Goal: Task Accomplishment & Management: Use online tool/utility

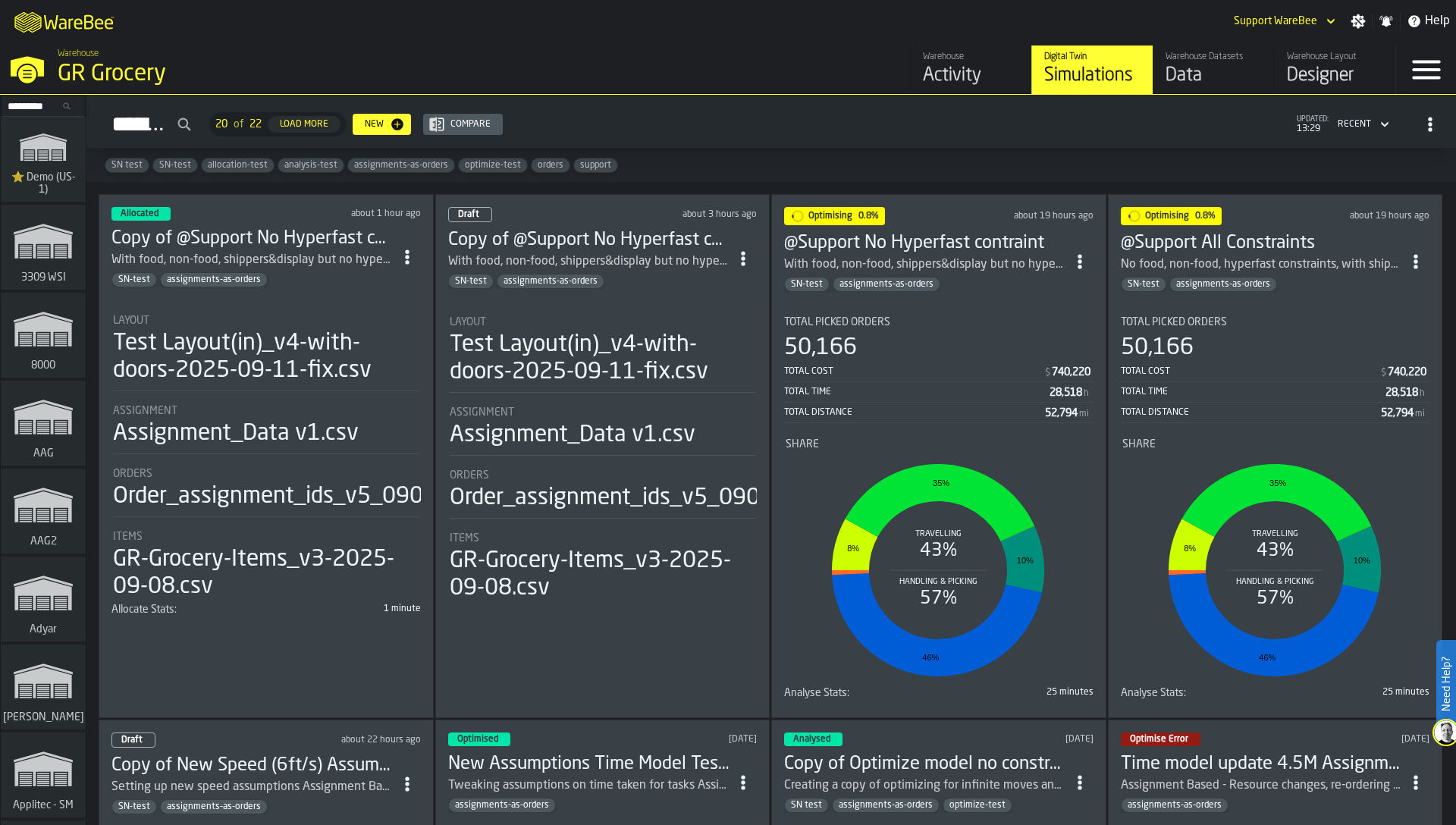
click at [224, 351] on div "Test Layout(in)_v4-with-doors-2025-09-11-fix.csv" at bounding box center [265, 357] width 306 height 55
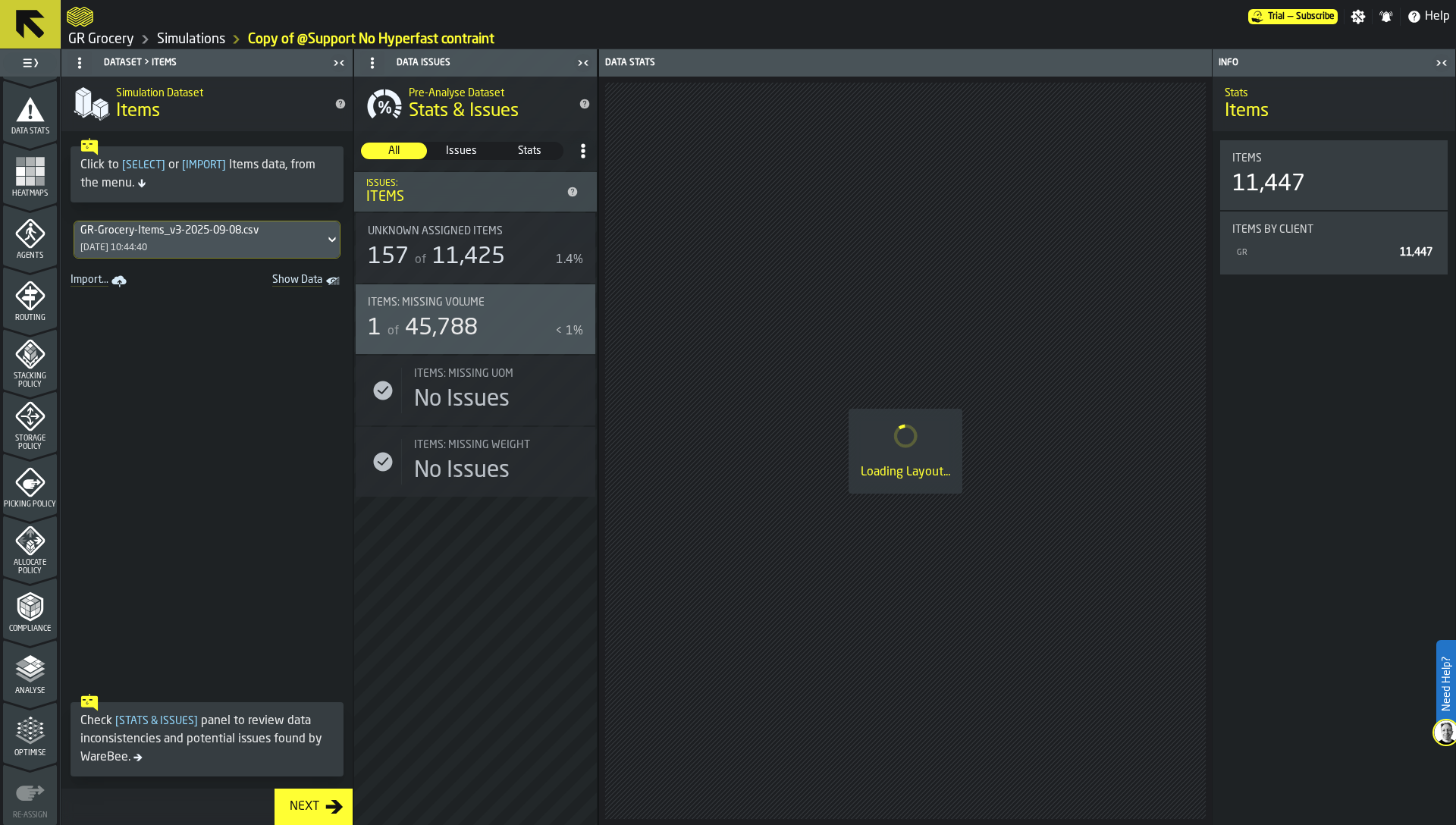
scroll to position [373, 0]
click at [25, 667] on icon "menu Optimise" at bounding box center [30, 667] width 30 height 30
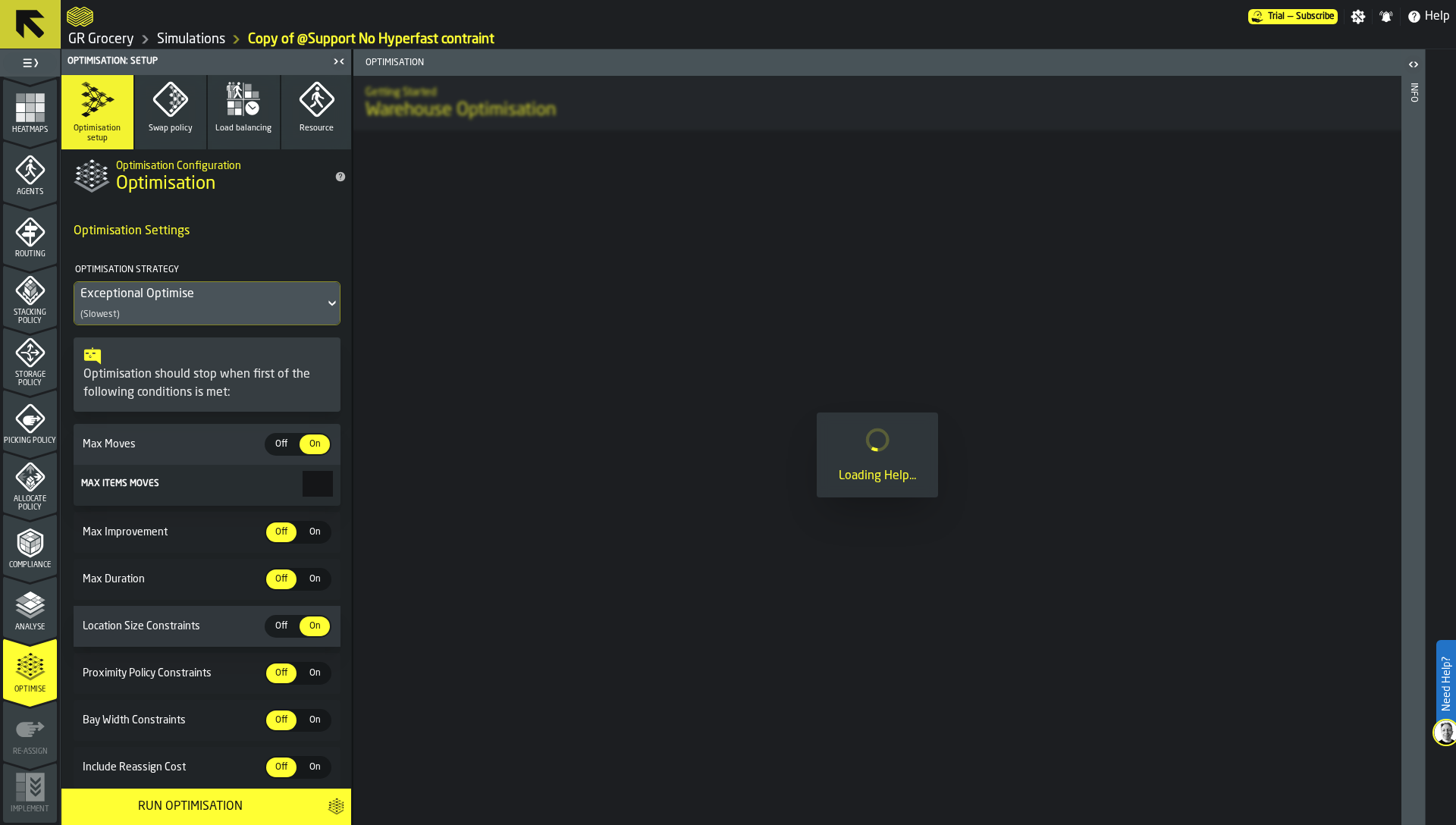
click at [27, 621] on div "Analyse" at bounding box center [29, 611] width 54 height 42
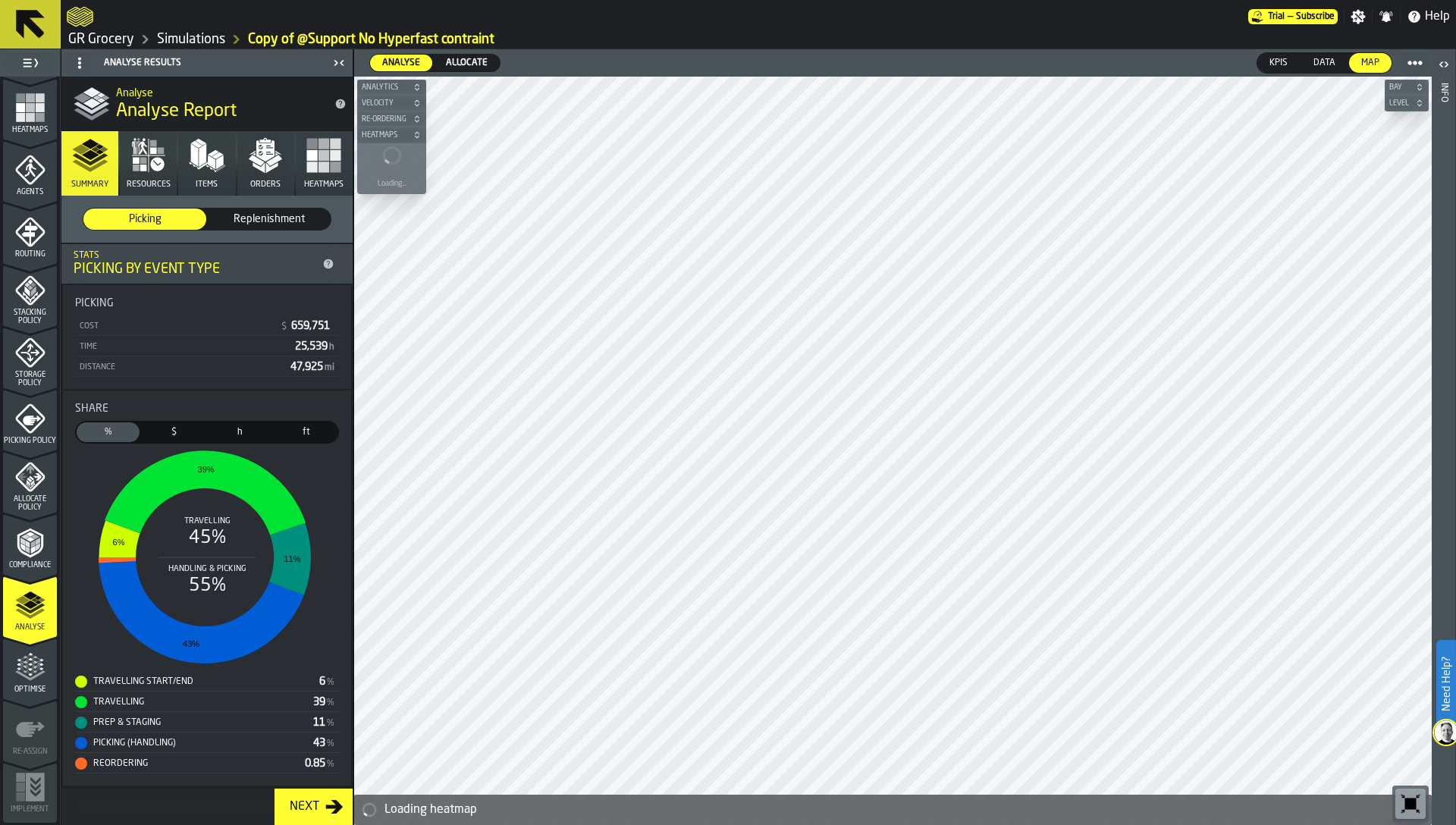
scroll to position [0, 0]
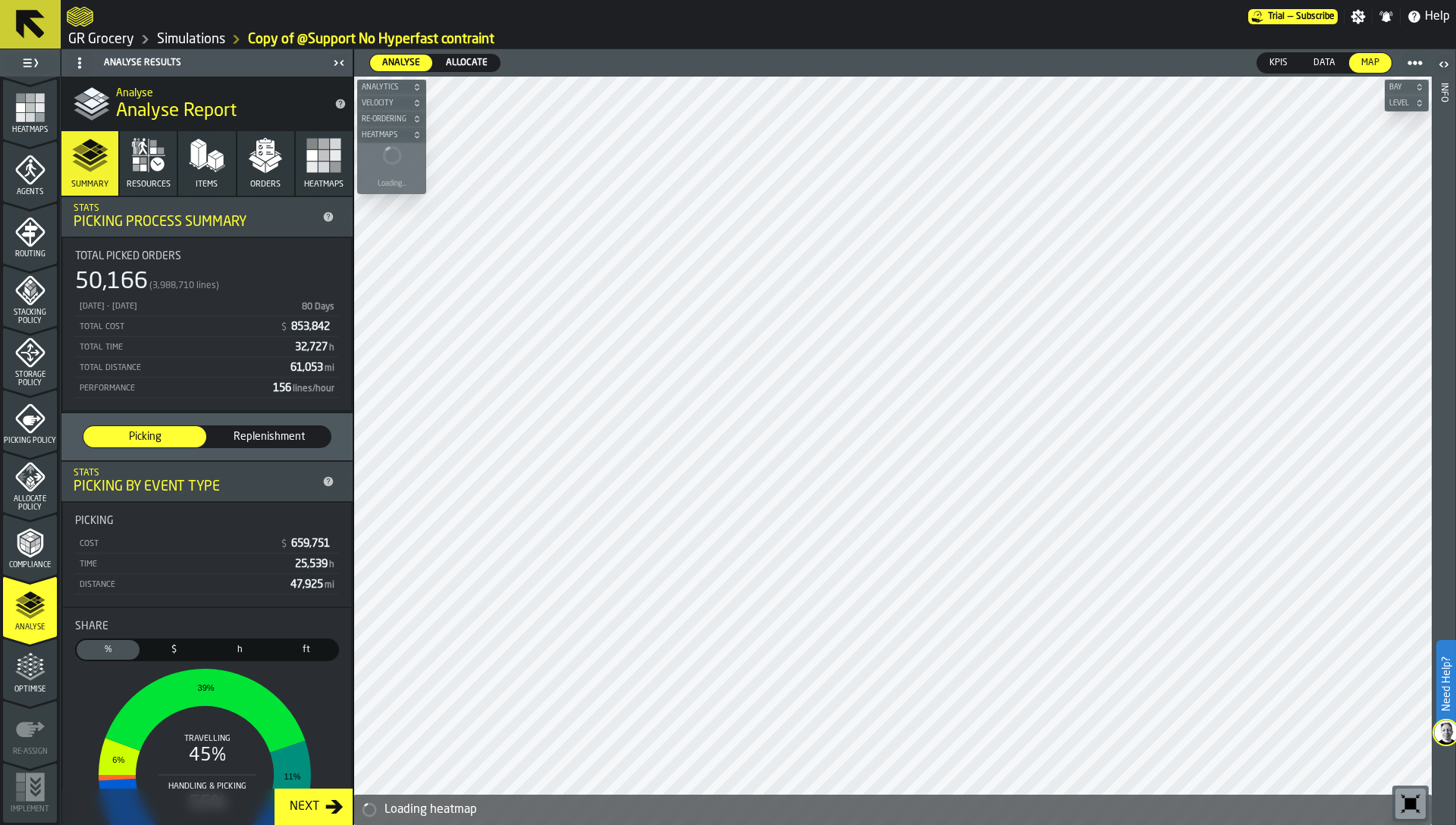
click at [266, 168] on polygon "button" at bounding box center [272, 168] width 12 height 11
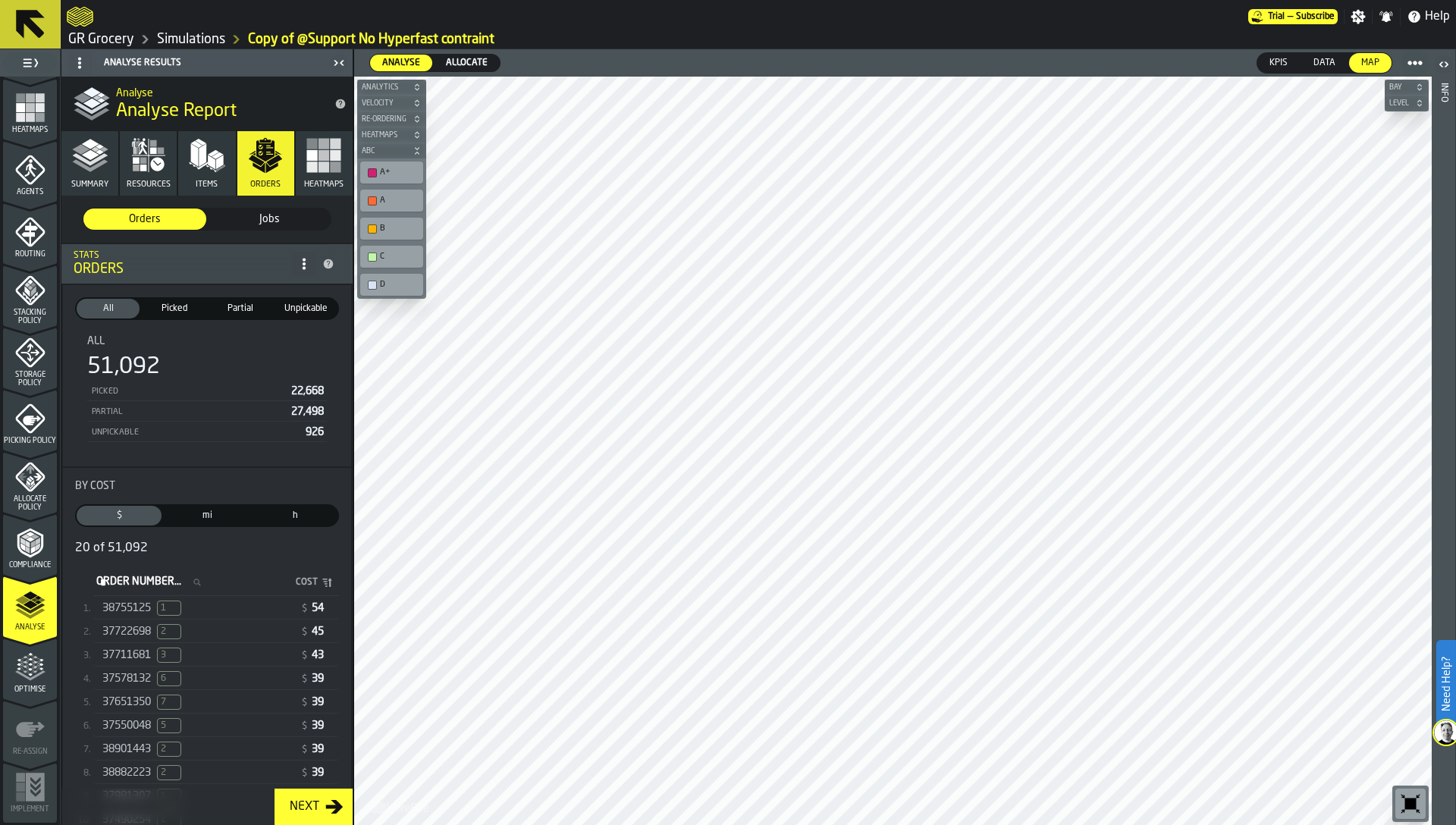
click at [127, 598] on div "38755125 1 $ 54" at bounding box center [216, 608] width 245 height 22
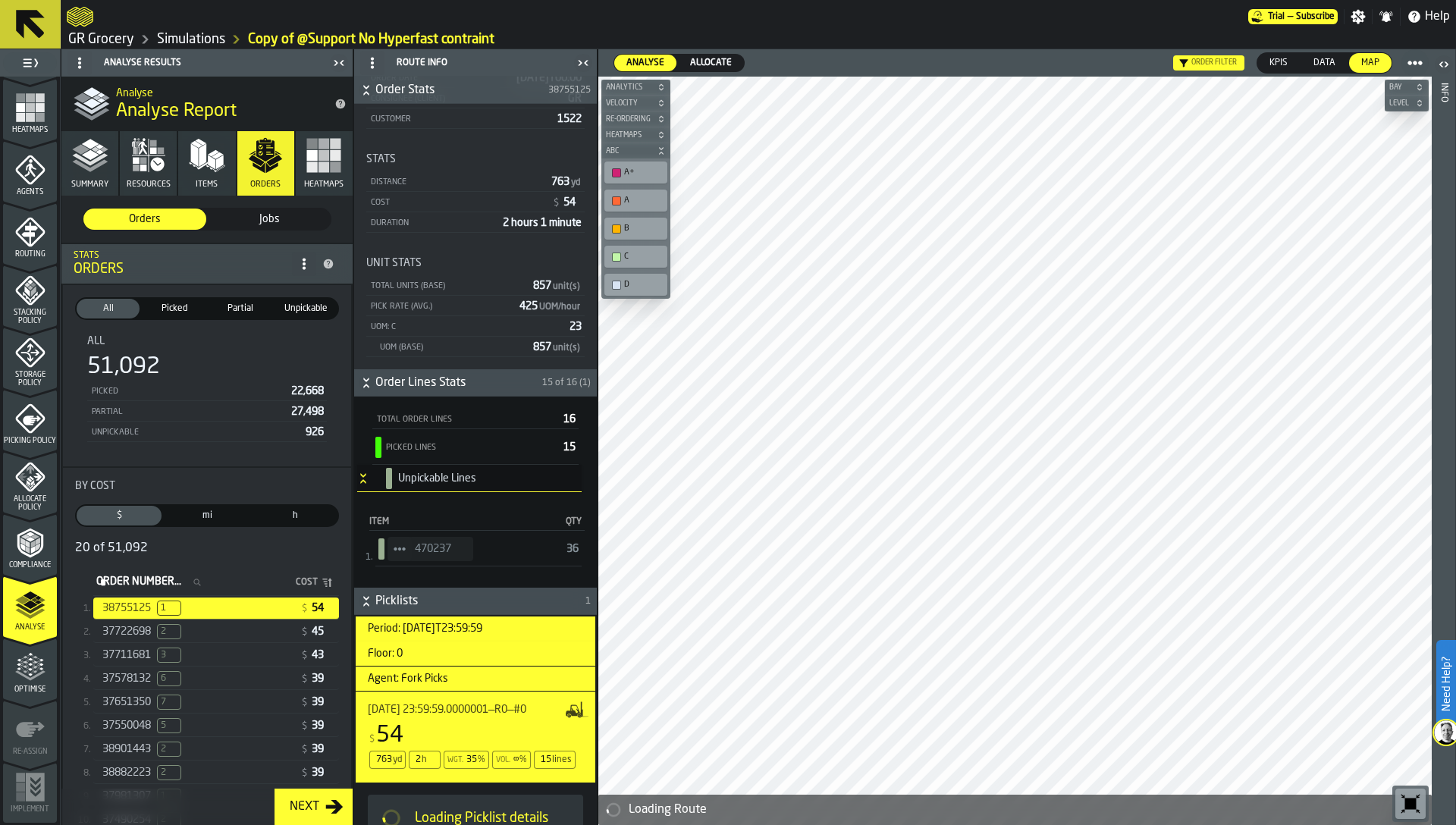
scroll to position [143, 0]
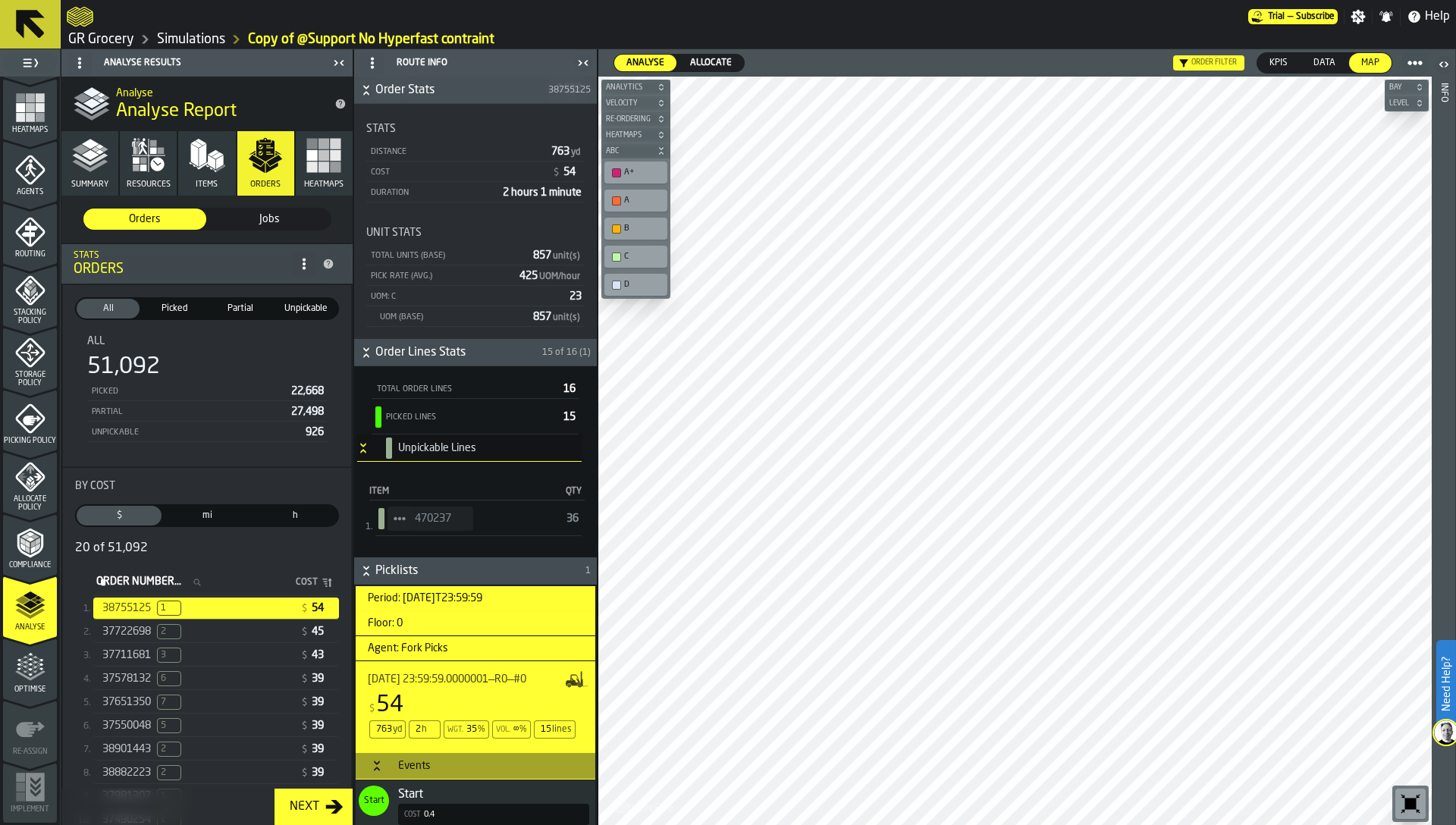
click at [178, 675] on span "6" at bounding box center [169, 678] width 25 height 15
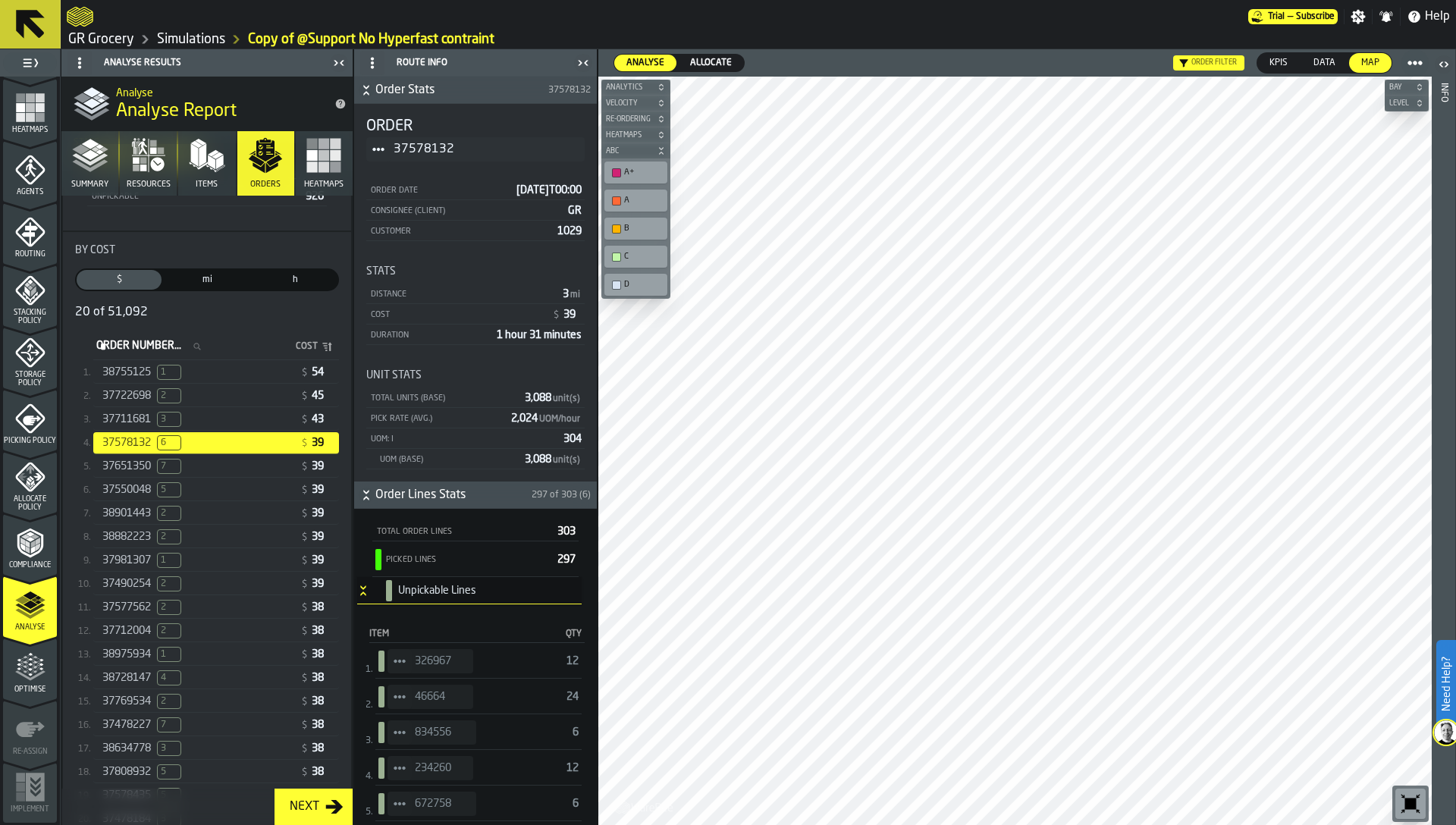
scroll to position [335, 0]
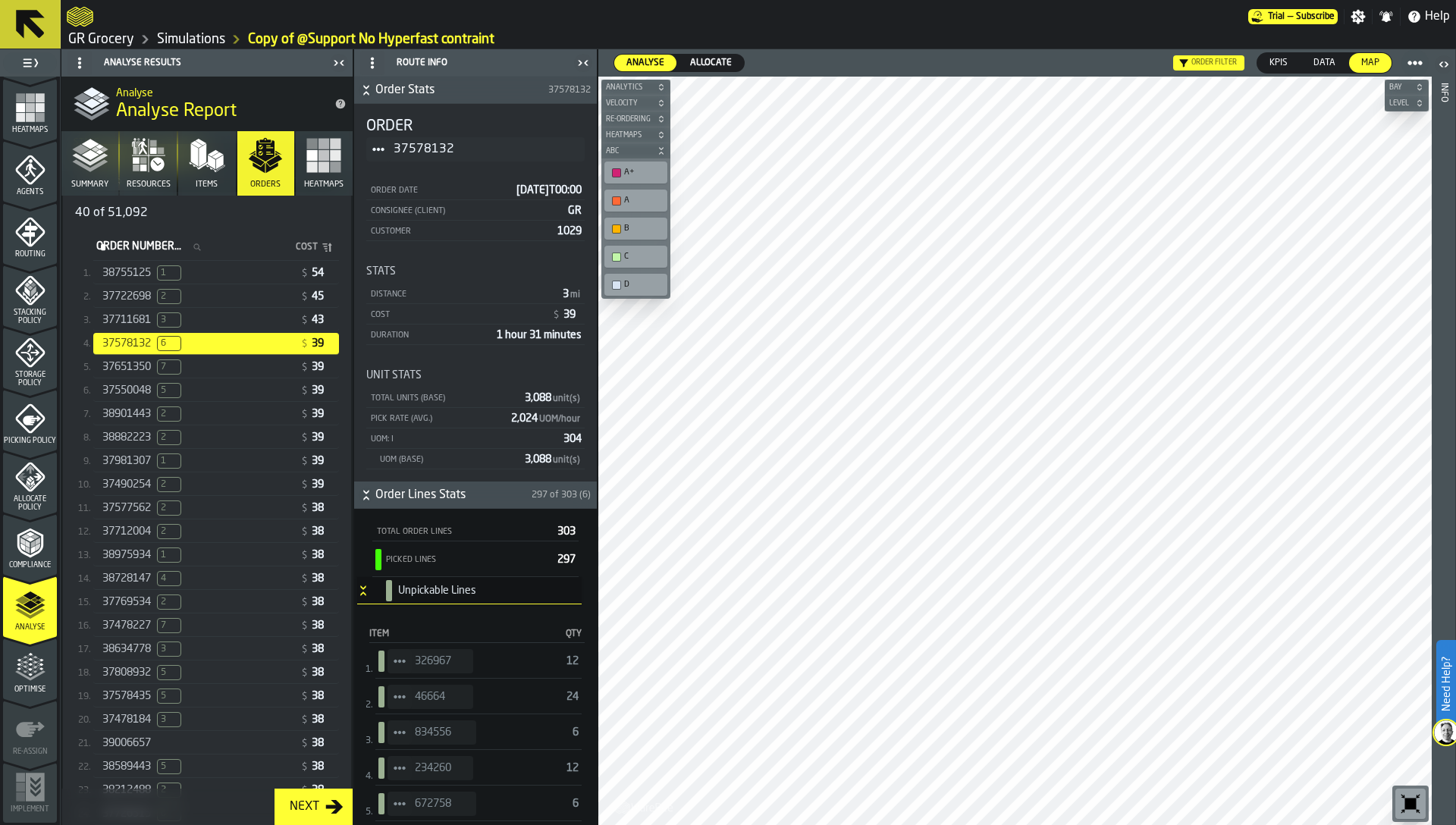
click at [168, 735] on div "39006657 $ 38" at bounding box center [216, 743] width 245 height 22
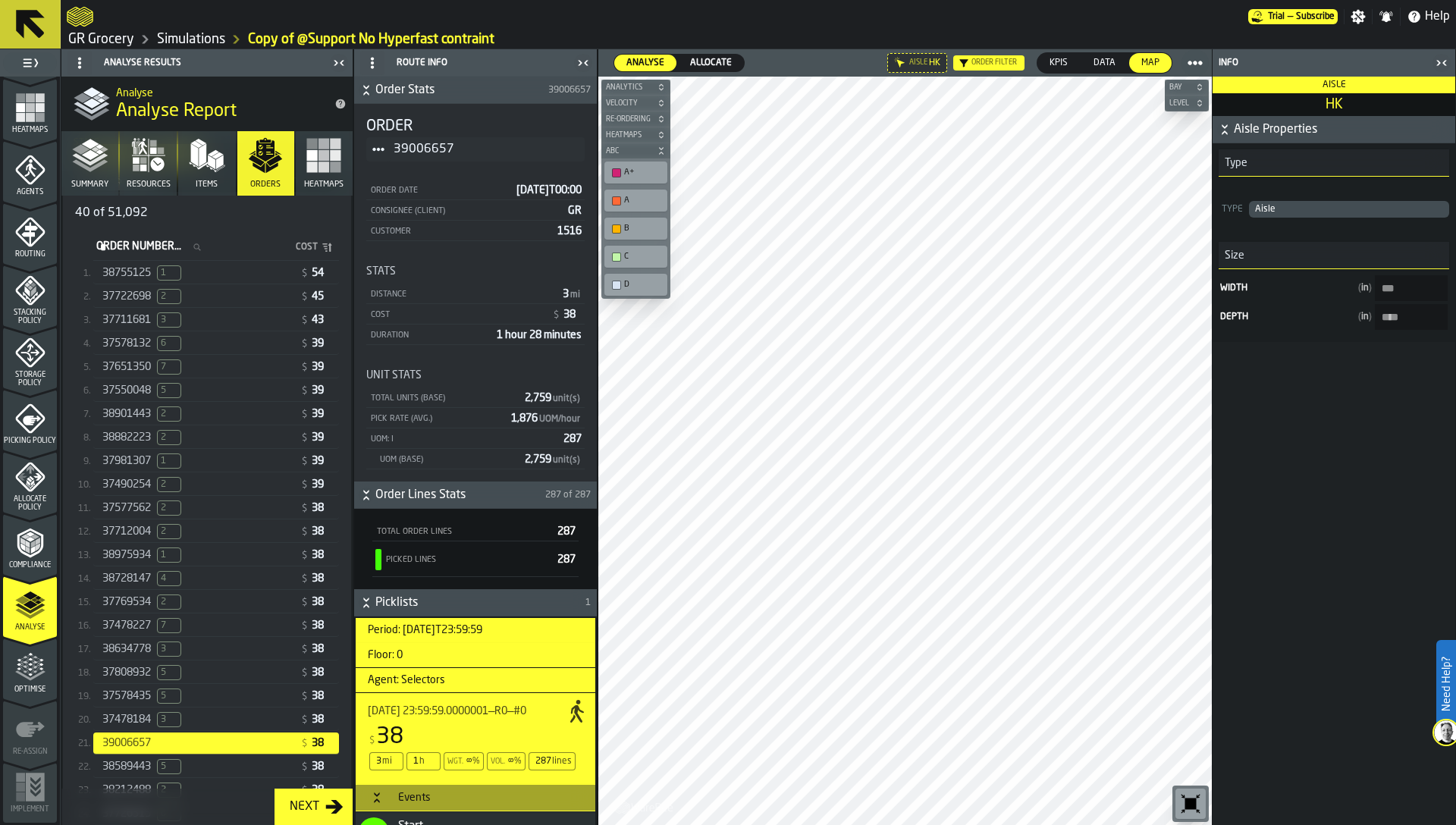
click at [45, 668] on div "Optimise" at bounding box center [29, 673] width 54 height 42
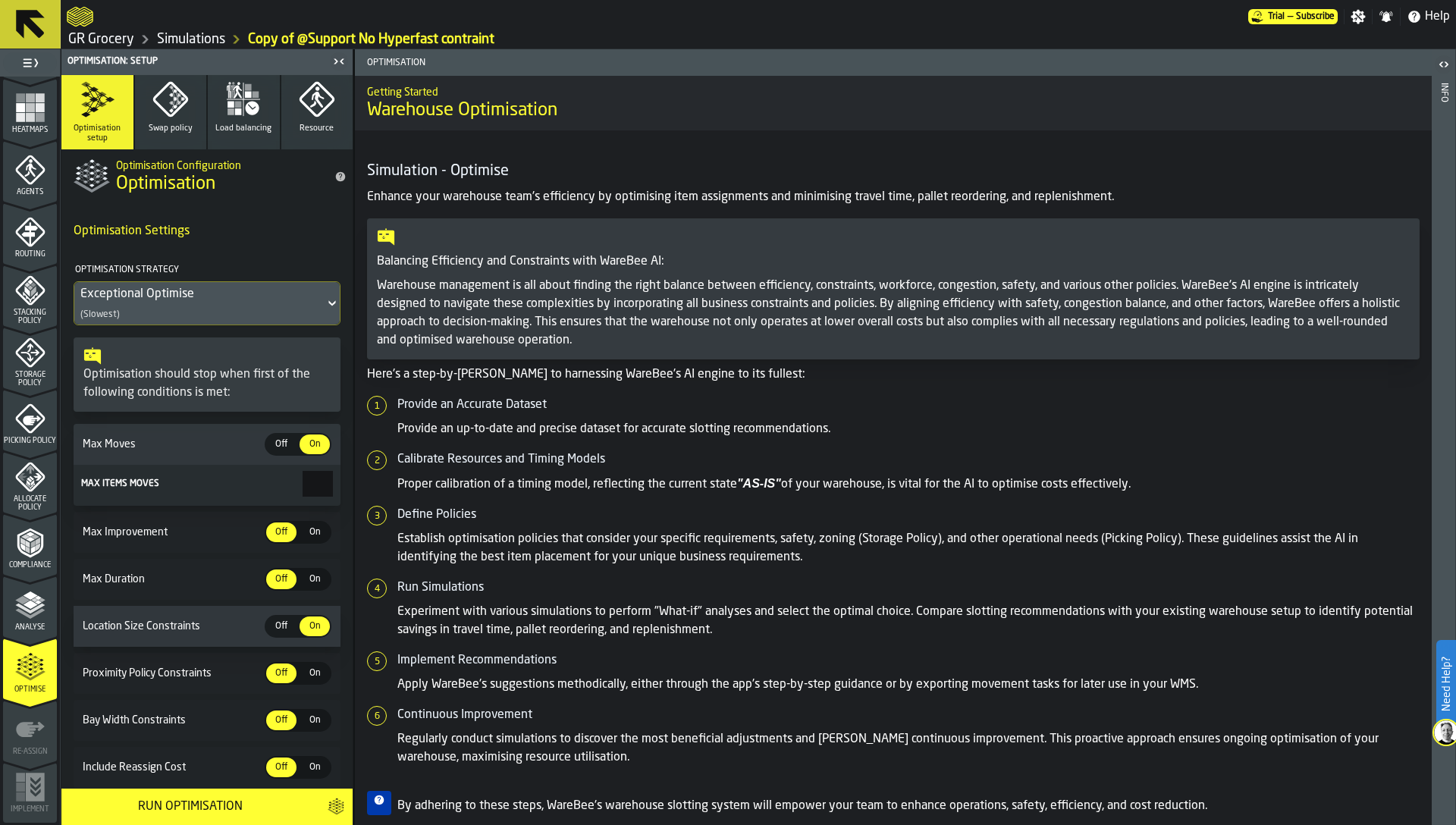
click at [277, 441] on span "Off" at bounding box center [281, 443] width 25 height 14
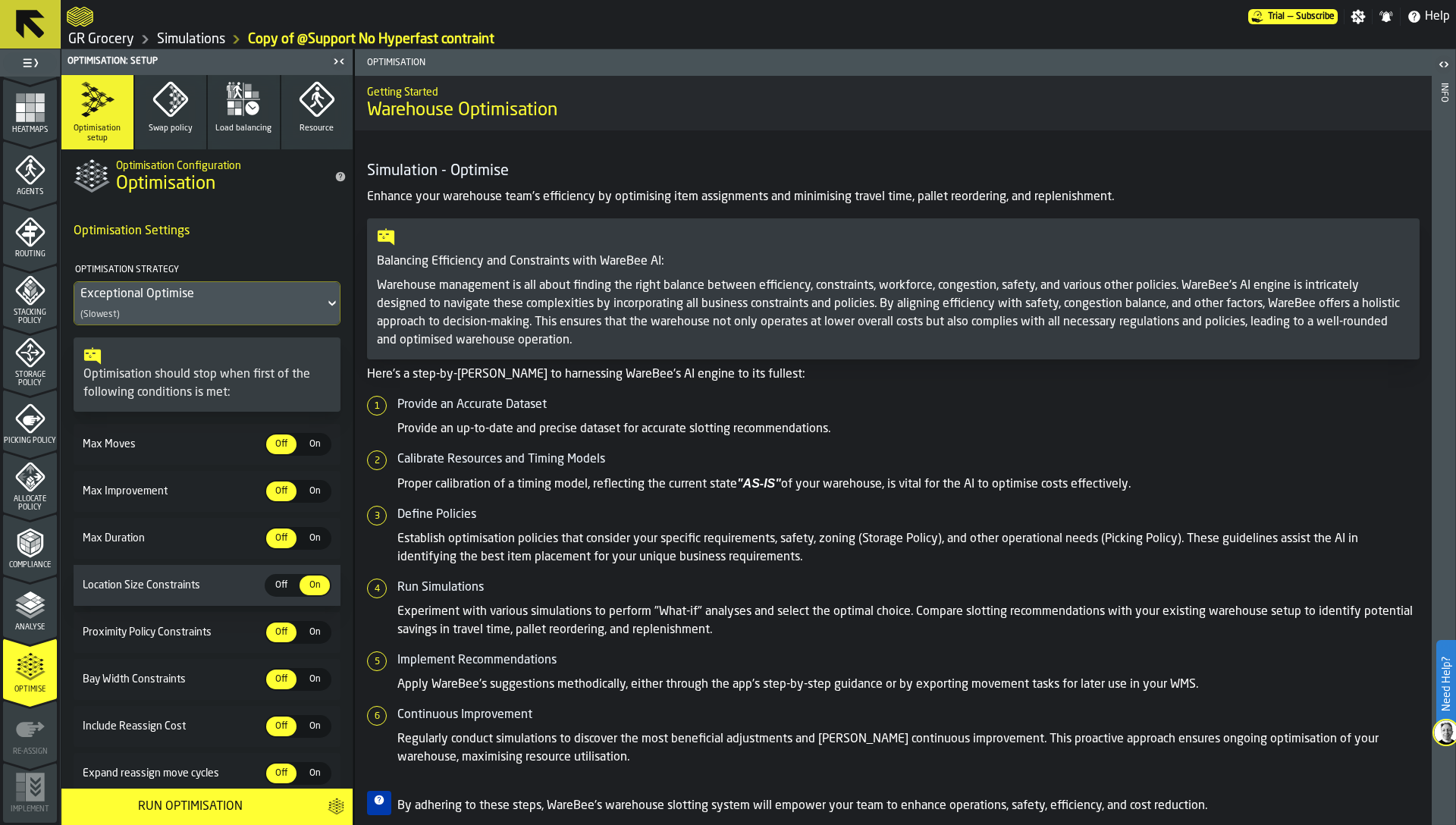
scroll to position [194, 0]
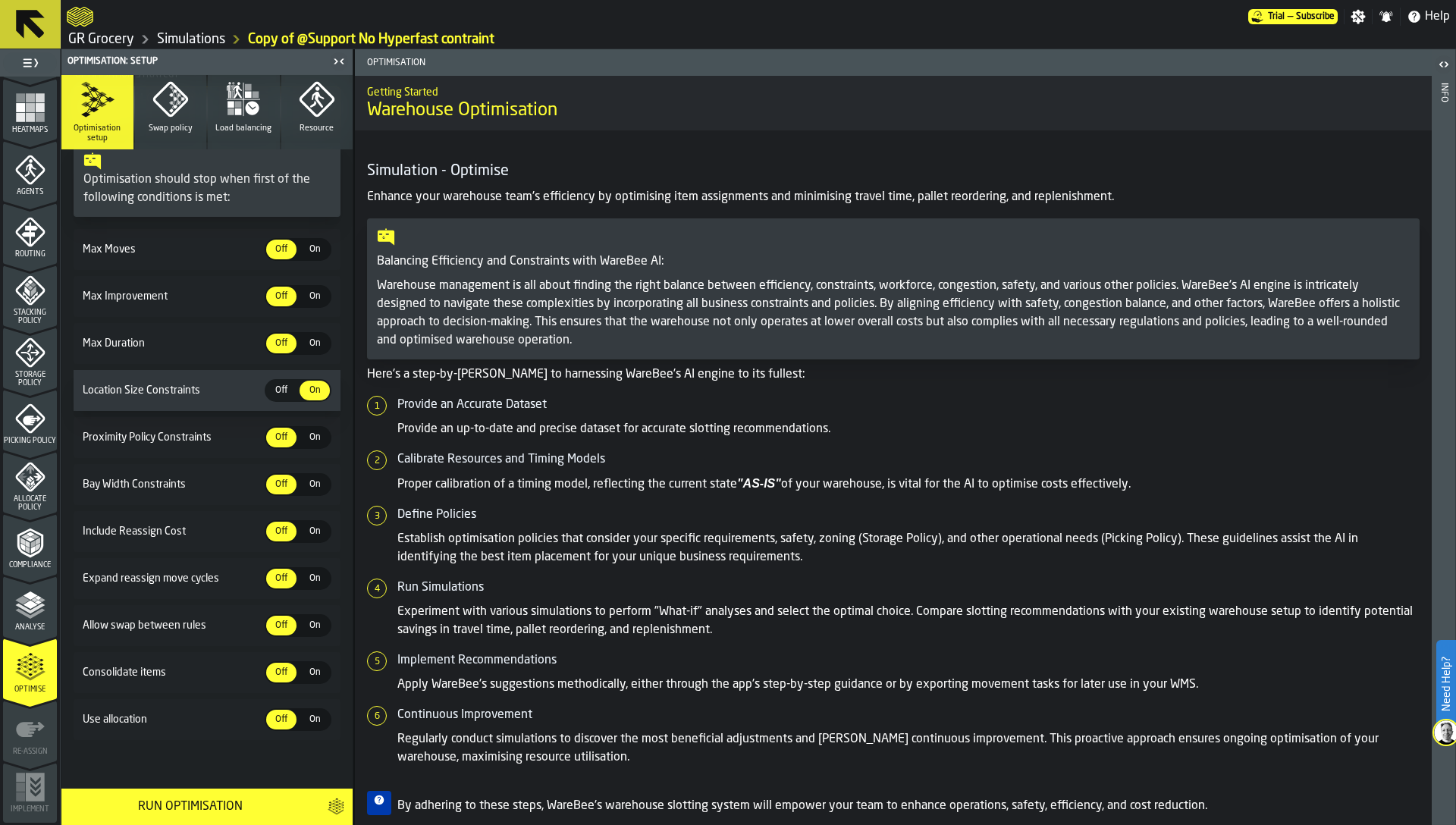
click at [131, 583] on span "Expand reassign move cycles" at bounding box center [173, 578] width 185 height 12
click at [183, 805] on div "Run Optimisation" at bounding box center [190, 807] width 239 height 18
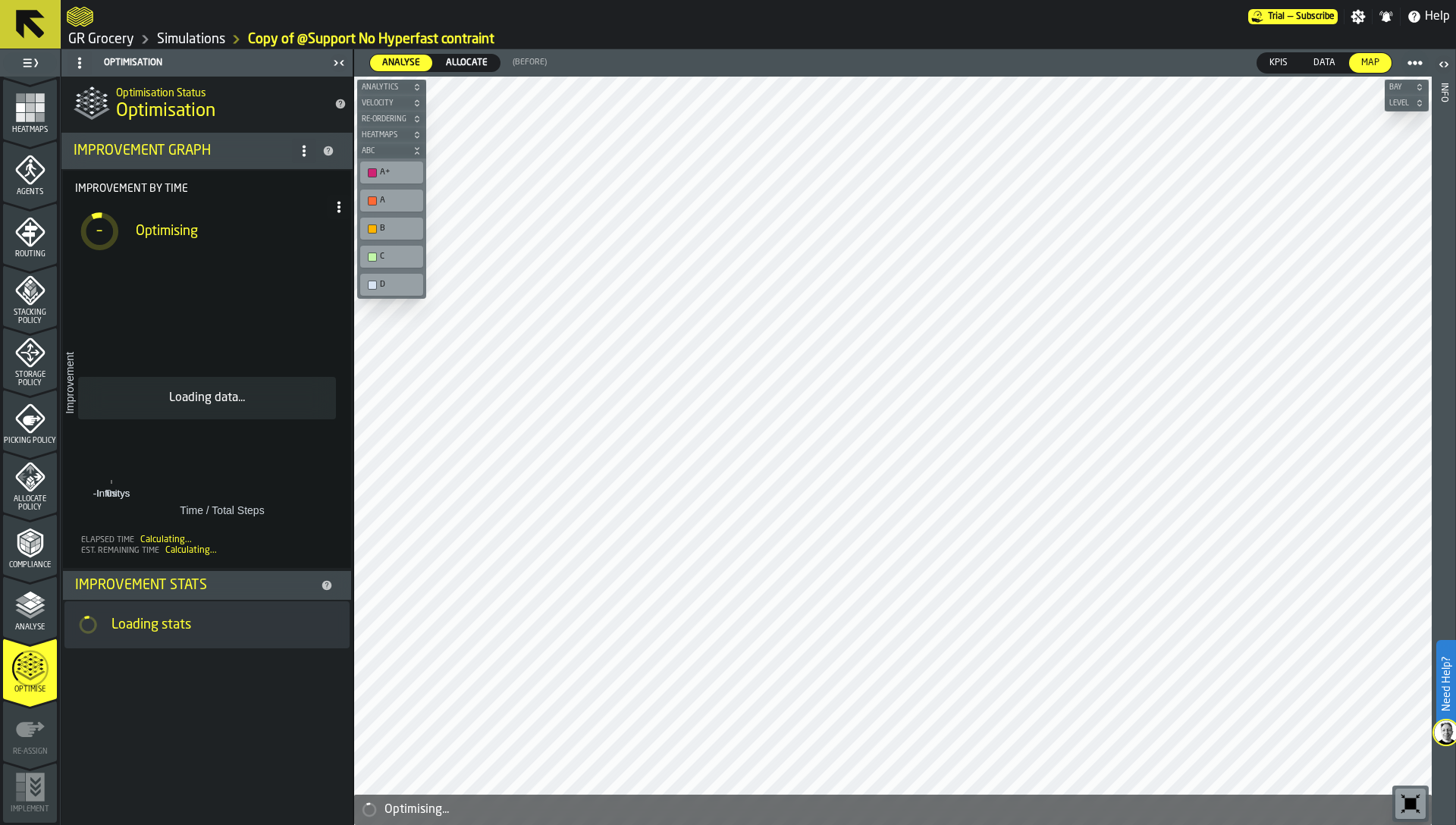
click at [187, 35] on link "Simulations" at bounding box center [191, 39] width 68 height 16
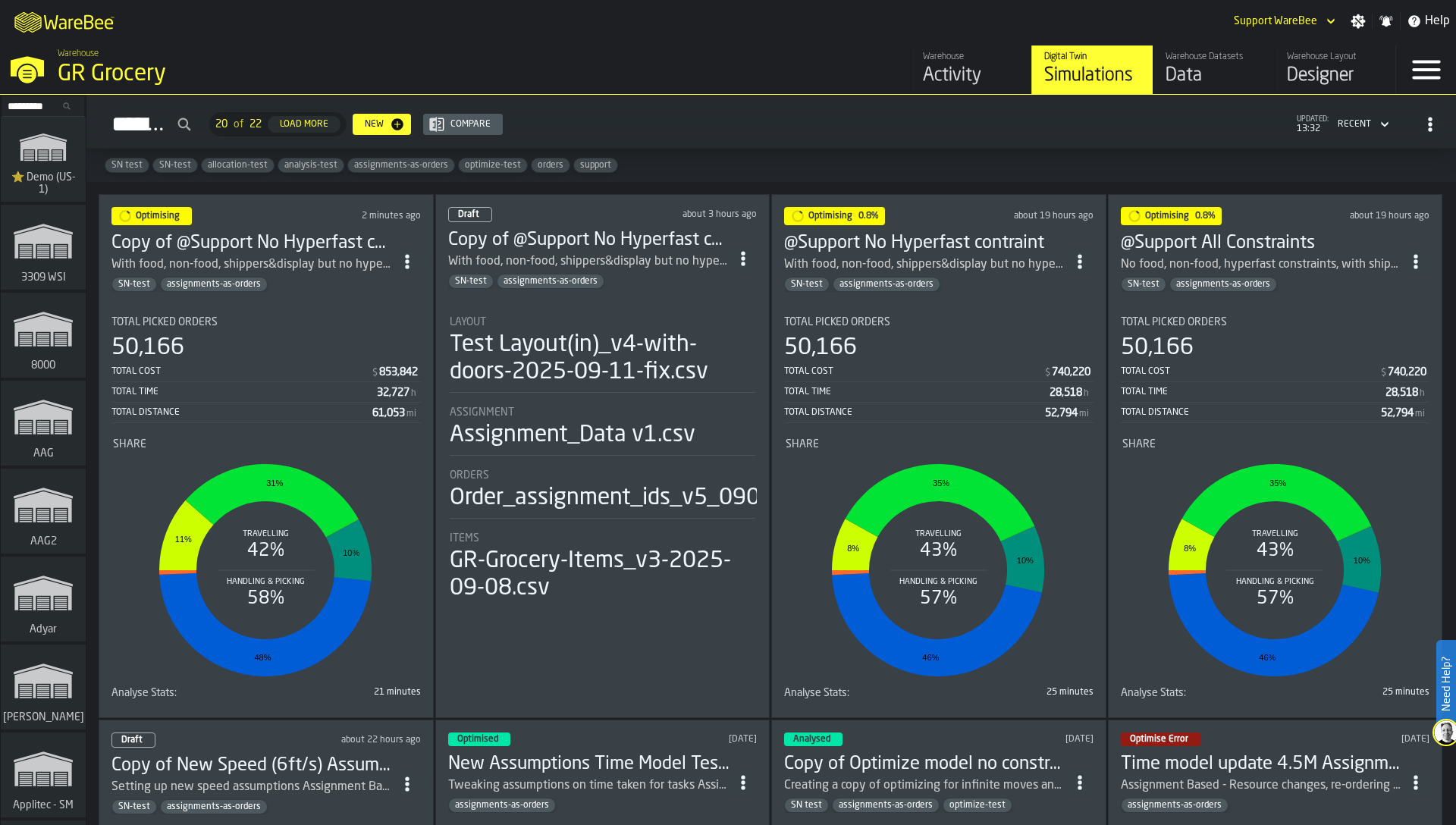
click at [414, 254] on icon "ItemListCard-DashboardItemContainer" at bounding box center [407, 262] width 15 height 15
click at [402, 354] on div "Duplicate" at bounding box center [375, 361] width 79 height 18
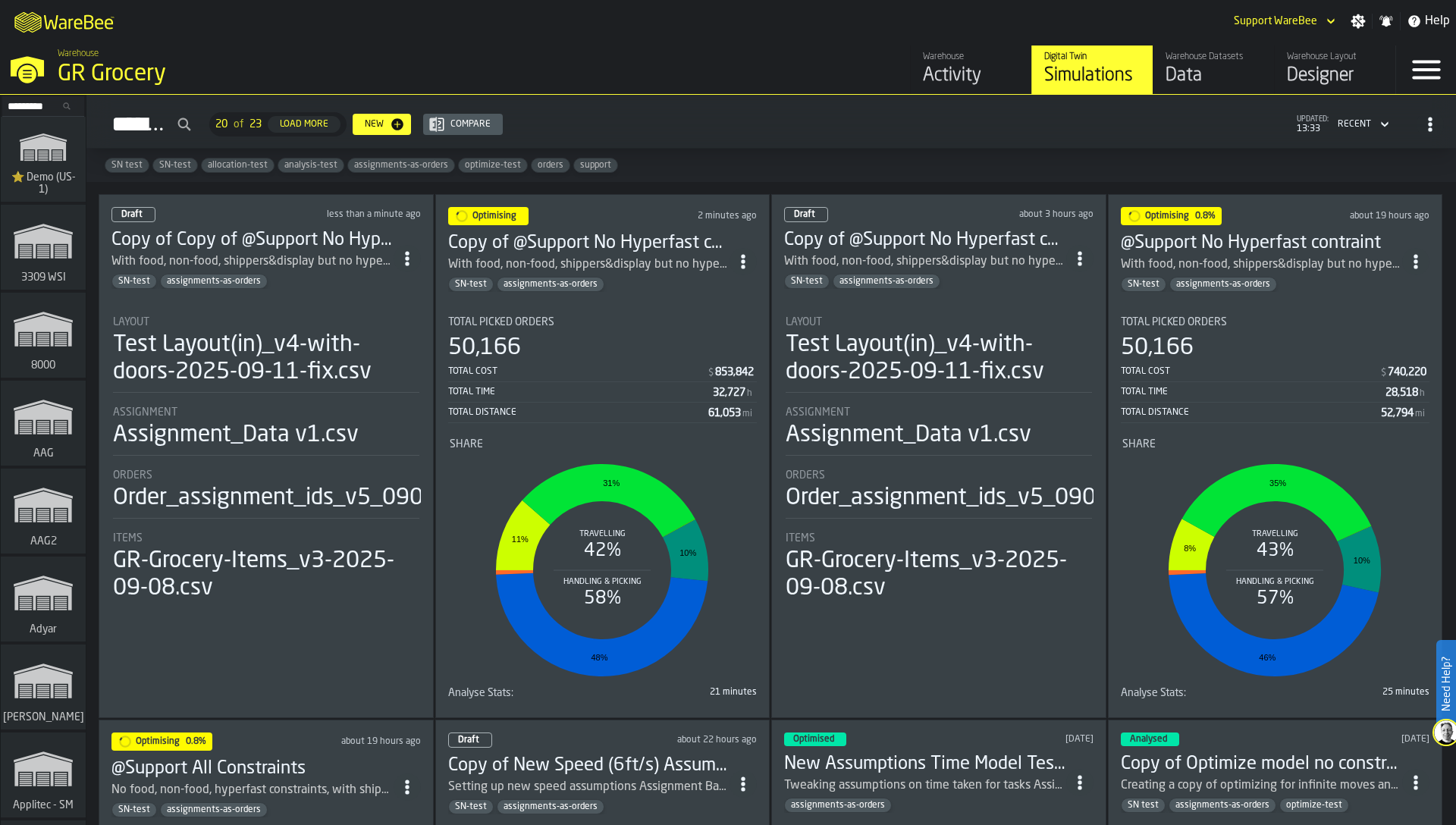
click at [34, 104] on input "Search..." at bounding box center [43, 106] width 79 height 16
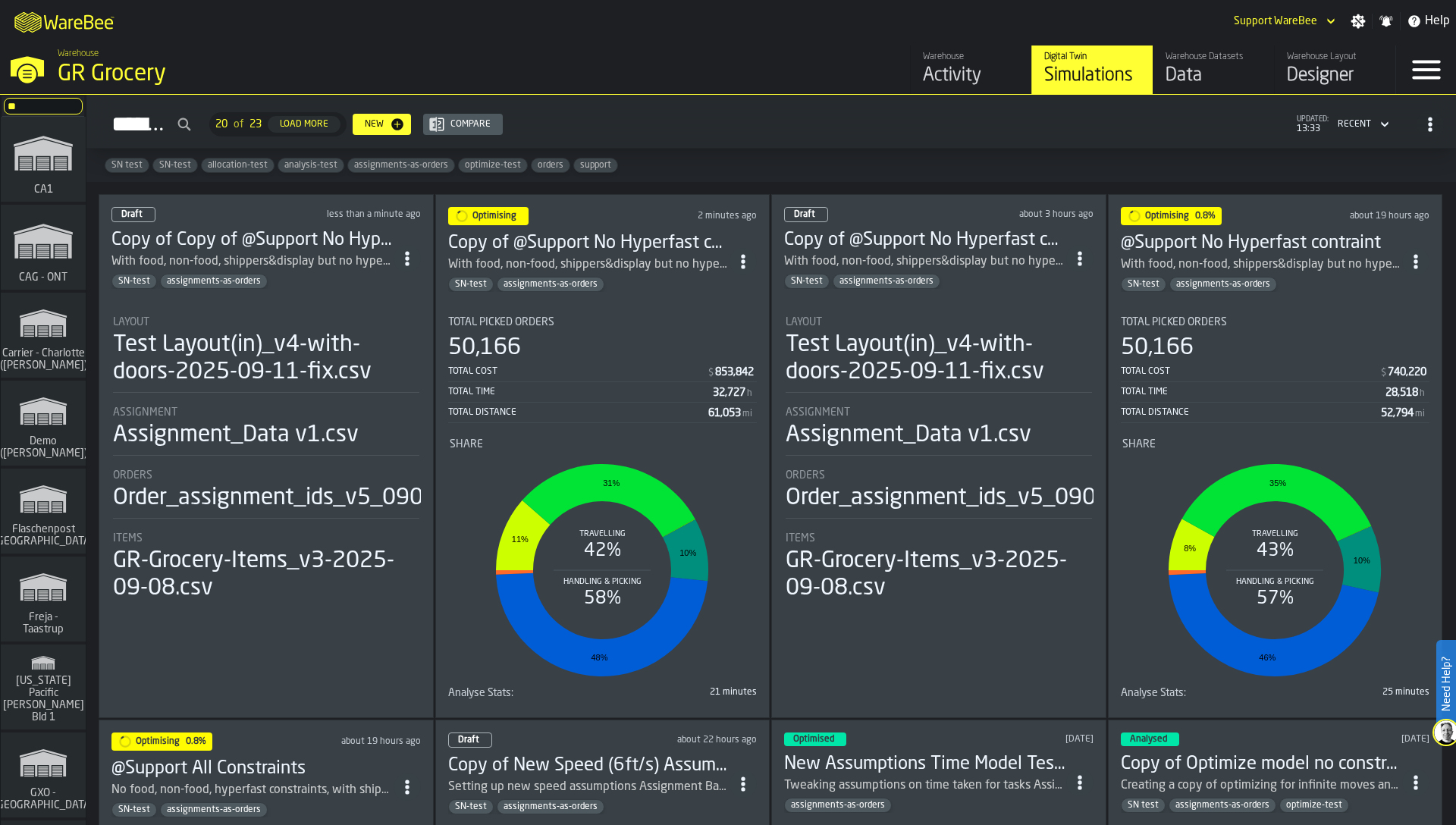
type input "**"
click at [55, 170] on icon "link-to-/wh/i/76e2a128-1b54-4d66-80d4-05ae4c277723/simulations" at bounding box center [44, 153] width 73 height 61
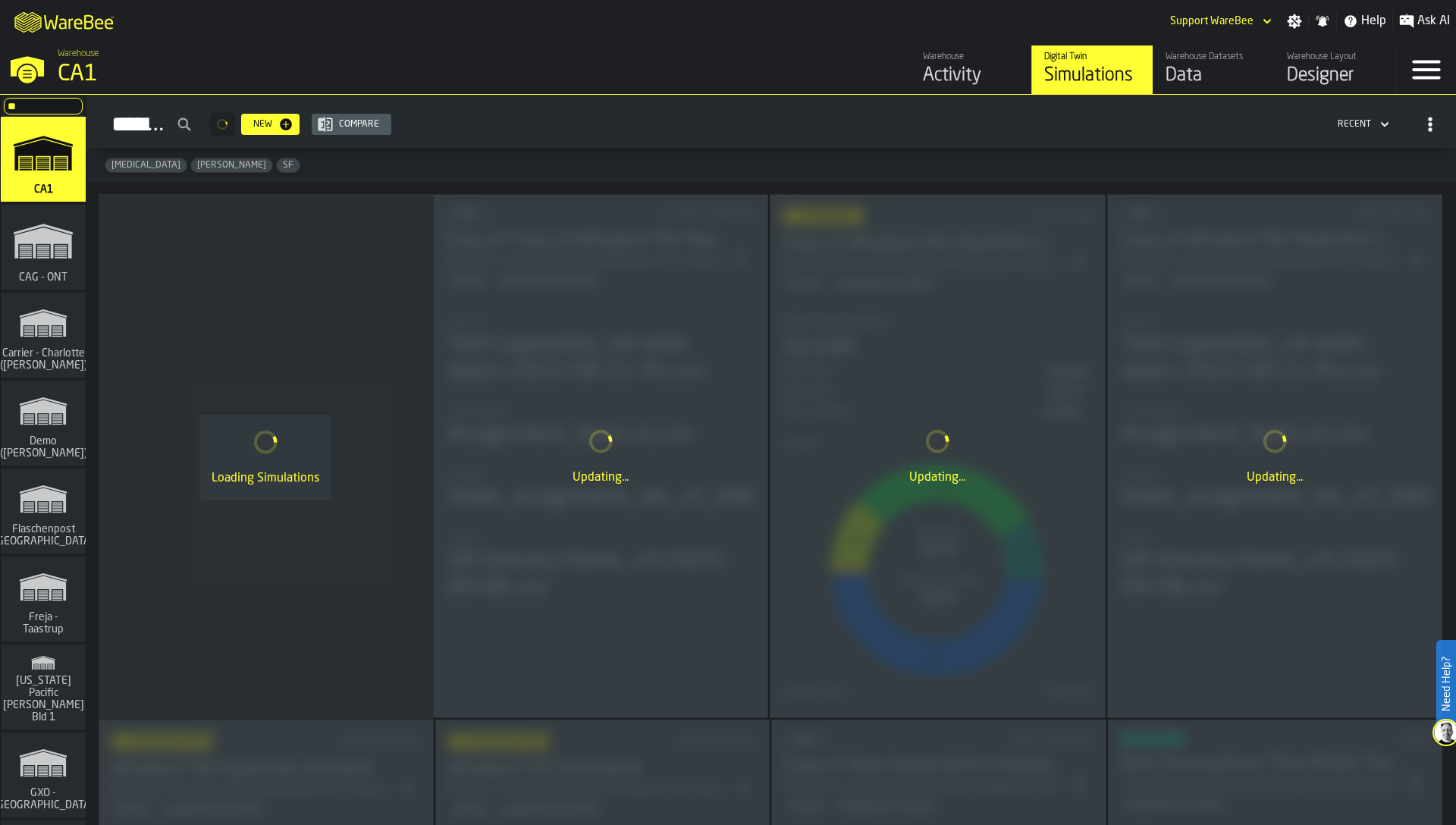
click at [955, 66] on div "Activity" at bounding box center [971, 75] width 96 height 25
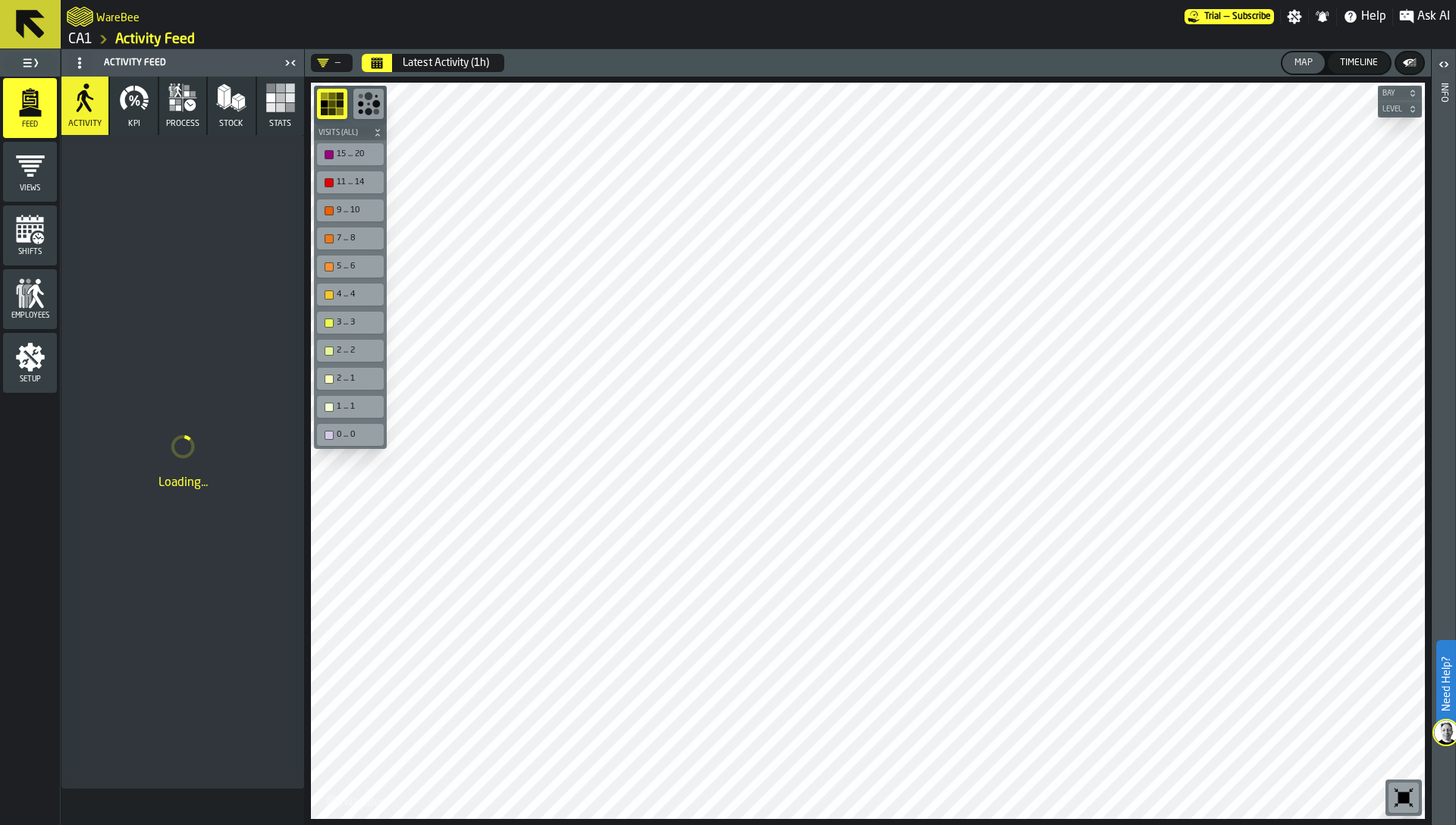
click at [1423, 12] on span "Ask AI" at bounding box center [1433, 16] width 33 height 18
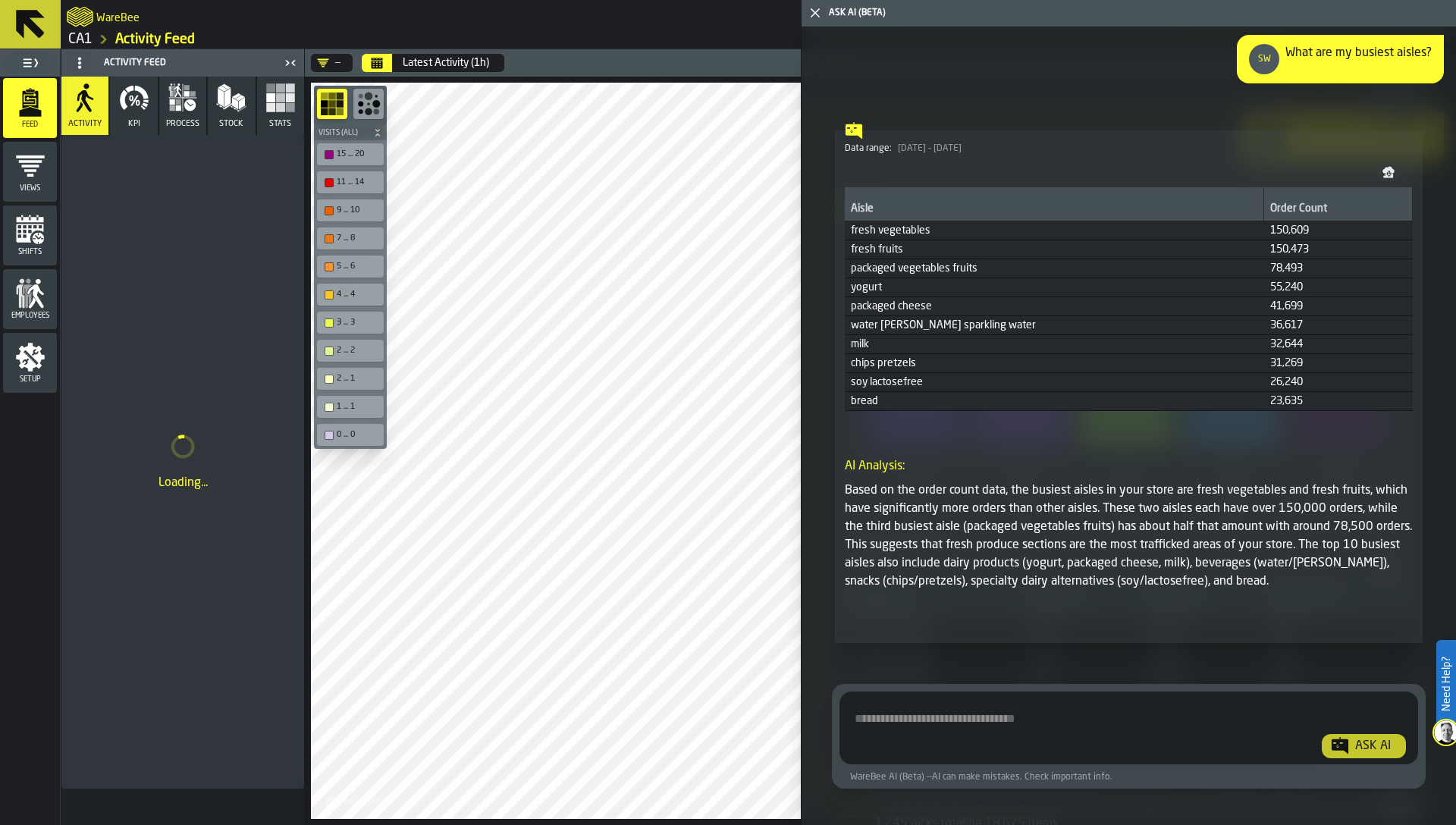
scroll to position [1150, 0]
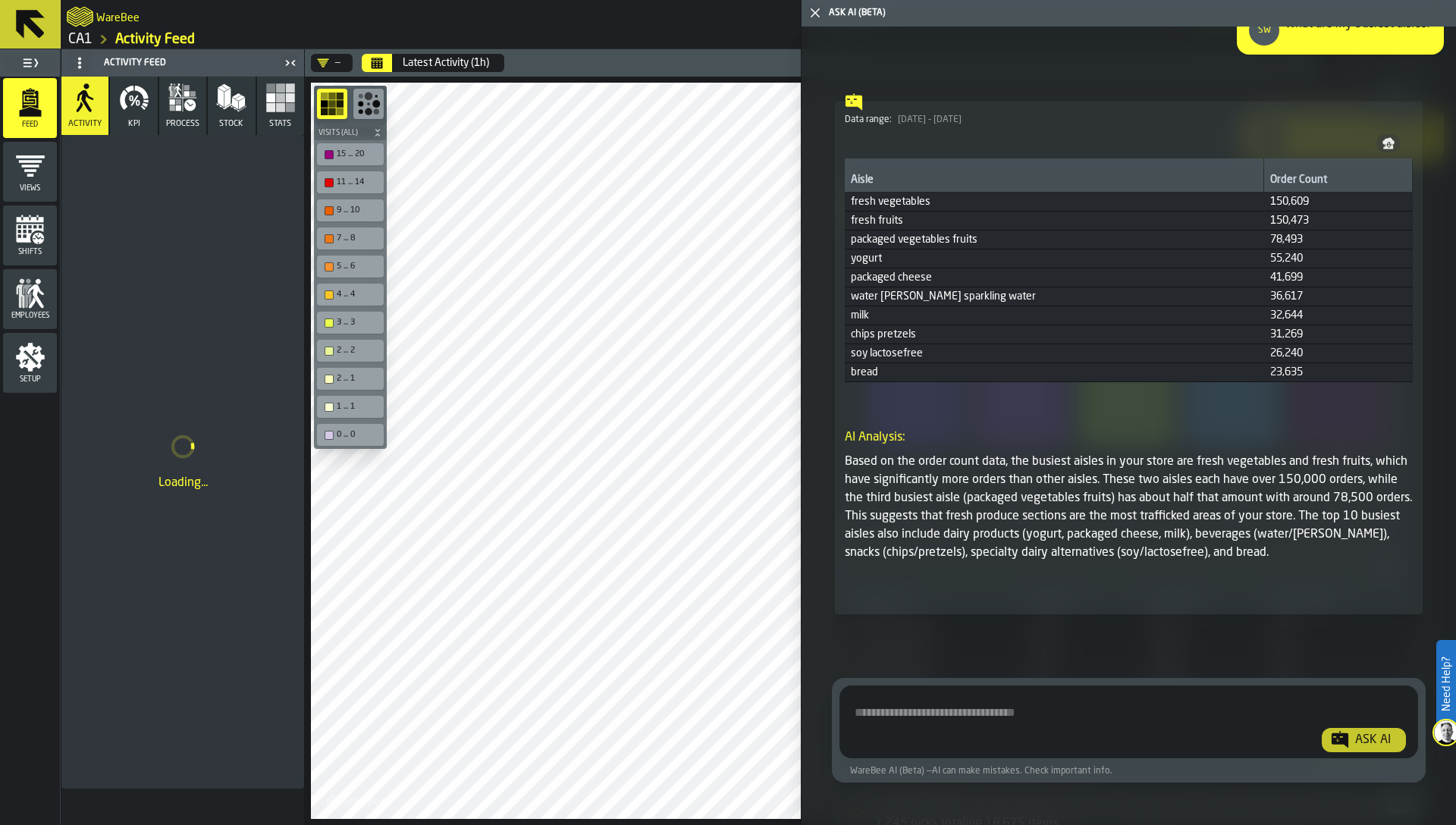
click at [1364, 583] on span "Show Query" at bounding box center [1376, 589] width 49 height 11
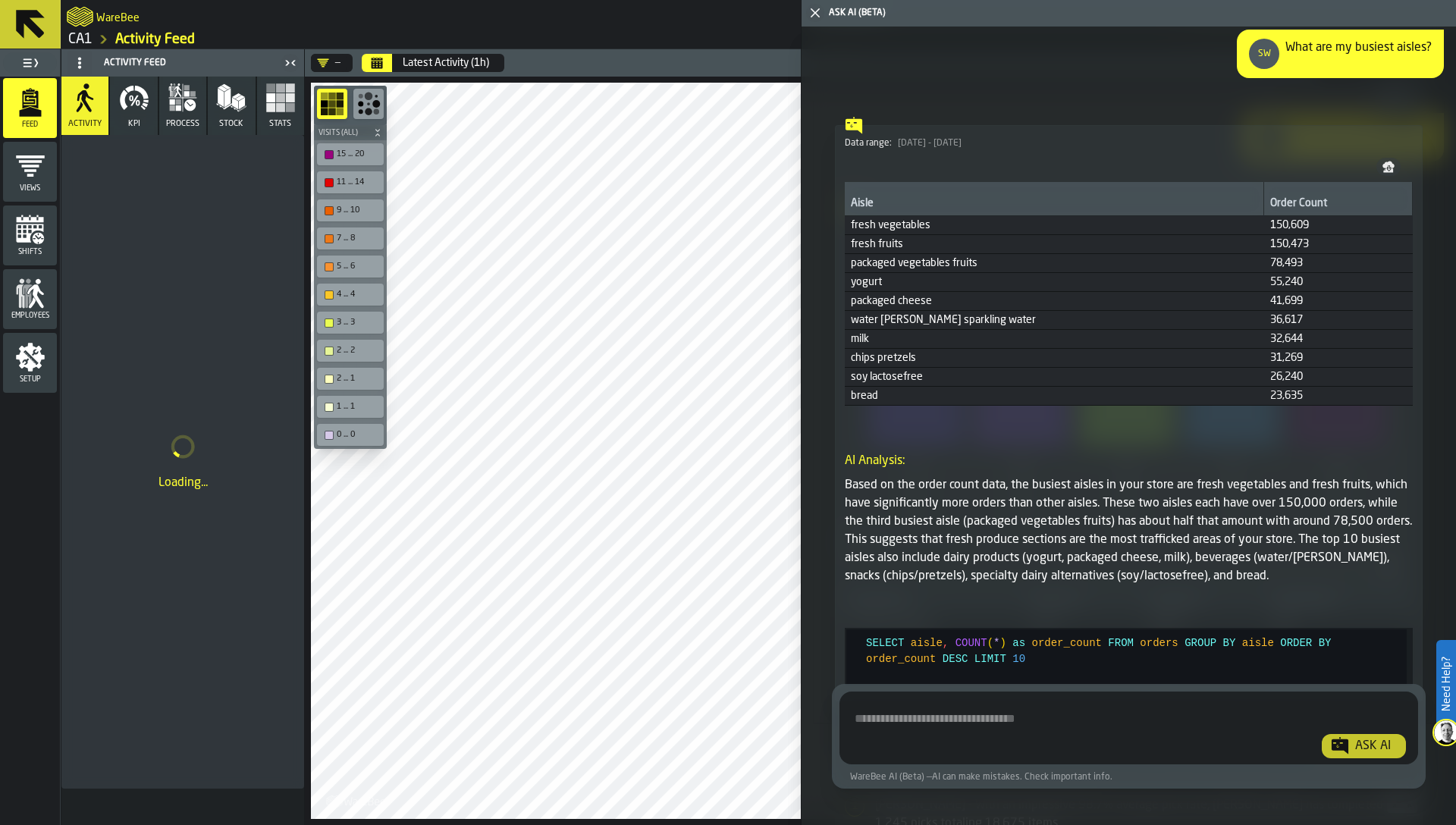
scroll to position [1031, 0]
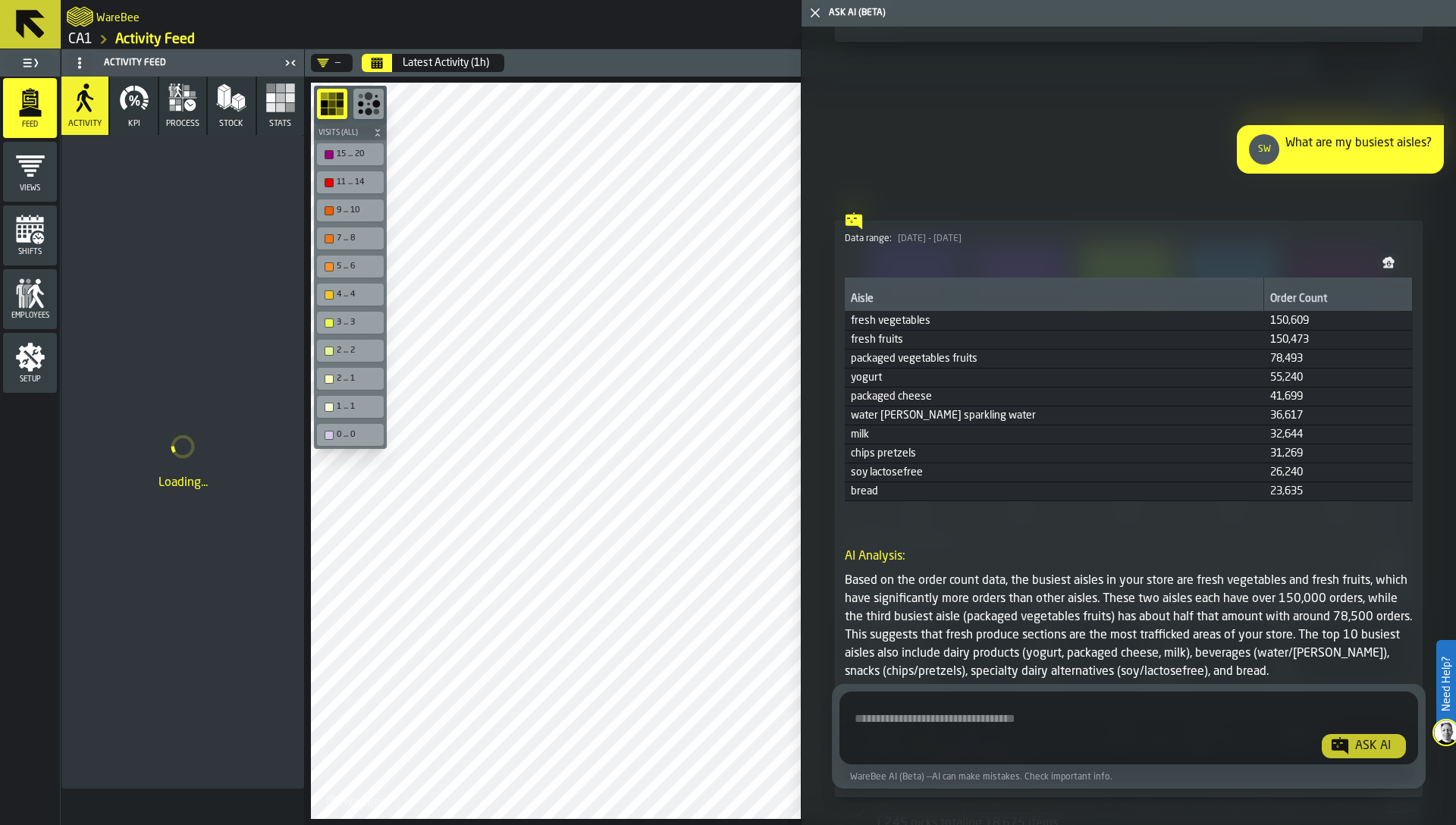
click at [1320, 190] on span "Show Chart" at bounding box center [1342, 188] width 47 height 11
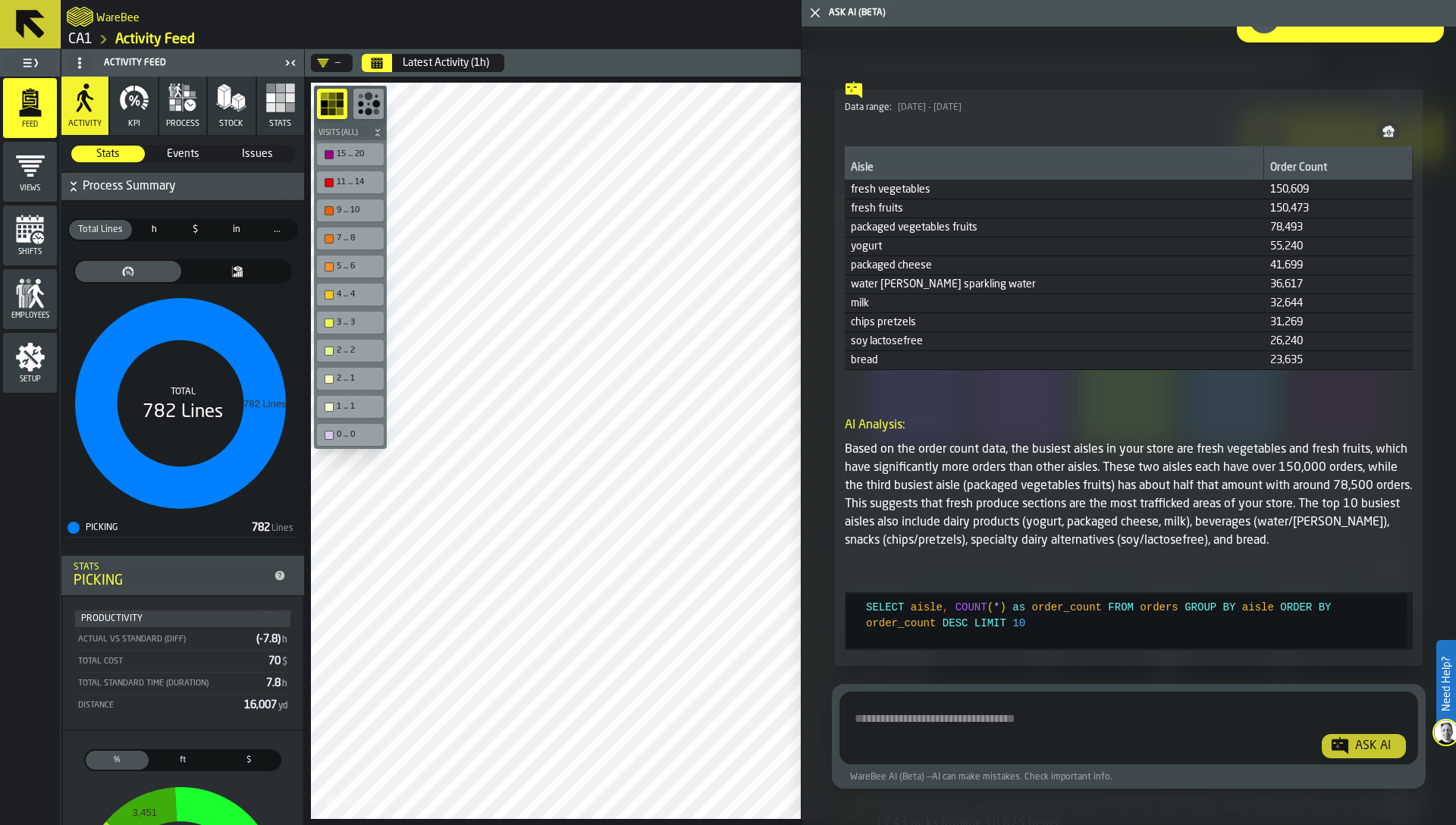
scroll to position [1214, 0]
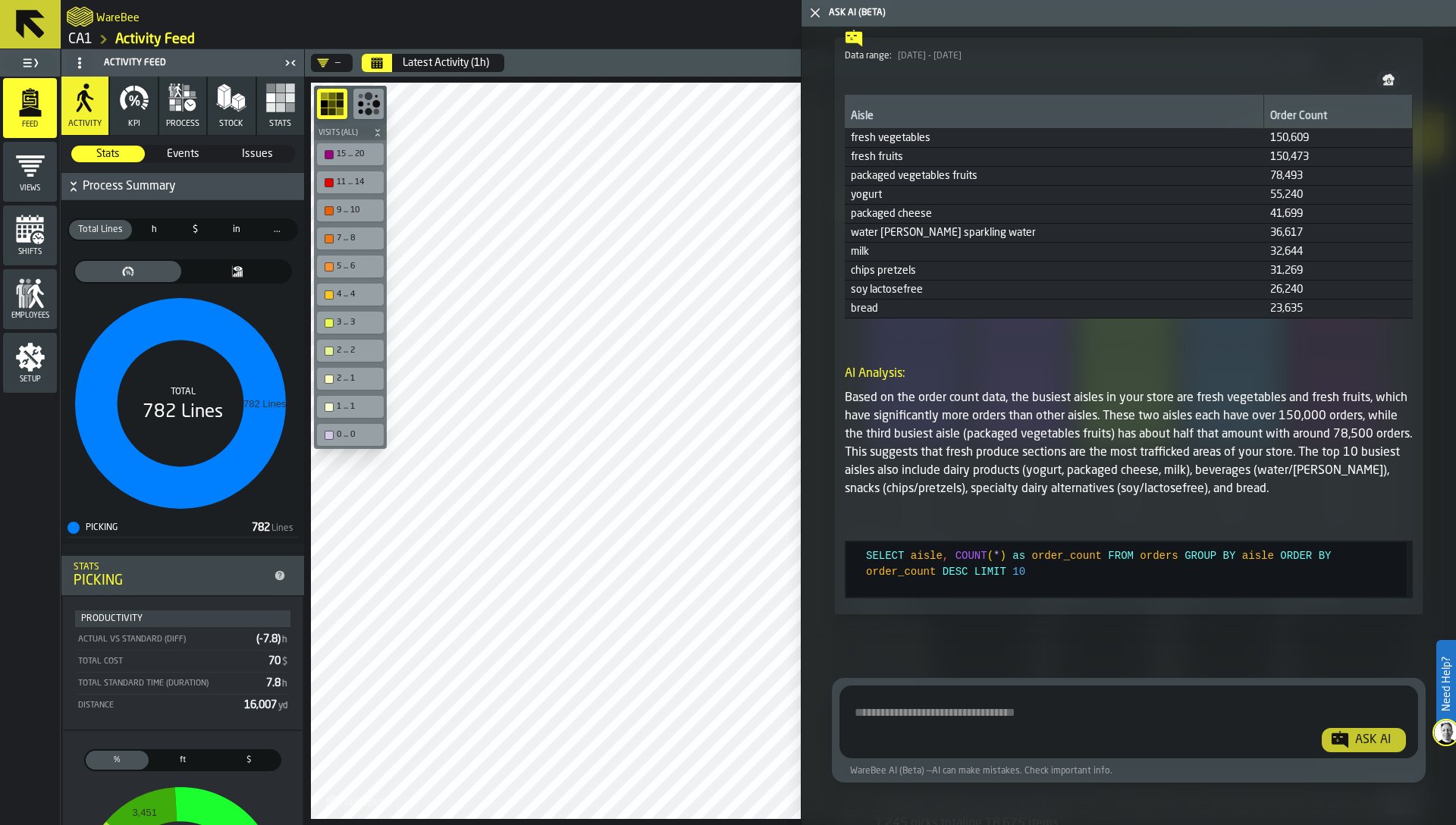
click at [1150, 478] on p "Based on the order count data, the busiest aisles in your store are fresh veget…" at bounding box center [1129, 443] width 568 height 109
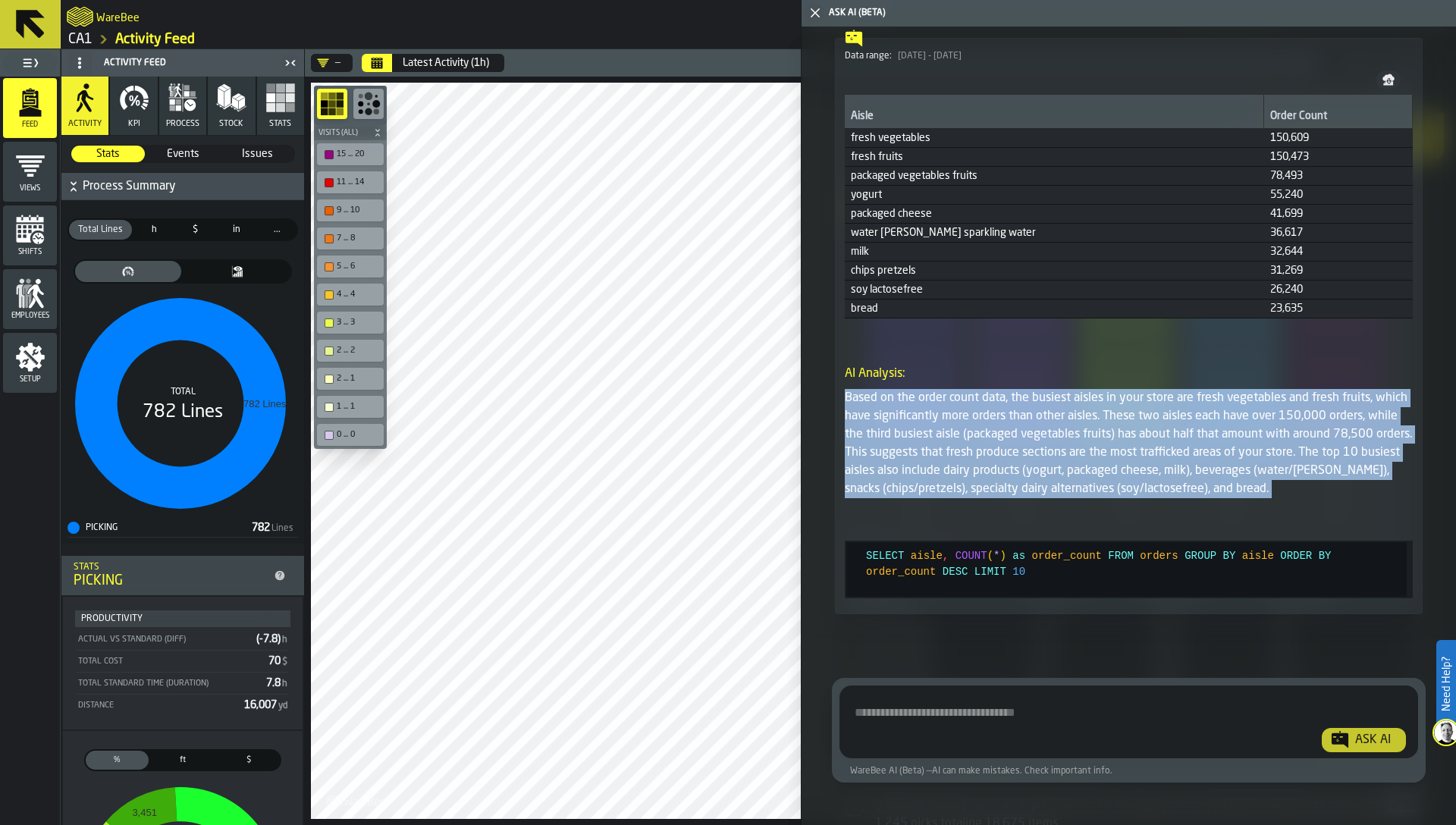
click at [1150, 478] on p "Based on the order count data, the busiest aisles in your store are fresh veget…" at bounding box center [1129, 443] width 568 height 109
type textarea "**********"
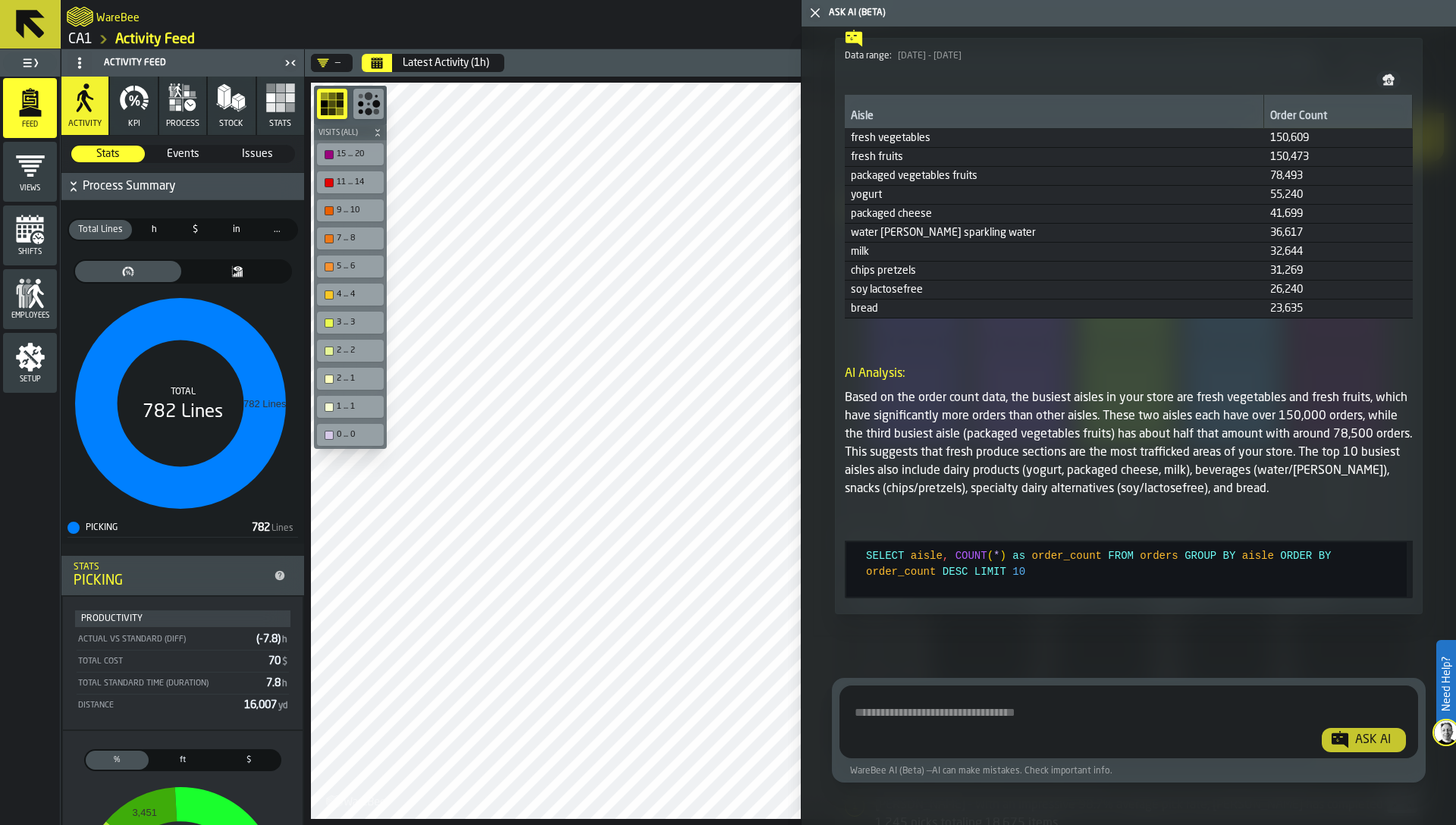
scroll to position [16, 0]
click at [1132, 565] on div "SELECT aisle , COUNT ( * ) as order_count FROM orders GROUP BY aisle ORDER BY o…" at bounding box center [1136, 570] width 541 height 55
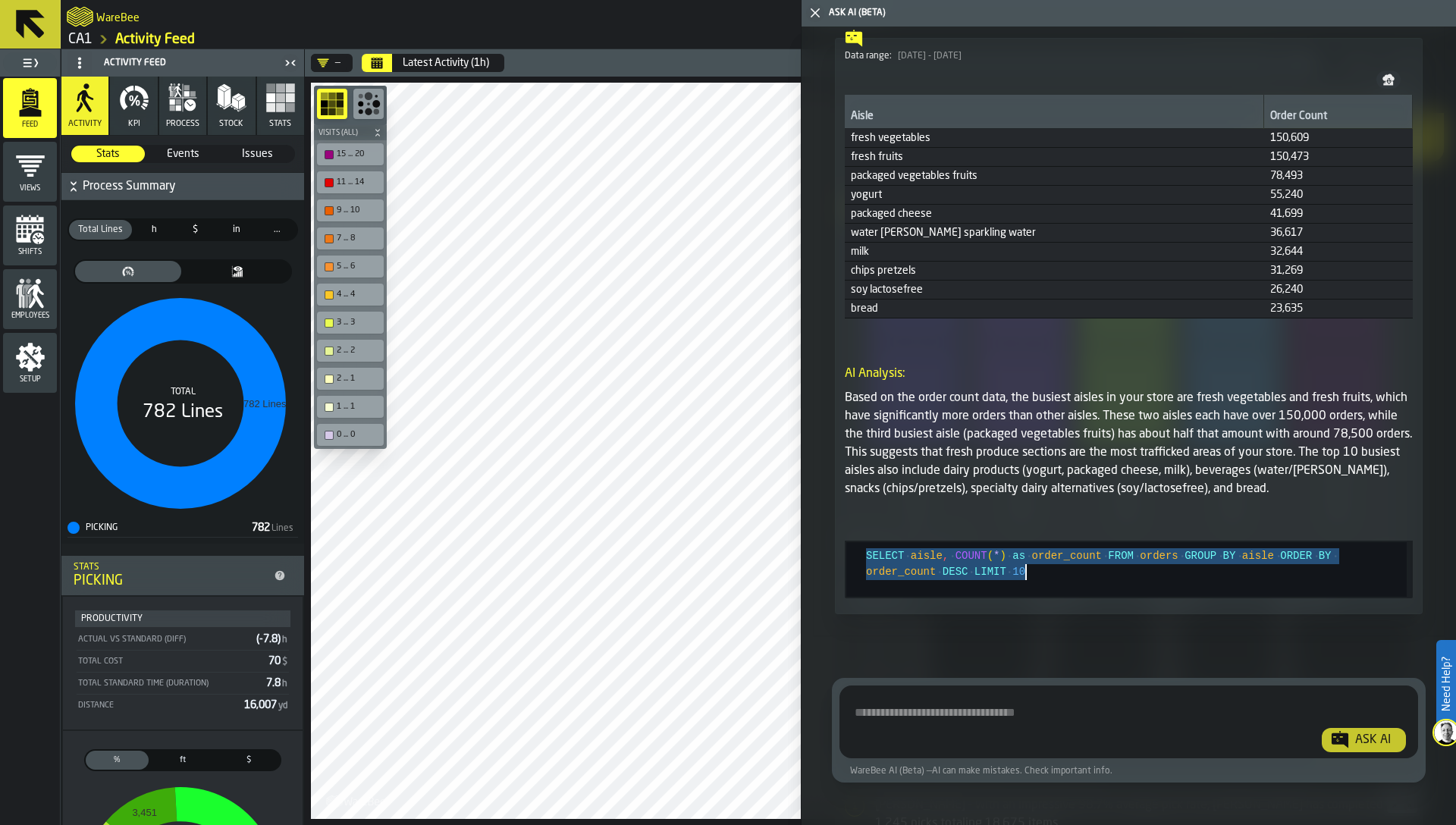
click at [1132, 565] on div "SELECT aisle , COUNT ( * ) as order_count FROM orders GROUP BY aisle ORDER BY o…" at bounding box center [1136, 570] width 541 height 55
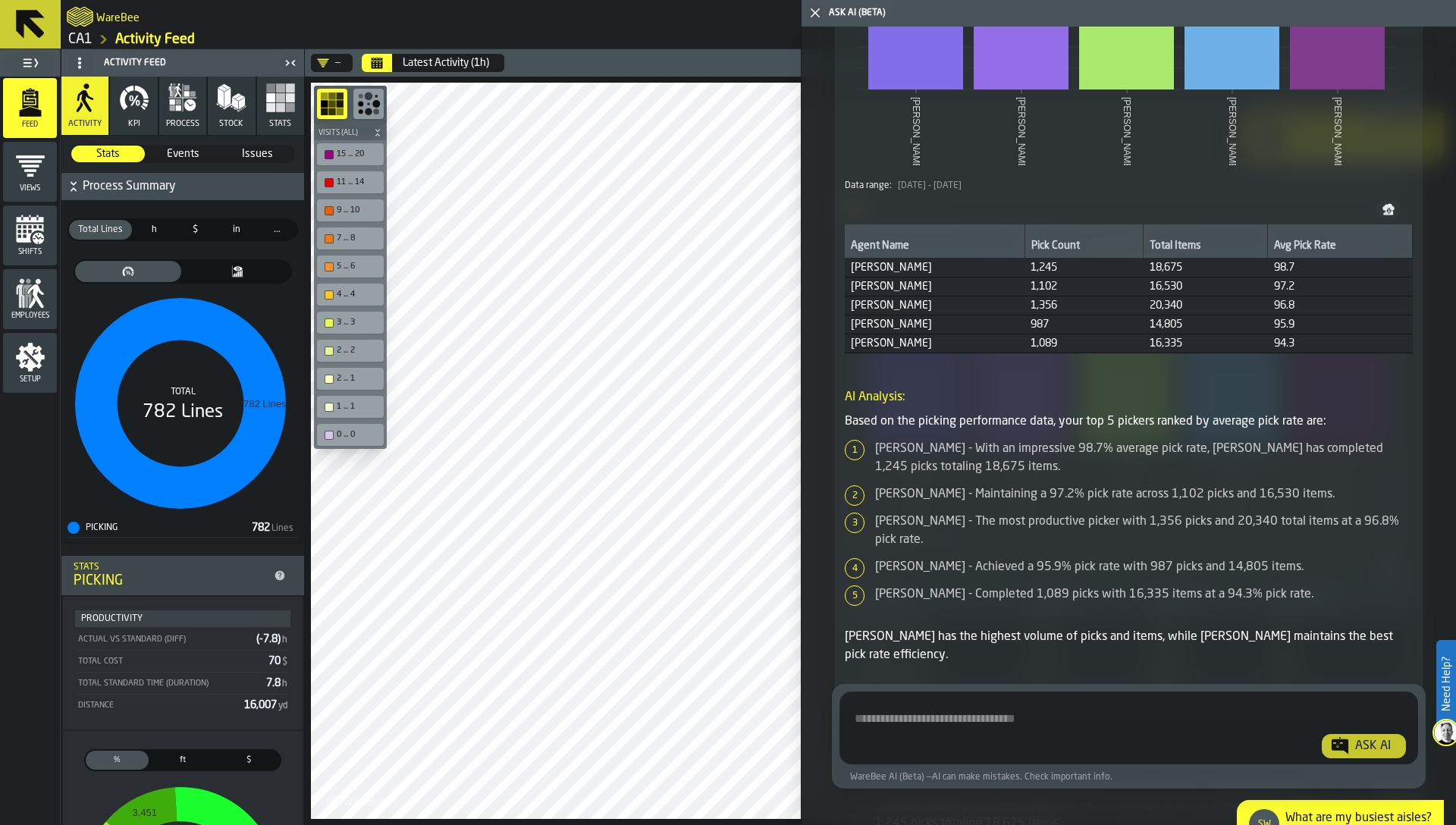
scroll to position [275, 0]
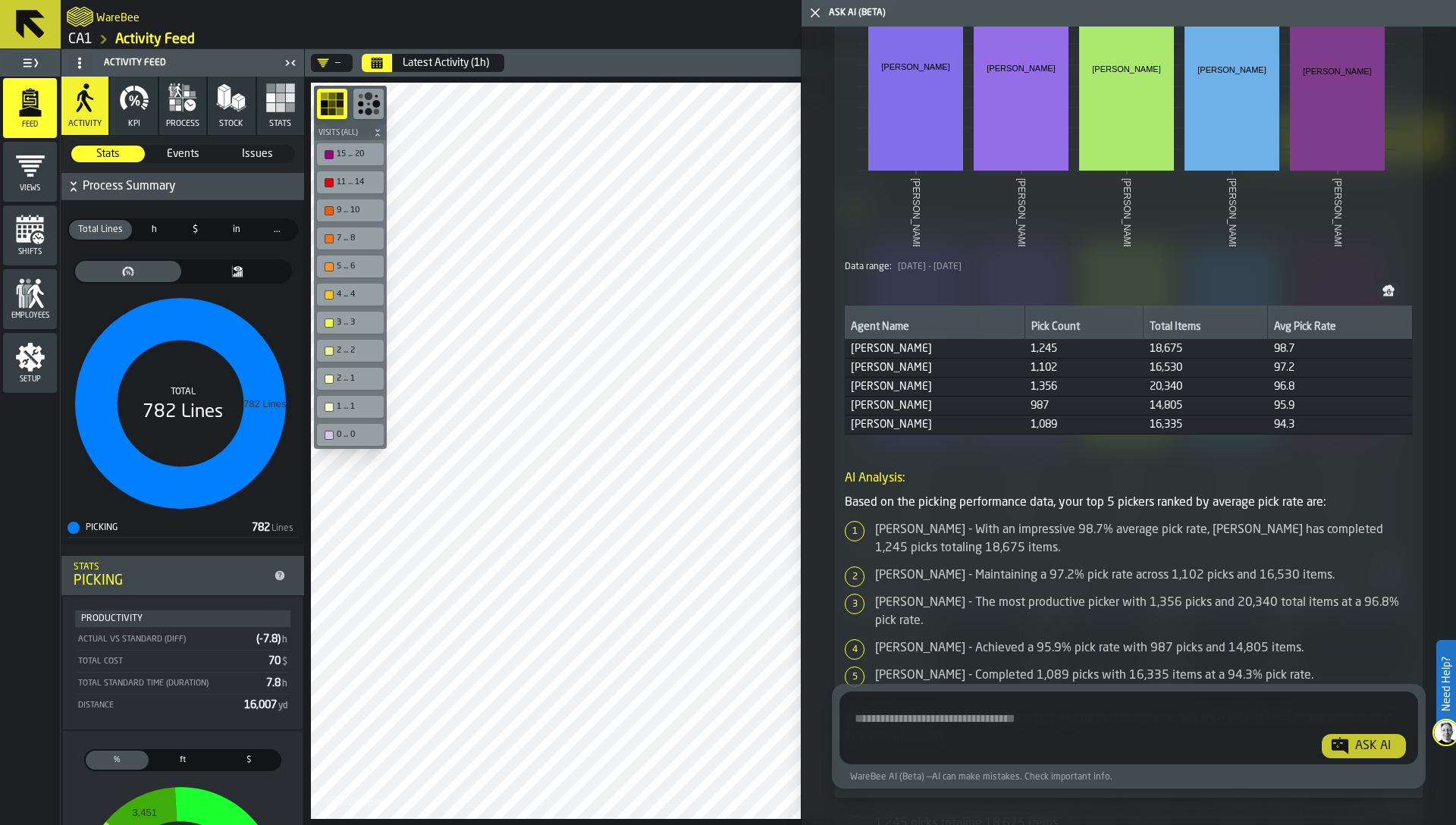
click at [859, 350] on span "Sarah Johnson" at bounding box center [934, 348] width 167 height 12
copy span "Sarah Johnson"
drag, startPoint x: 25, startPoint y: 350, endPoint x: 111, endPoint y: 208, distance: 166.0
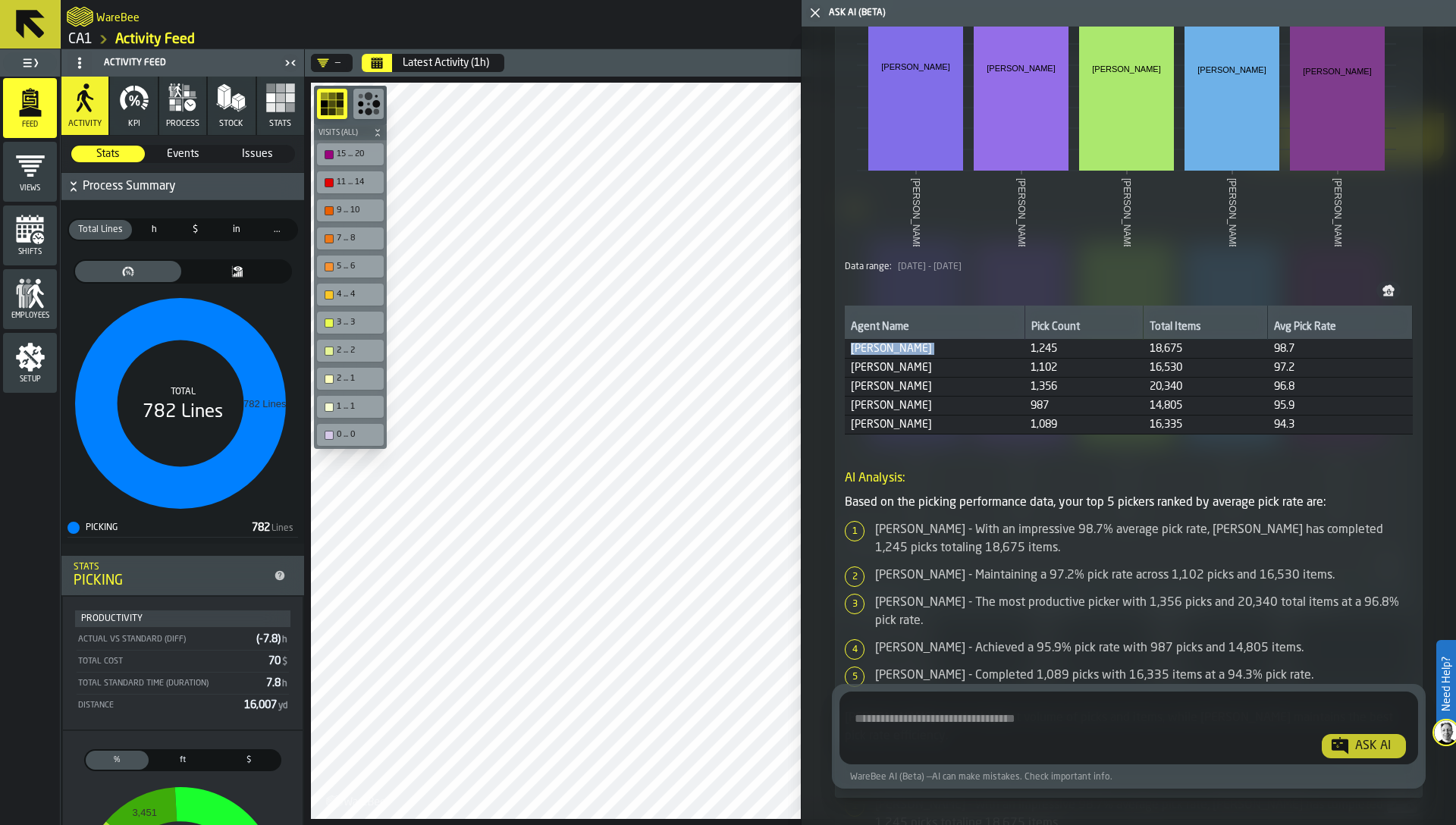
click at [111, 208] on div "Feed Views Shifts Employees Setup Activity Feed Activity KPI process Stock Stat…" at bounding box center [152, 437] width 304 height 776
click at [812, 10] on polygon "button-toggle-Close me" at bounding box center [815, 13] width 10 height 10
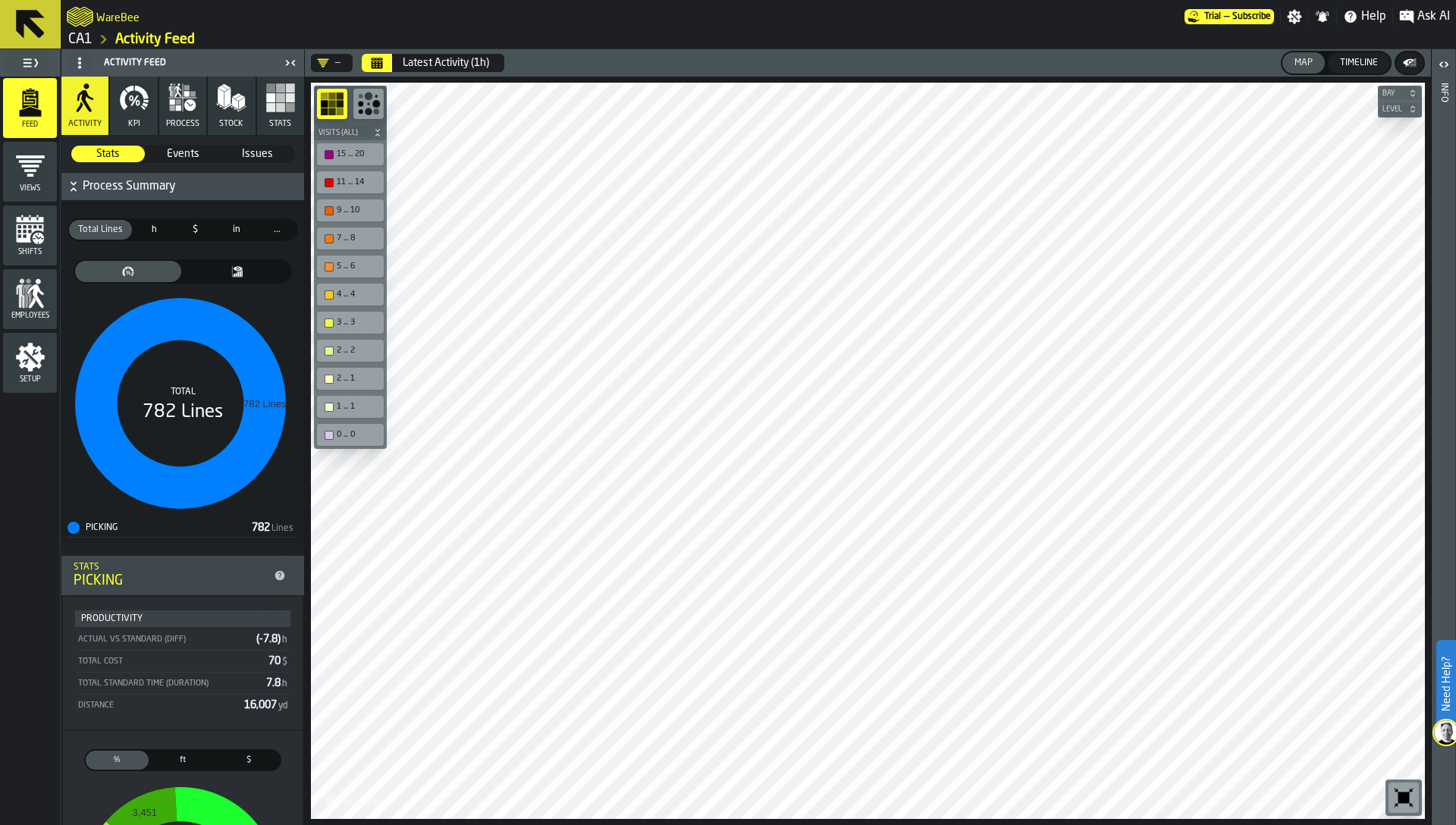
click at [1412, 57] on icon "button-" at bounding box center [1410, 63] width 15 height 15
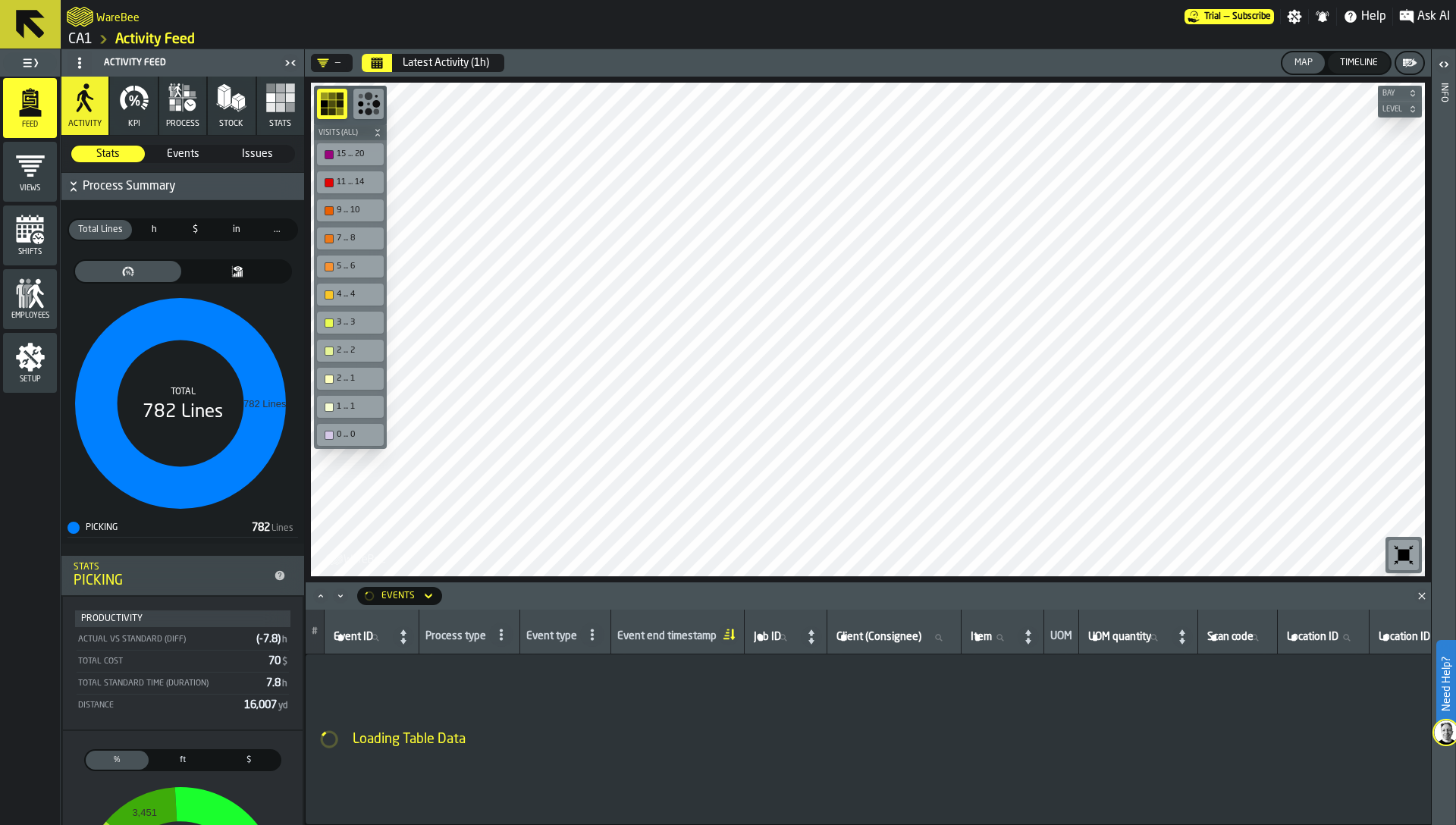
click at [135, 122] on span "KPI" at bounding box center [134, 124] width 12 height 10
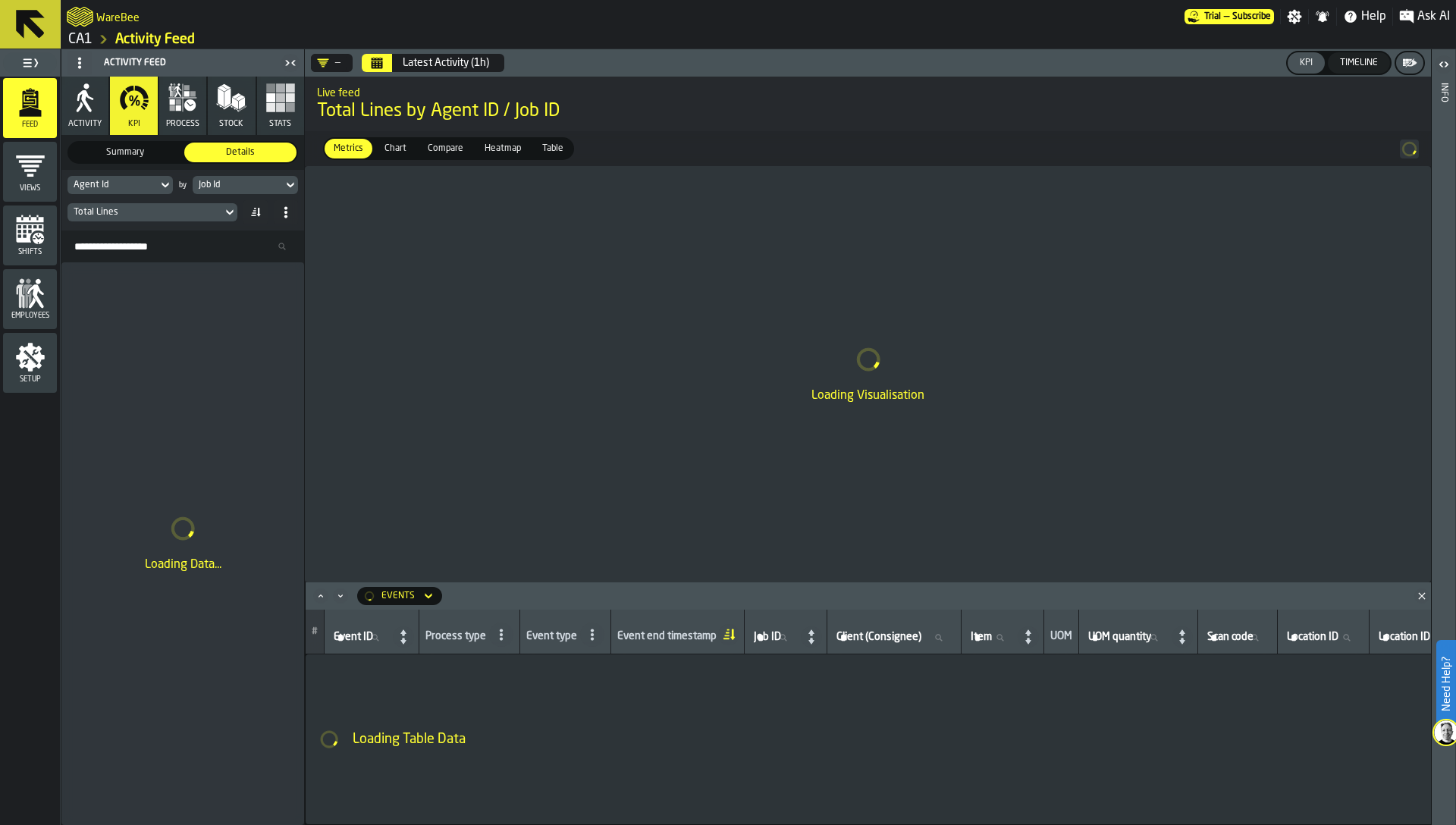
click at [98, 184] on div "Agent Id" at bounding box center [113, 185] width 78 height 11
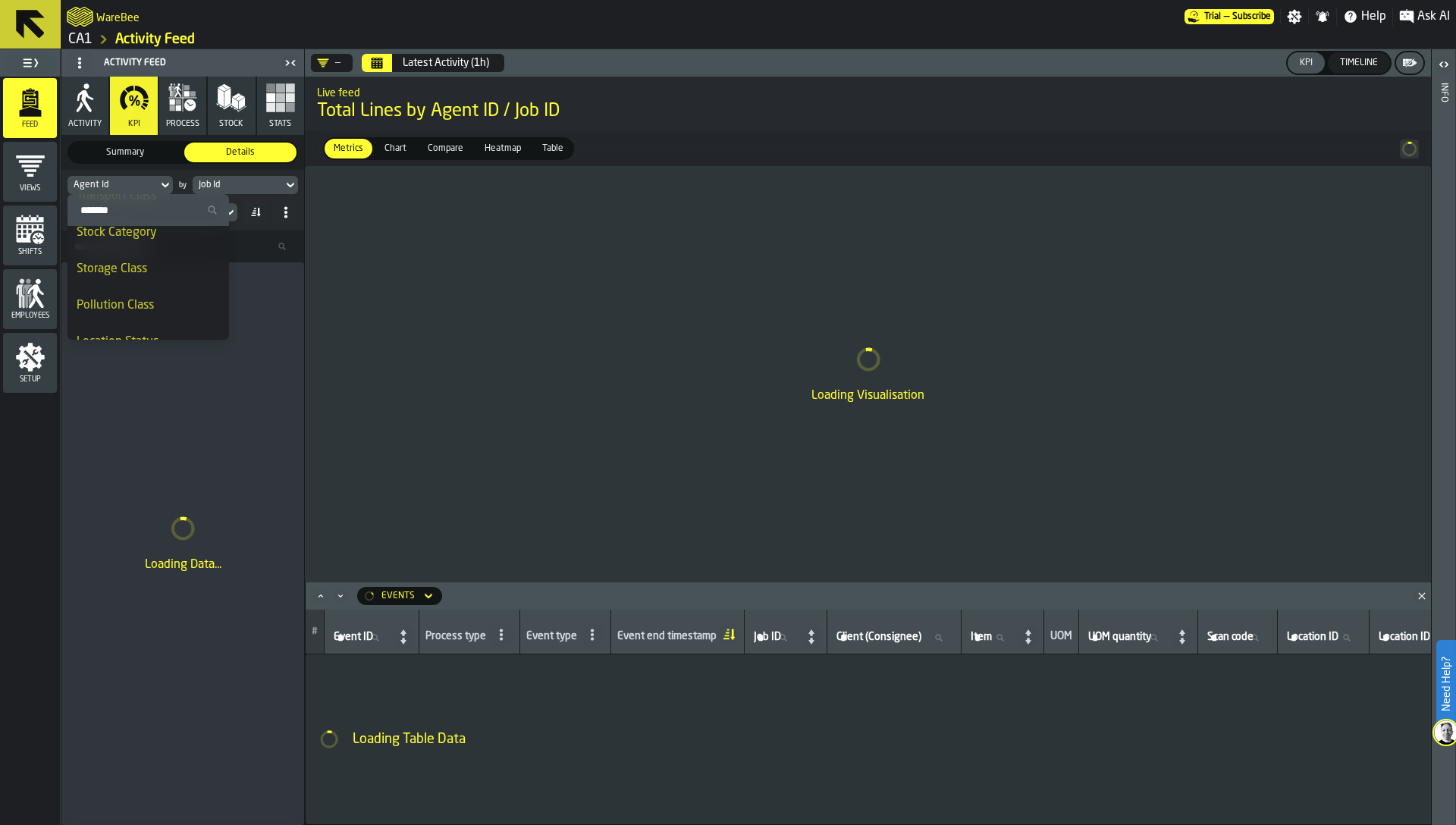
scroll to position [681, 0]
click at [101, 214] on input "Search" at bounding box center [148, 210] width 149 height 20
type input "*"
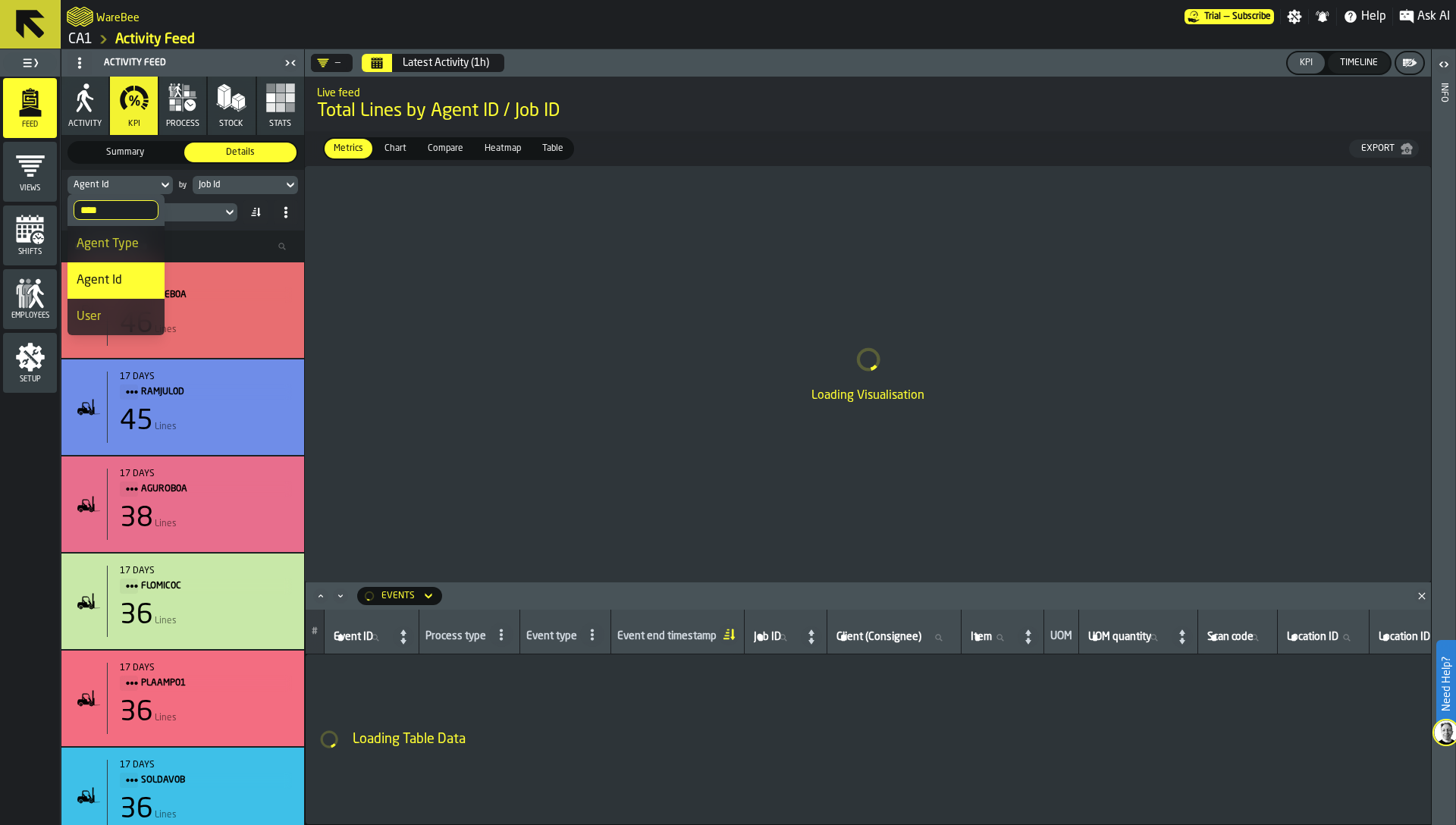
scroll to position [0, 0]
type input "****"
click at [105, 316] on div "User" at bounding box center [115, 317] width 79 height 18
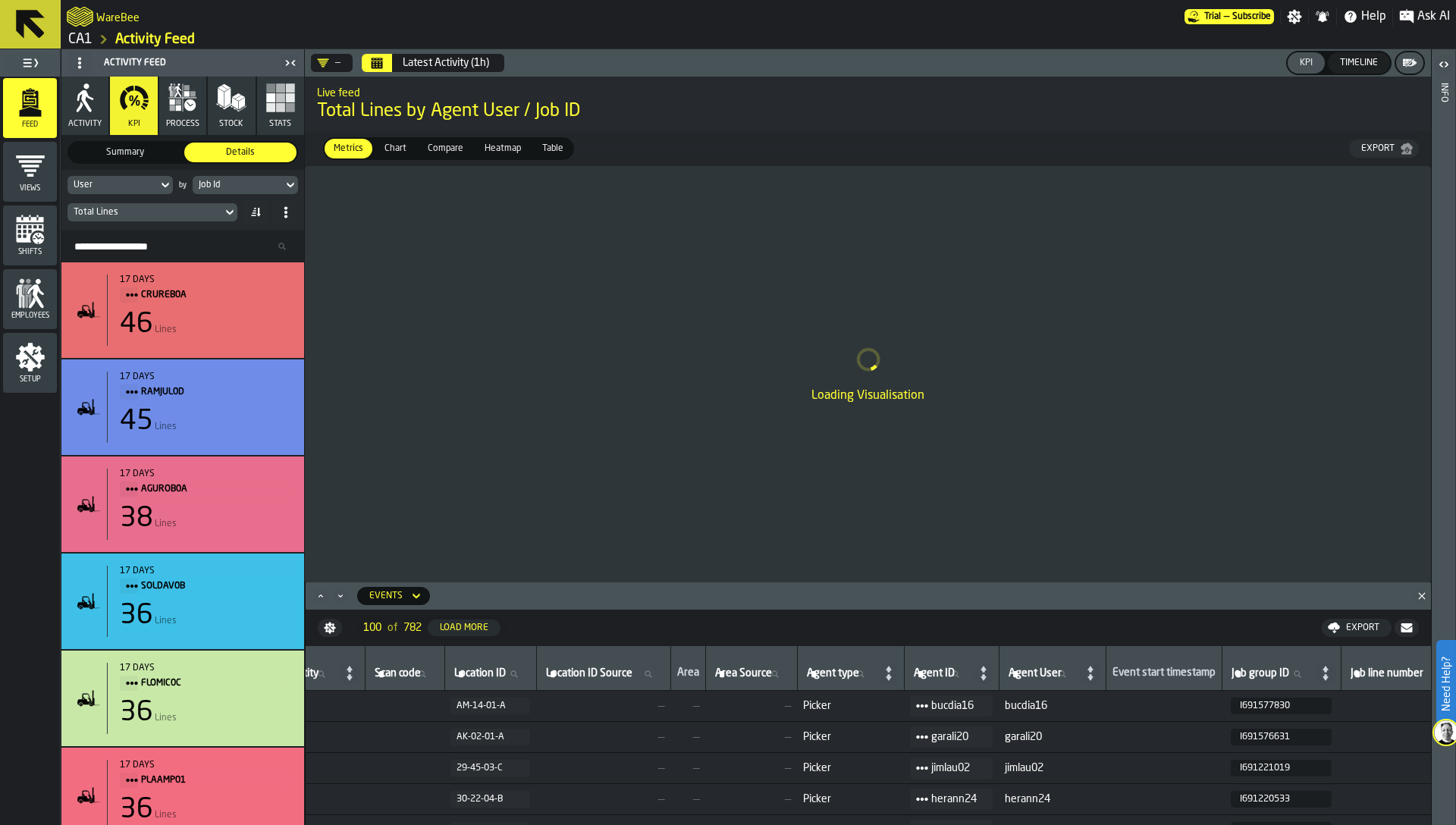
scroll to position [0, 942]
click at [1421, 15] on span "Ask AI" at bounding box center [1433, 16] width 33 height 18
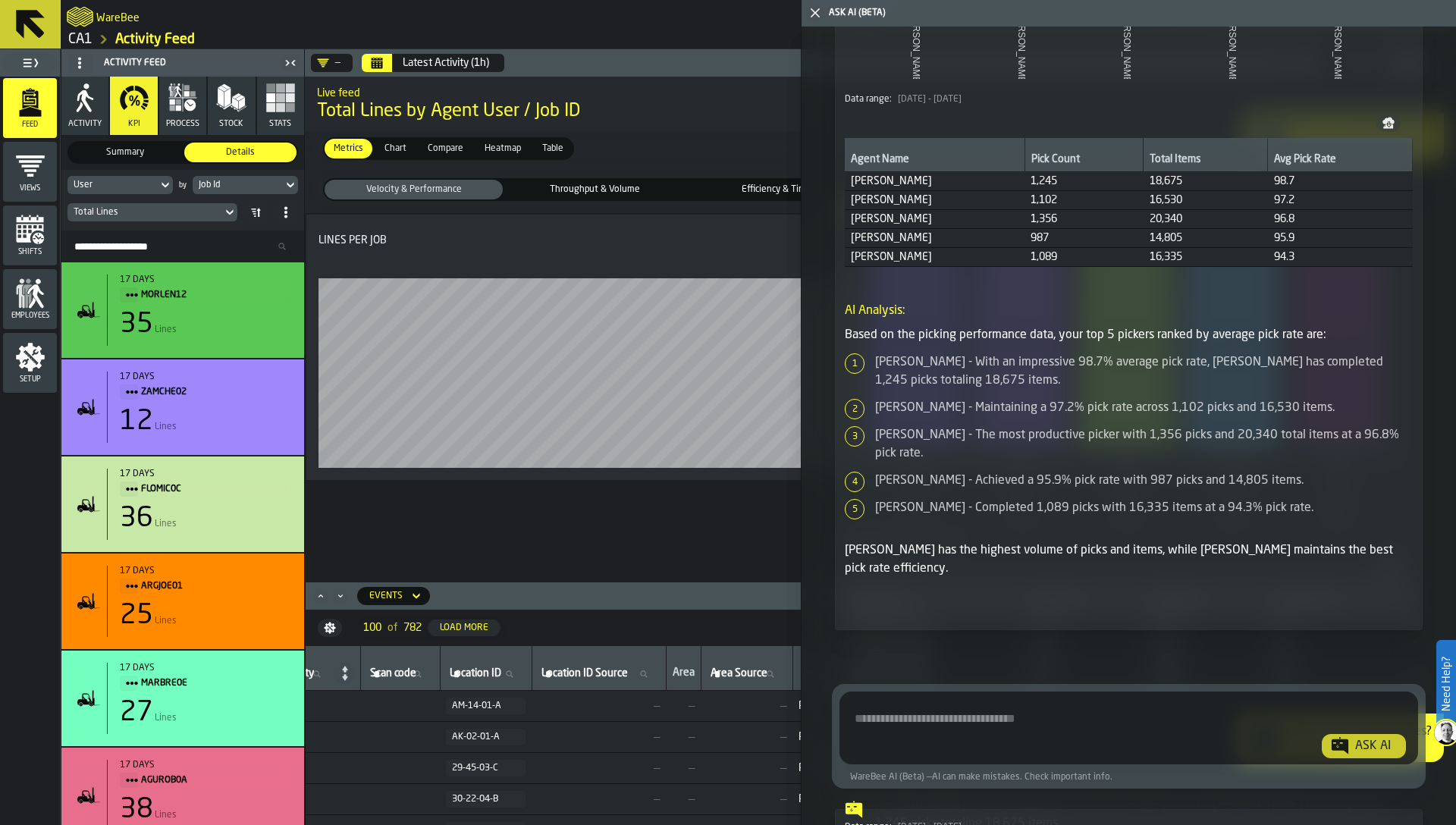
scroll to position [478, 0]
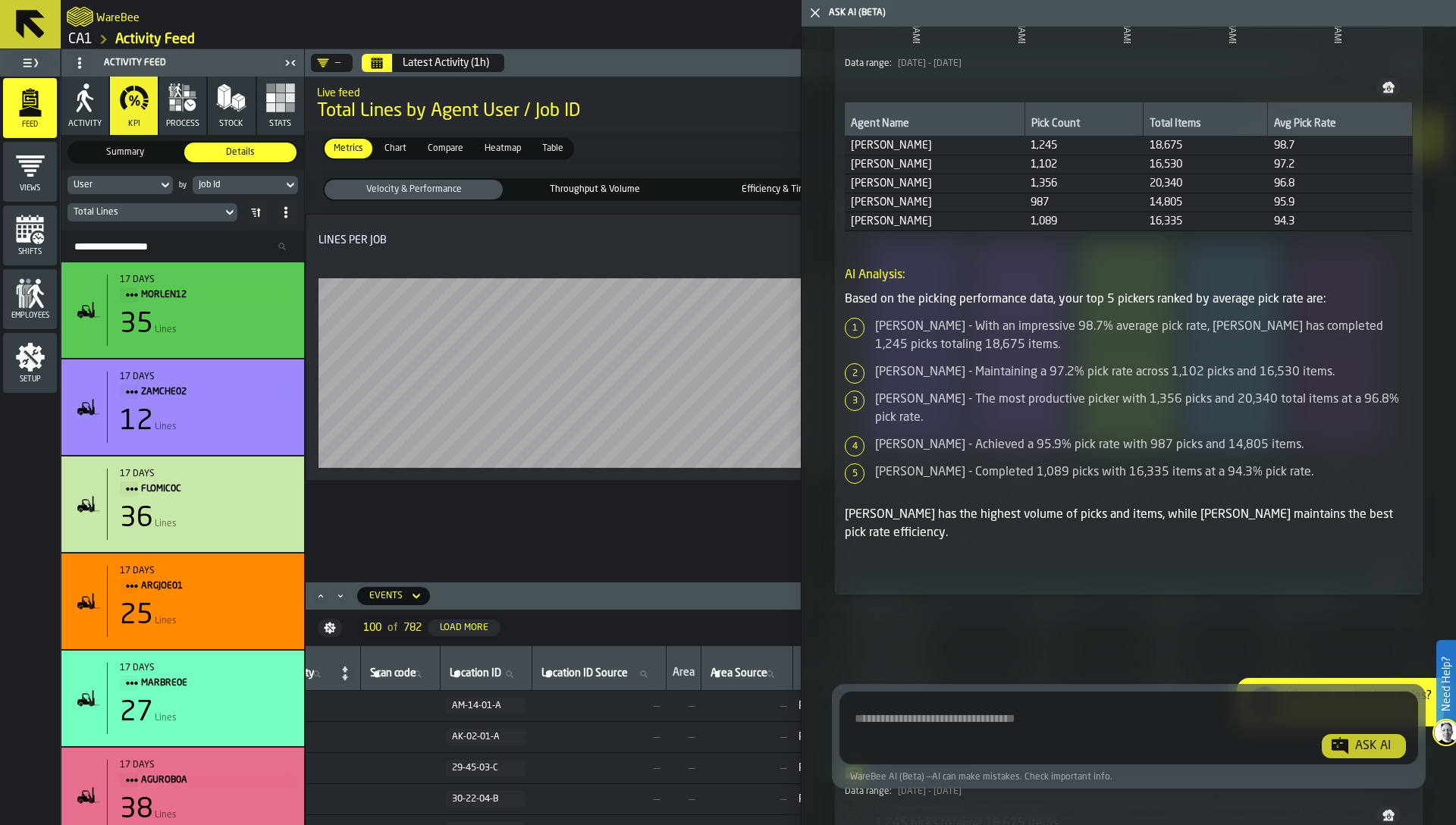
click at [1367, 574] on span "Show Query" at bounding box center [1376, 570] width 49 height 11
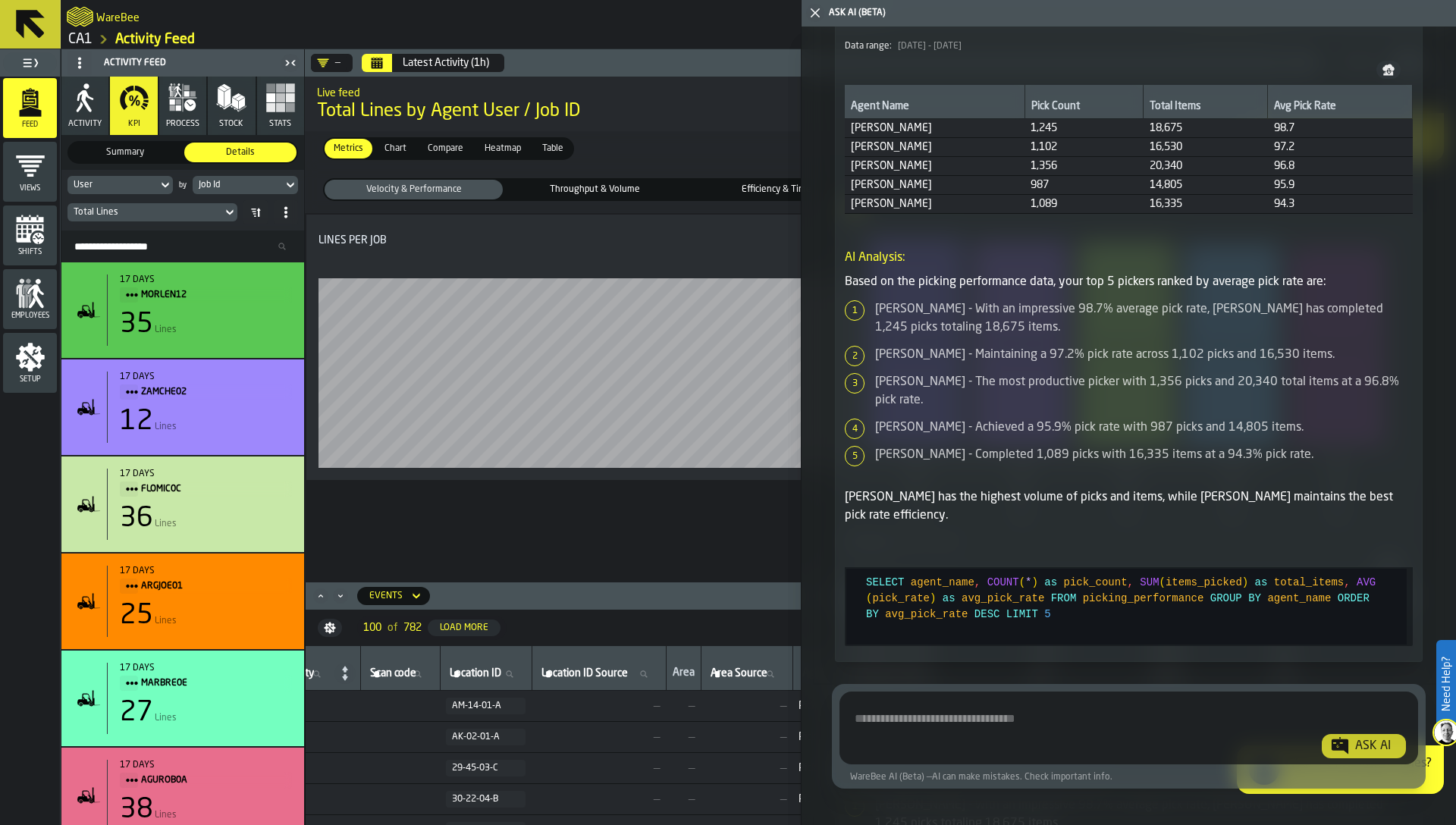
scroll to position [497, 0]
click at [818, 15] on polygon "button-toggle-Close me" at bounding box center [815, 13] width 10 height 10
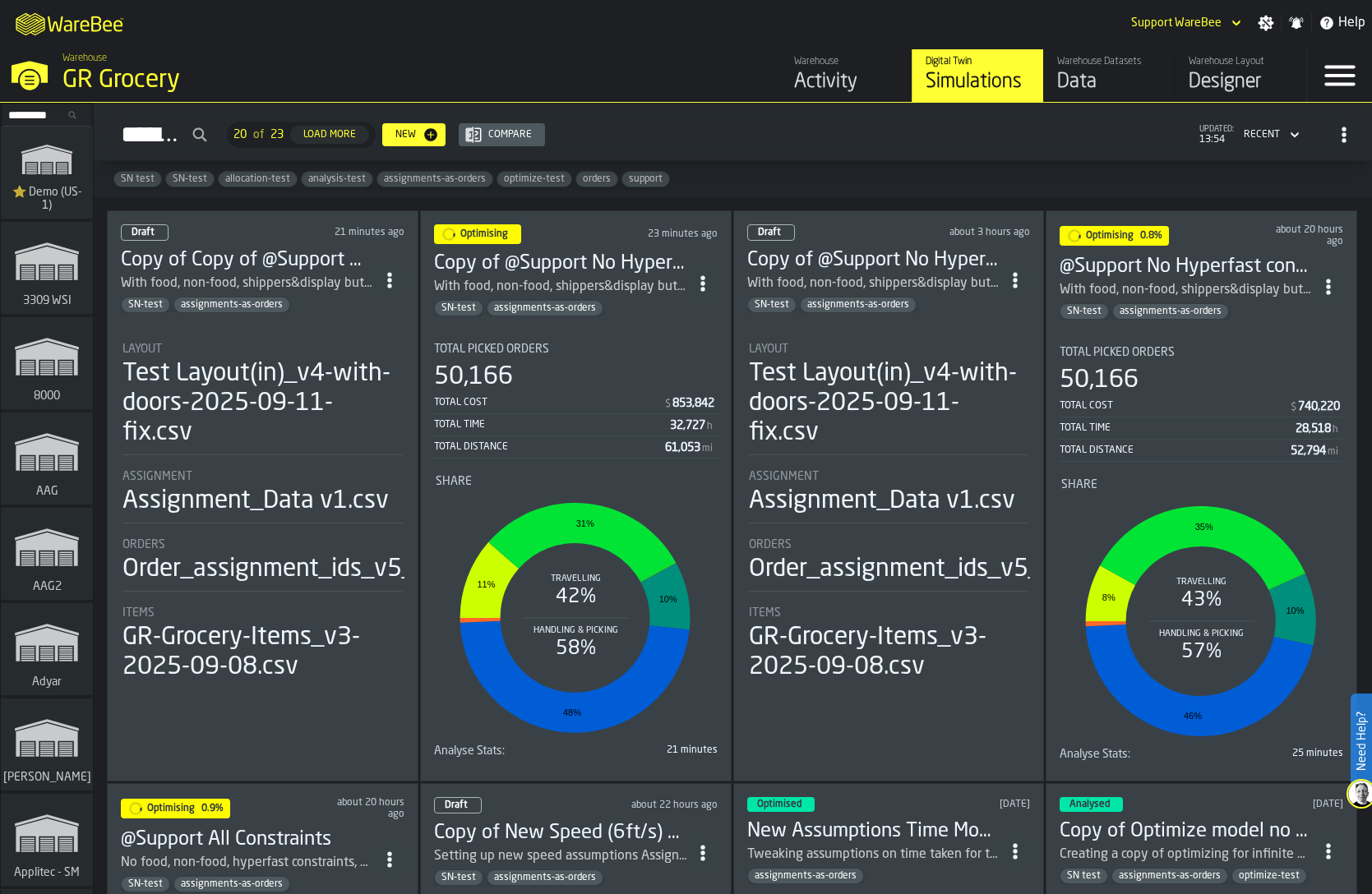
click at [245, 429] on div "Test Layout(in)_v4-with-doors-2025-09-11-fix.csv" at bounding box center [262, 404] width 281 height 89
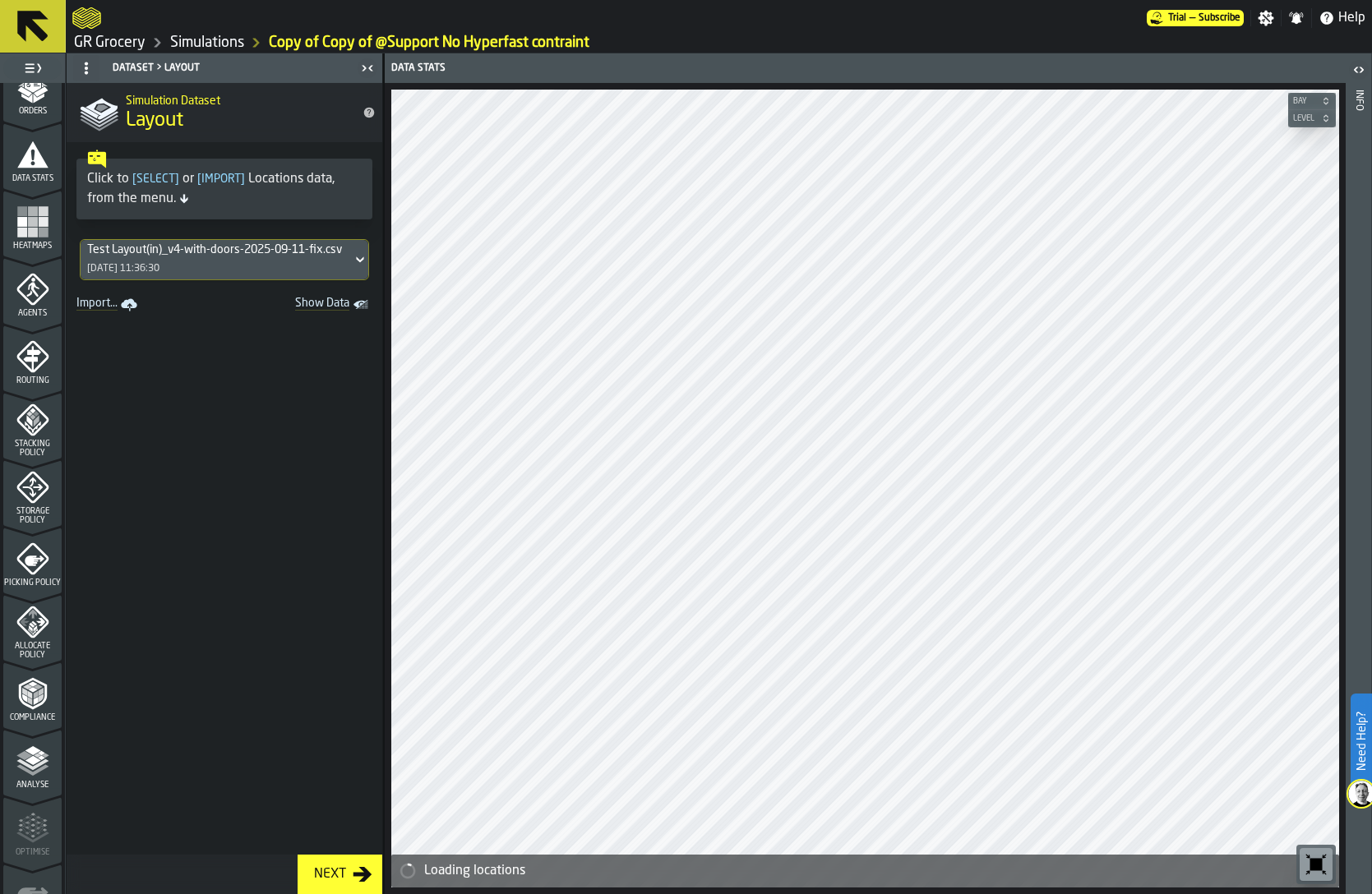
scroll to position [304, 0]
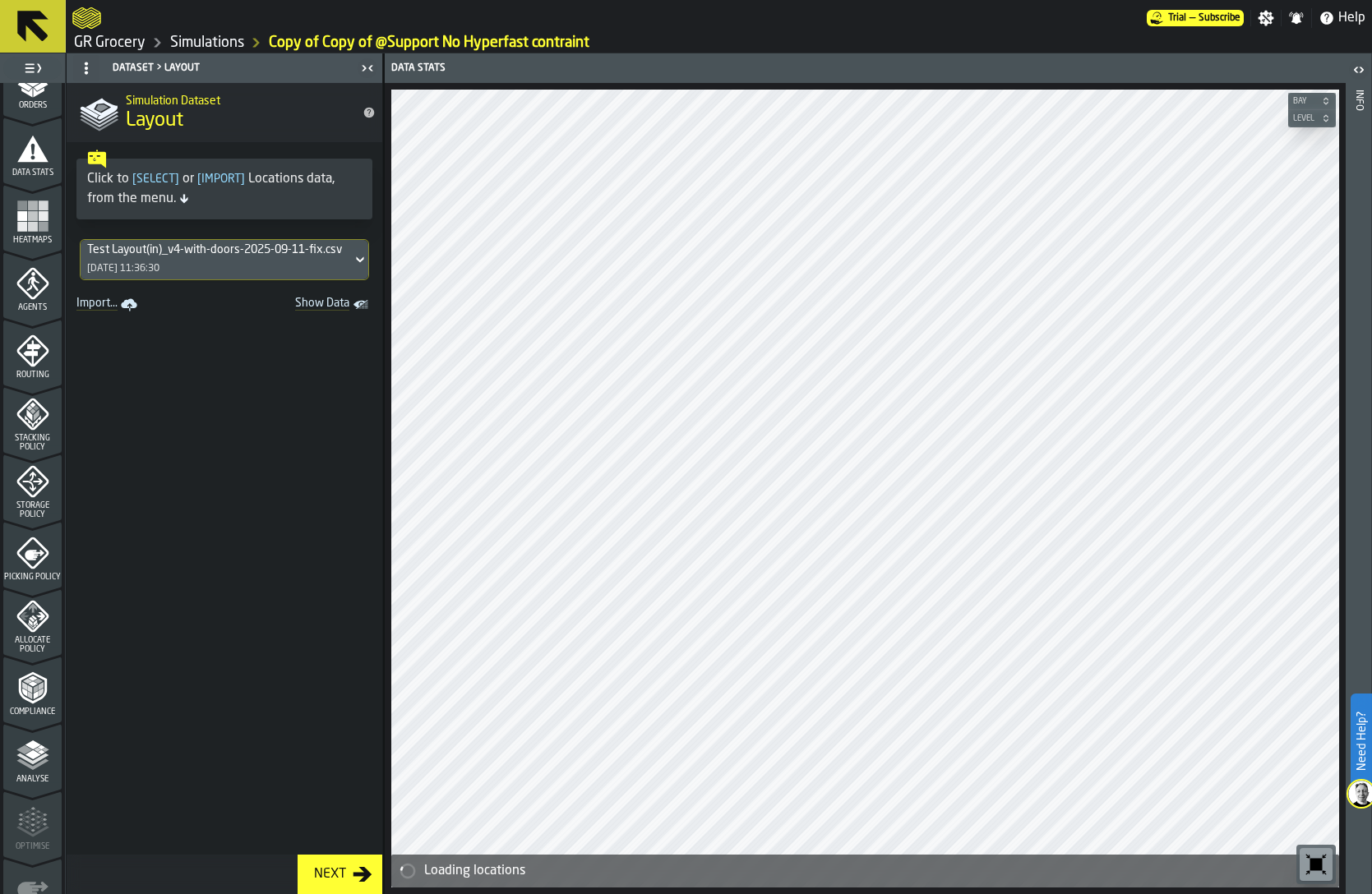
click at [35, 747] on polyline "menu Analyse" at bounding box center [37, 749] width 8 height 4
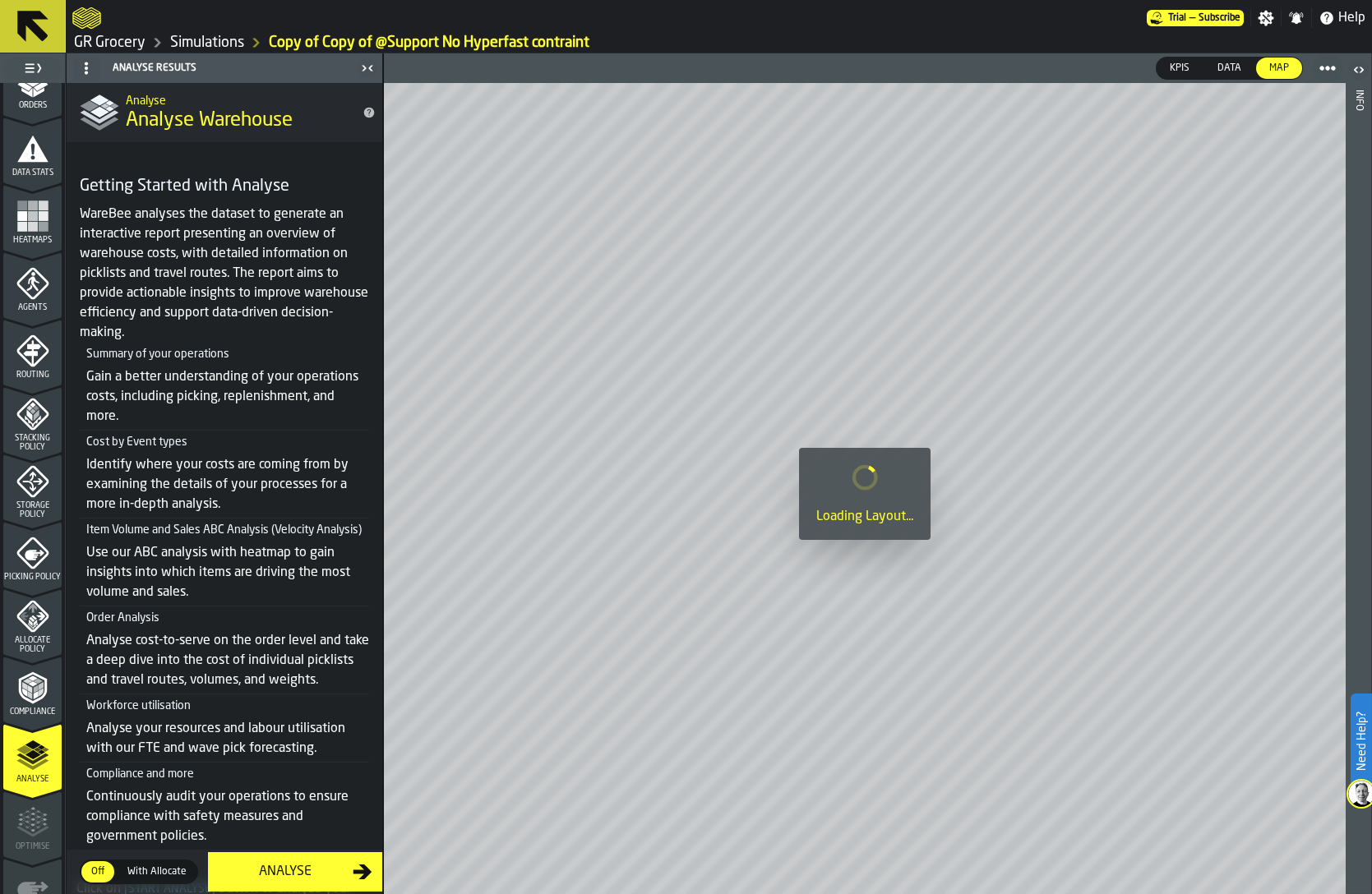
click at [293, 872] on div "Analyse" at bounding box center [285, 871] width 135 height 20
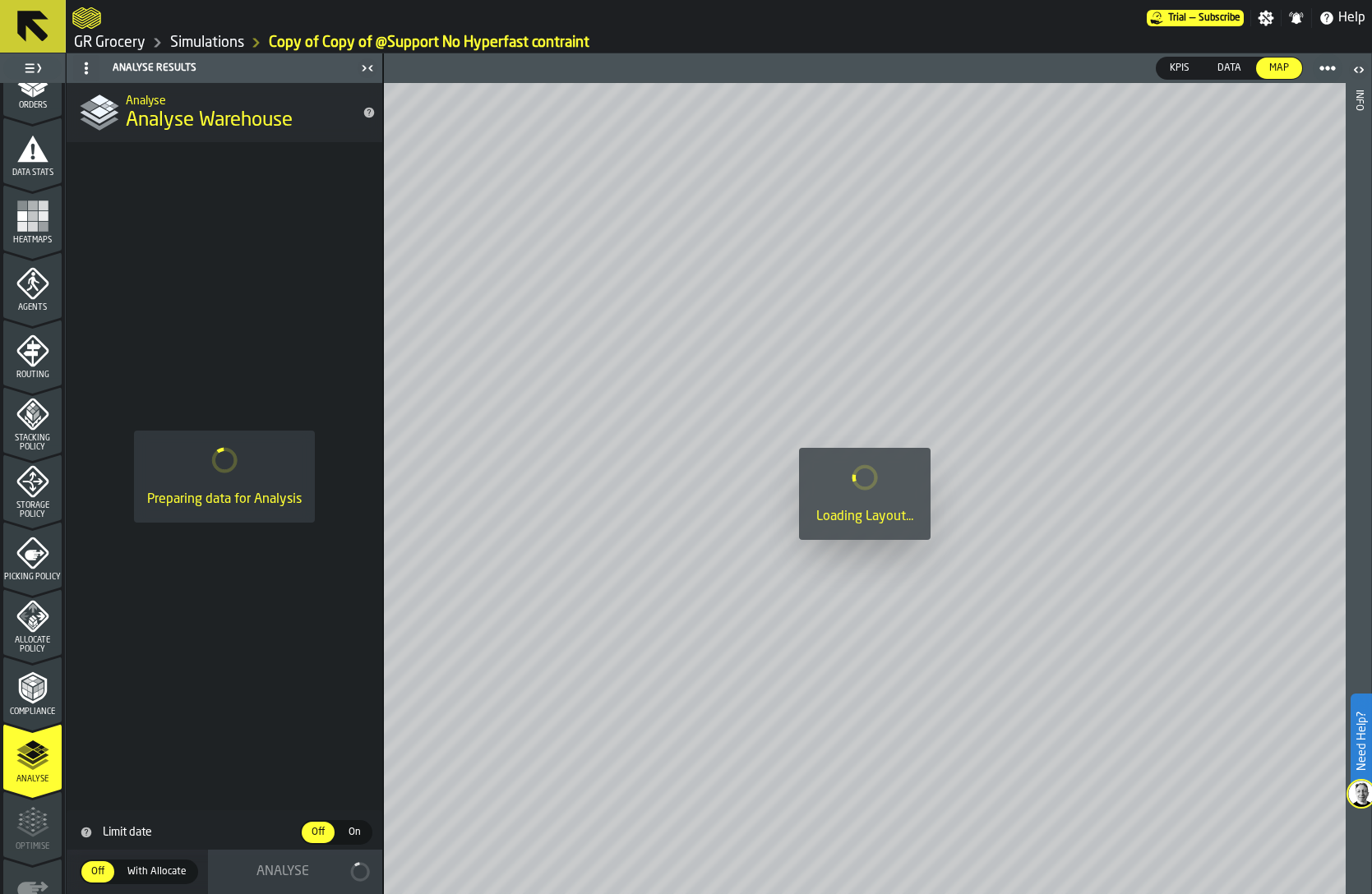
click at [231, 47] on link "Simulations" at bounding box center [207, 42] width 74 height 18
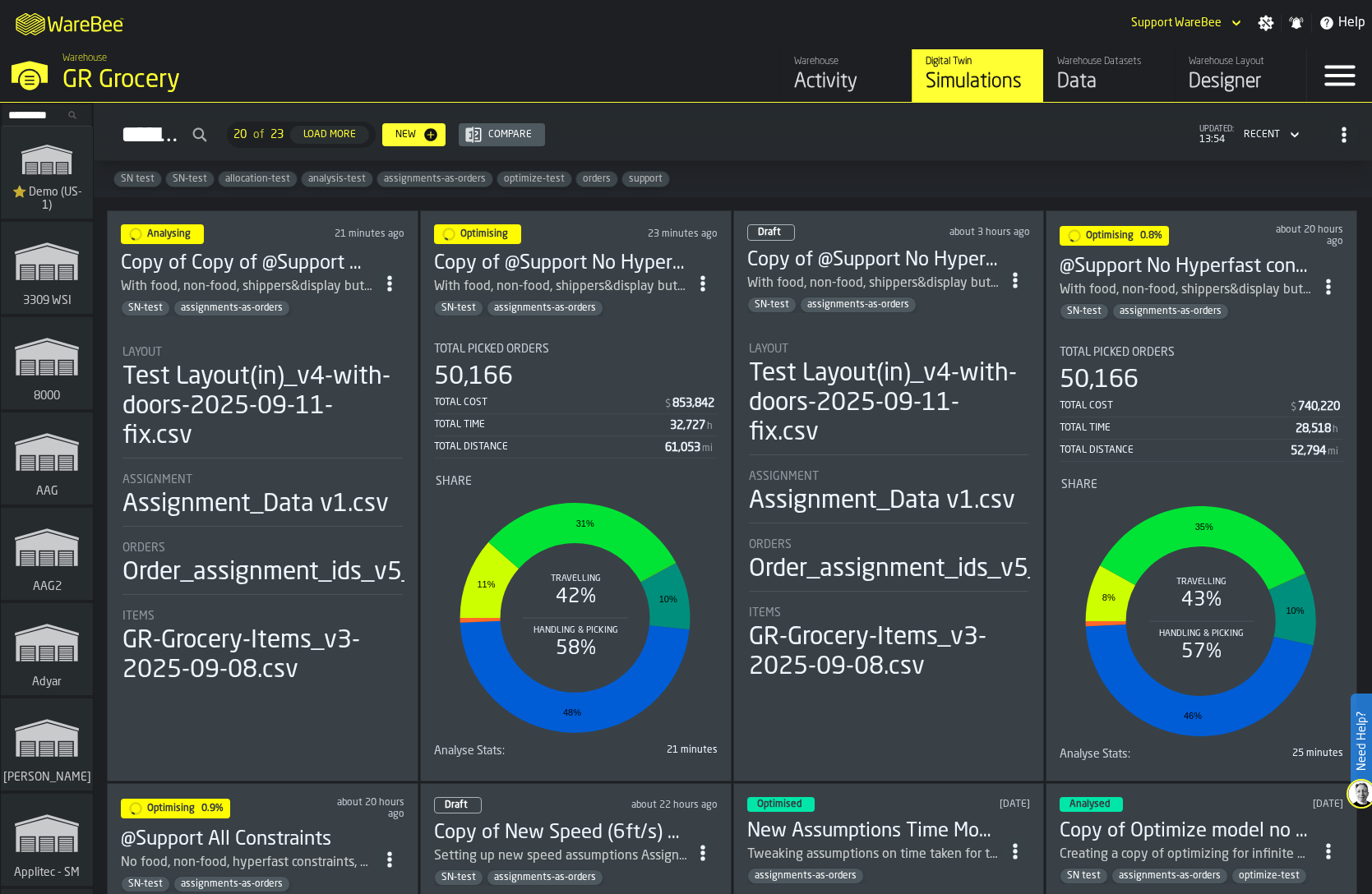
click at [632, 354] on div "Total Picked Orders 50,166 Total Cost $ 853,842 Total Time 32,727 h Total Dista…" at bounding box center [576, 401] width 284 height 116
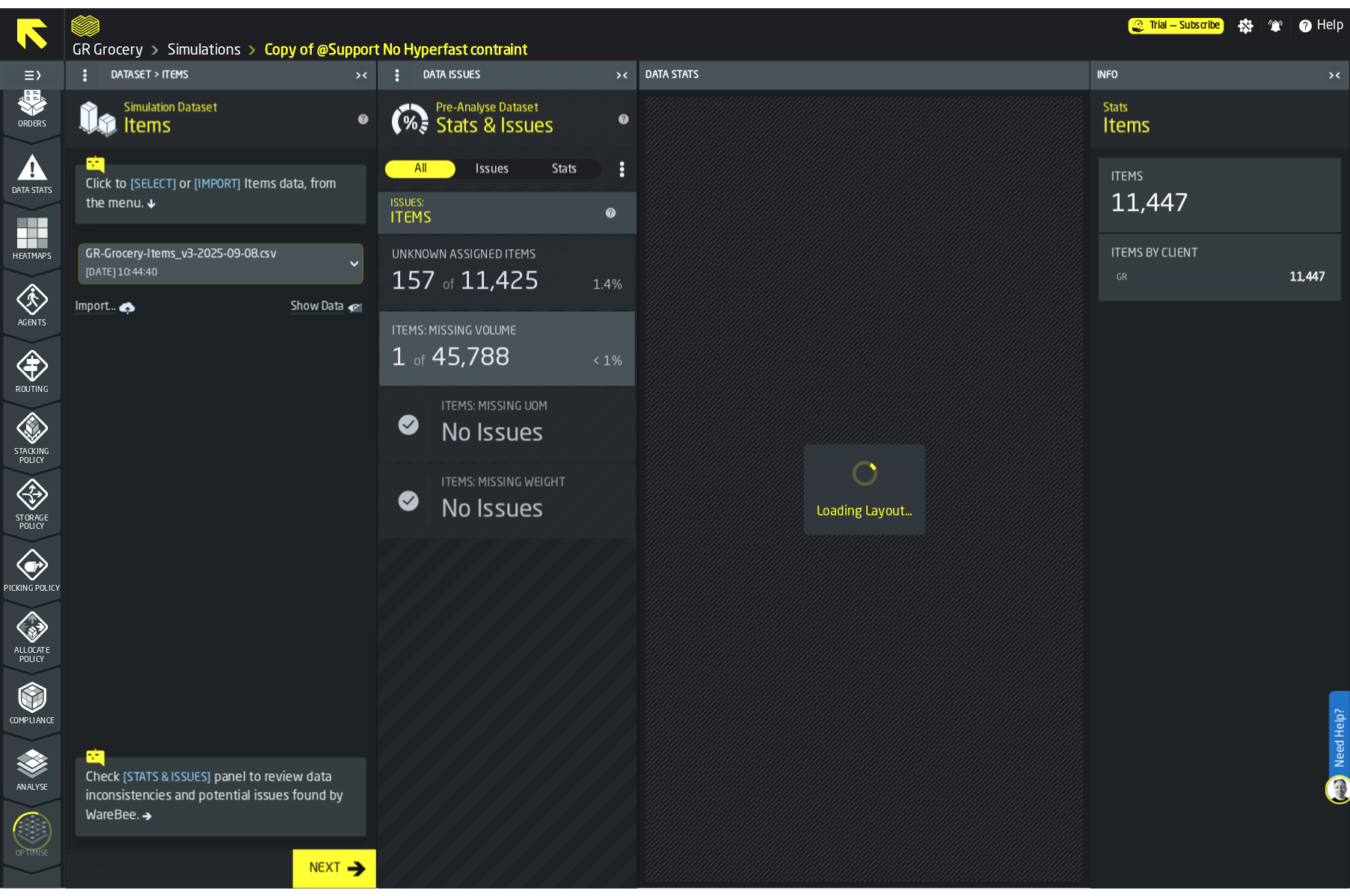
scroll to position [367, 0]
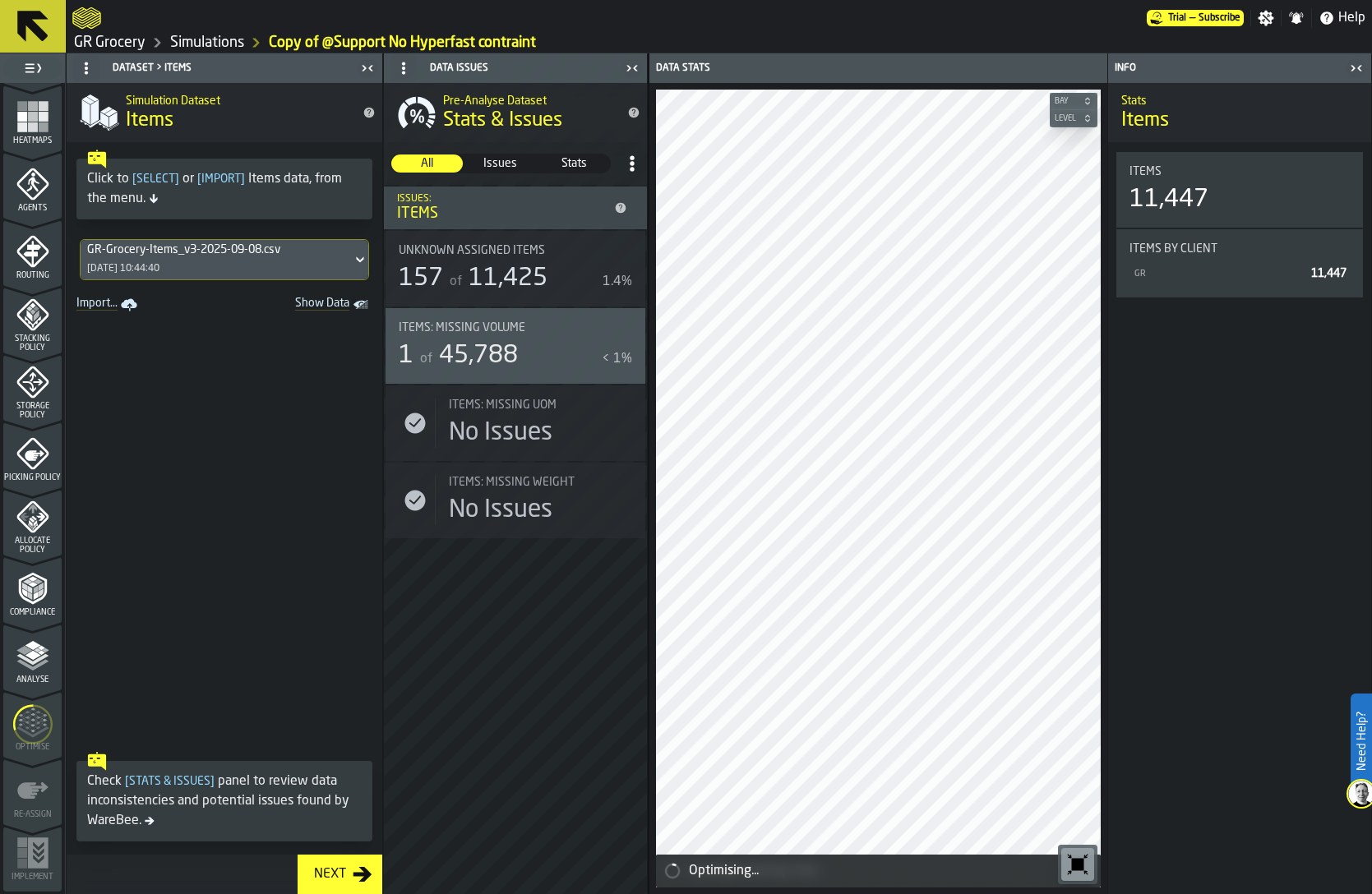
click at [37, 653] on polyline "menu Analyse" at bounding box center [41, 653] width 8 height 4
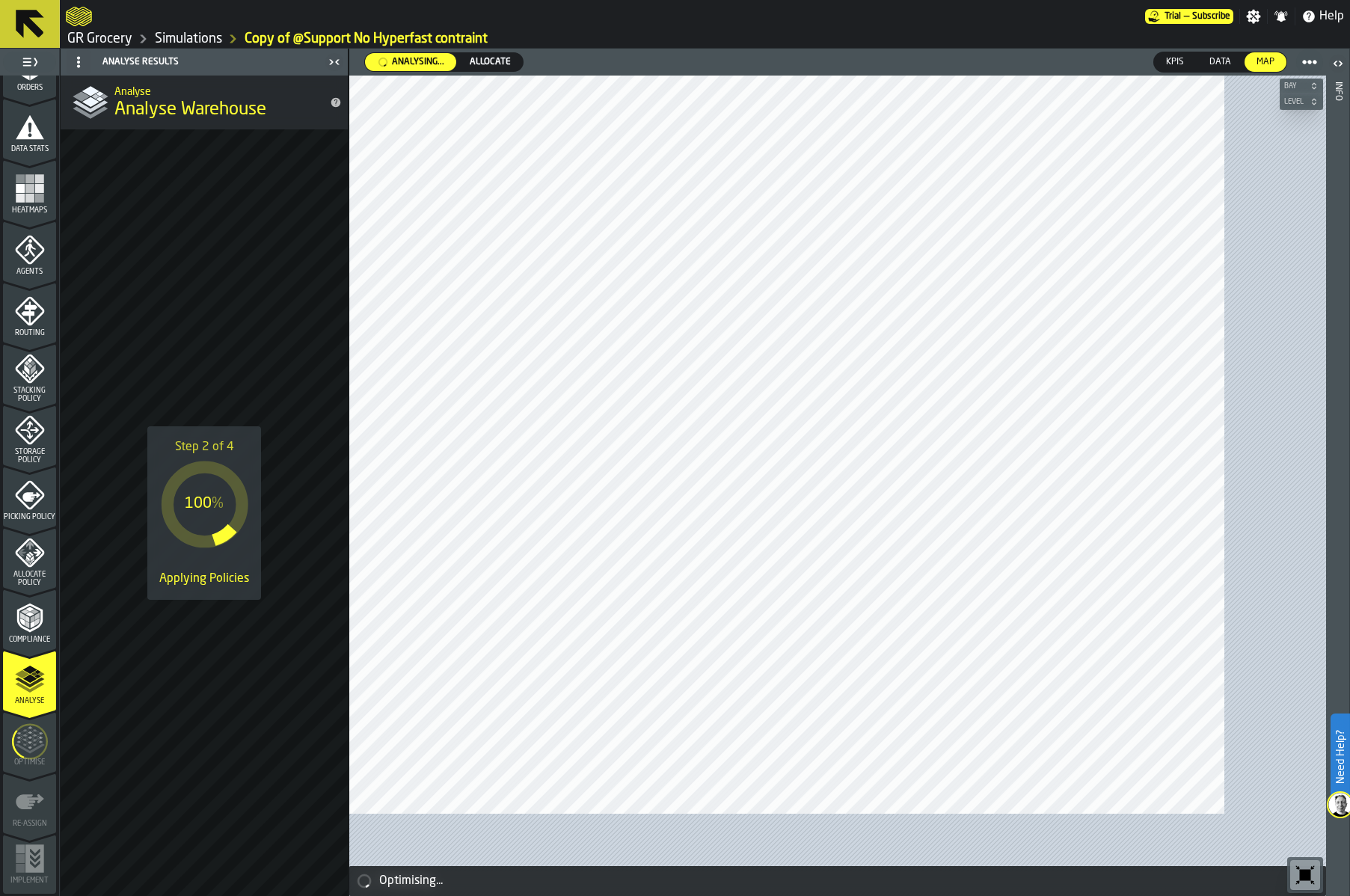
scroll to position [285, 0]
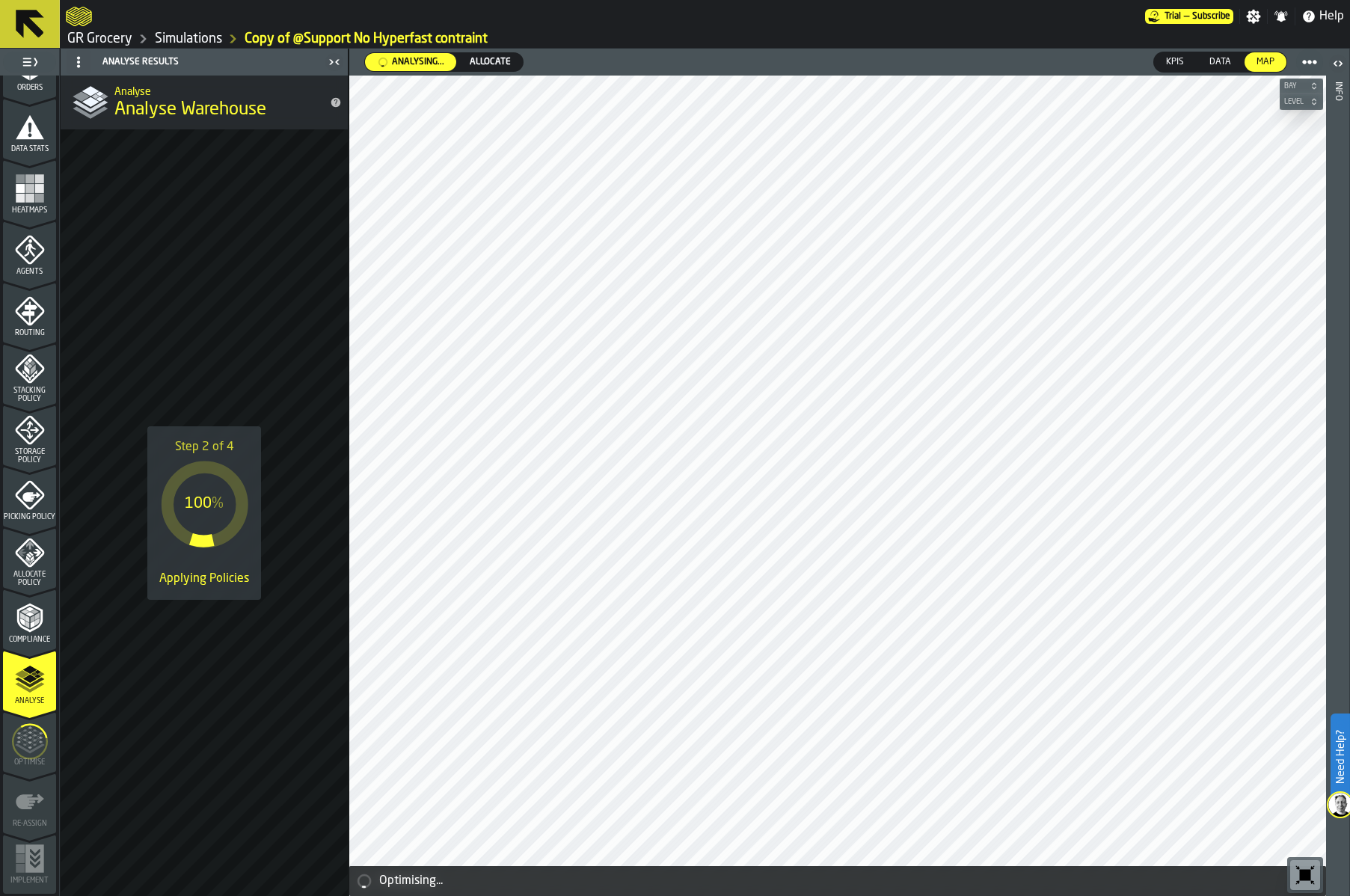
click at [169, 38] on link "Simulations" at bounding box center [188, 39] width 67 height 16
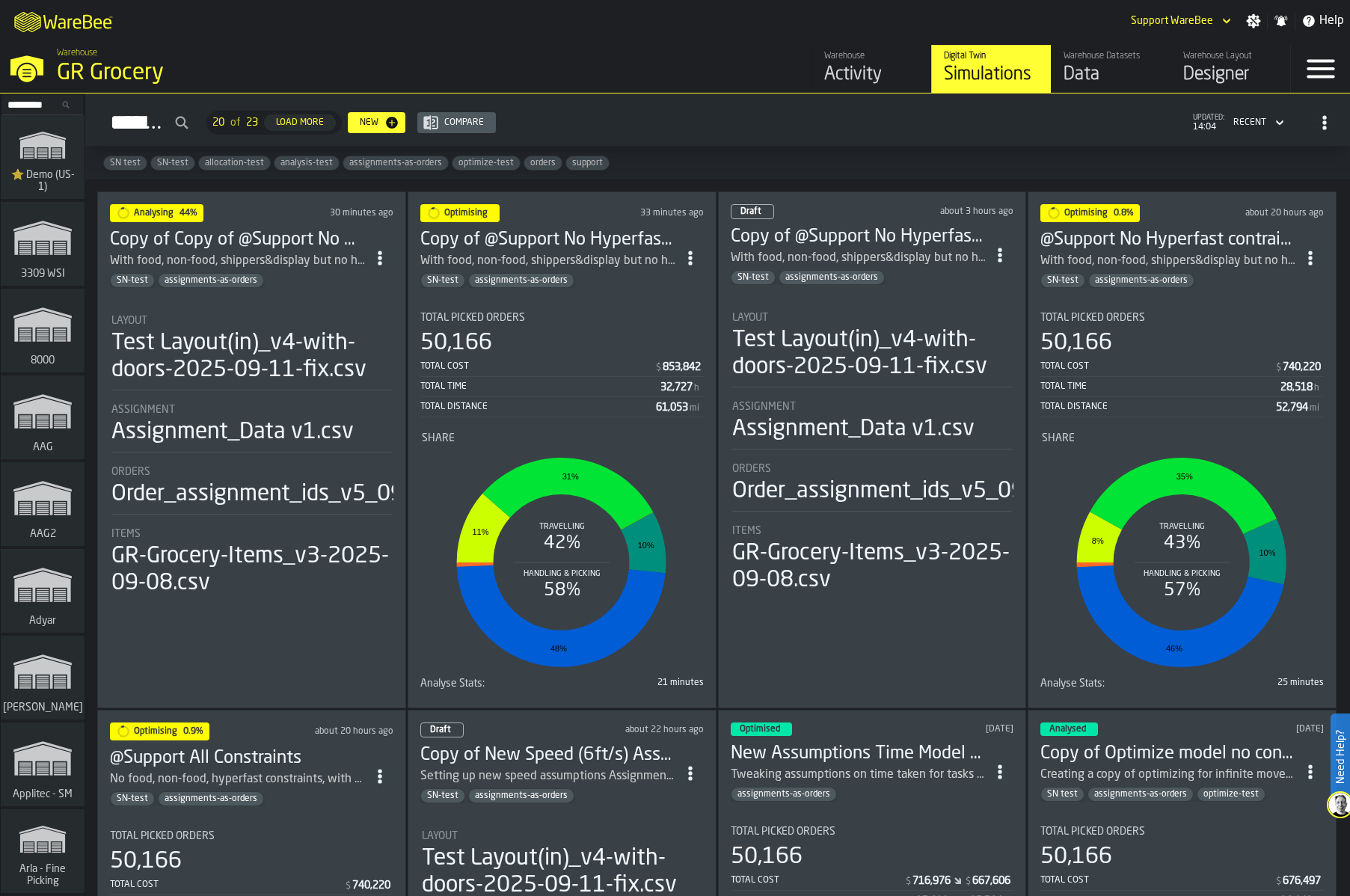
click at [541, 374] on div "Total Cost $ 853,842" at bounding box center [562, 367] width 283 height 19
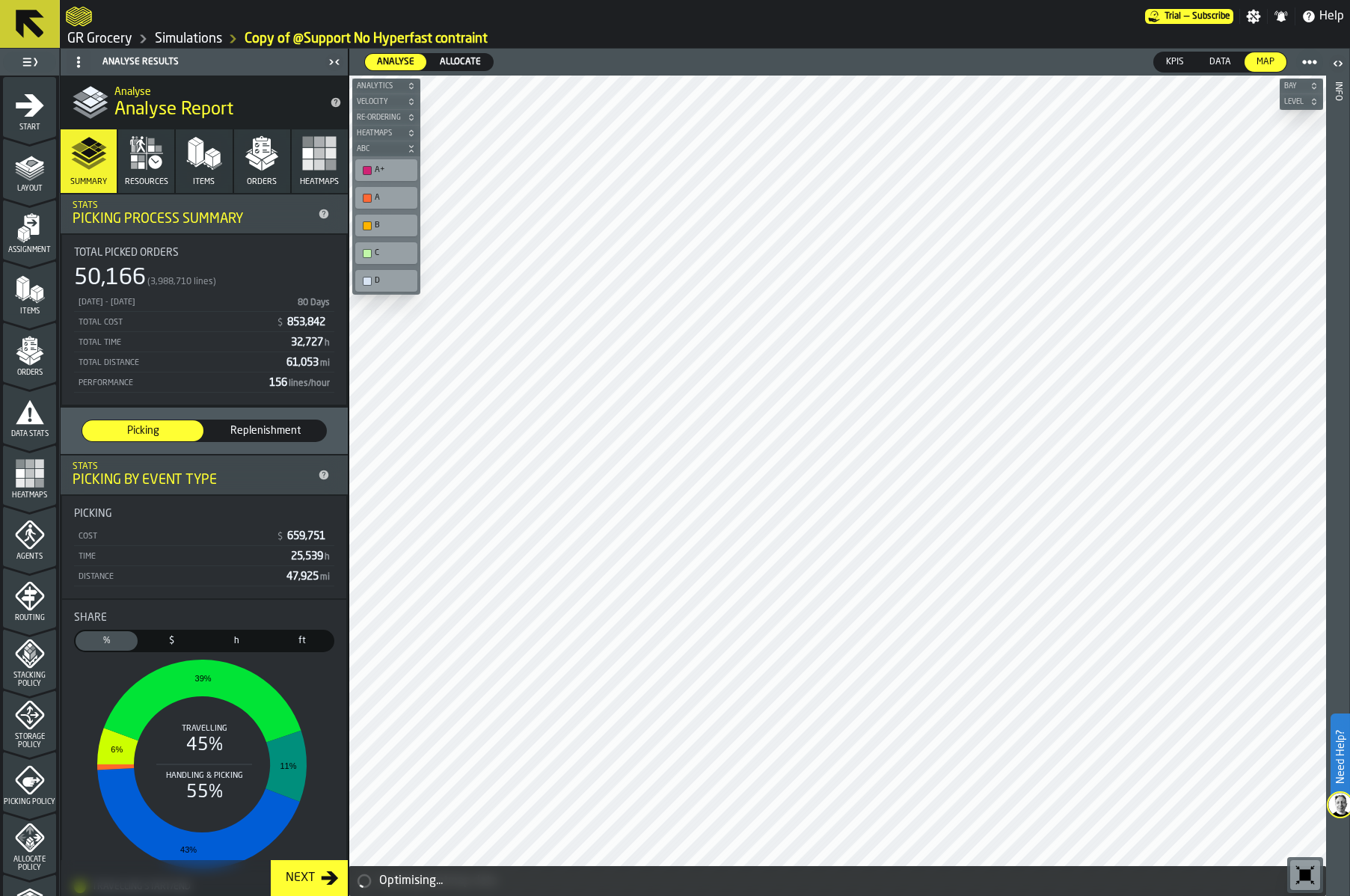
scroll to position [285, 0]
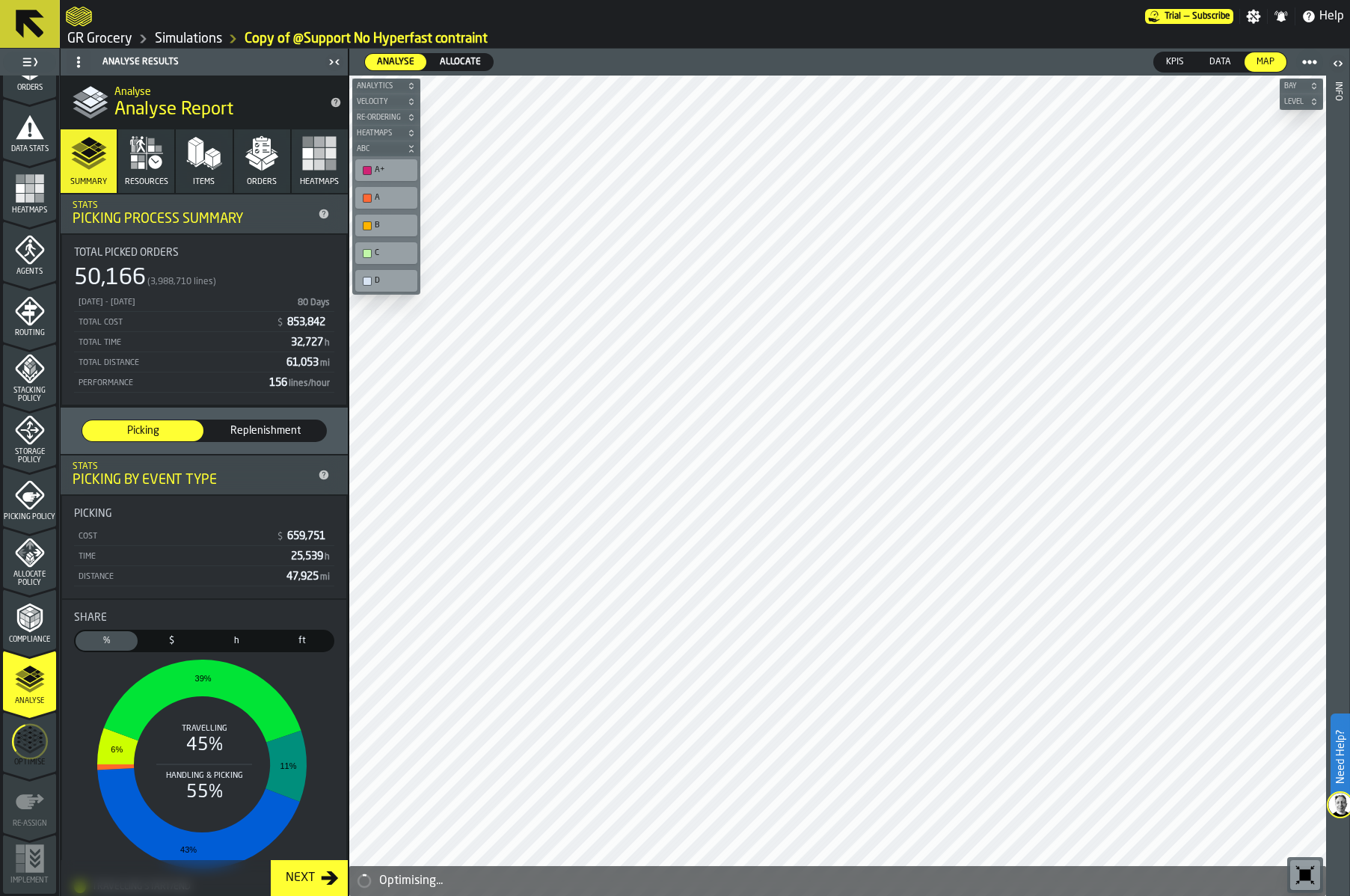
click at [21, 746] on icon "menu Optimise" at bounding box center [30, 741] width 36 height 59
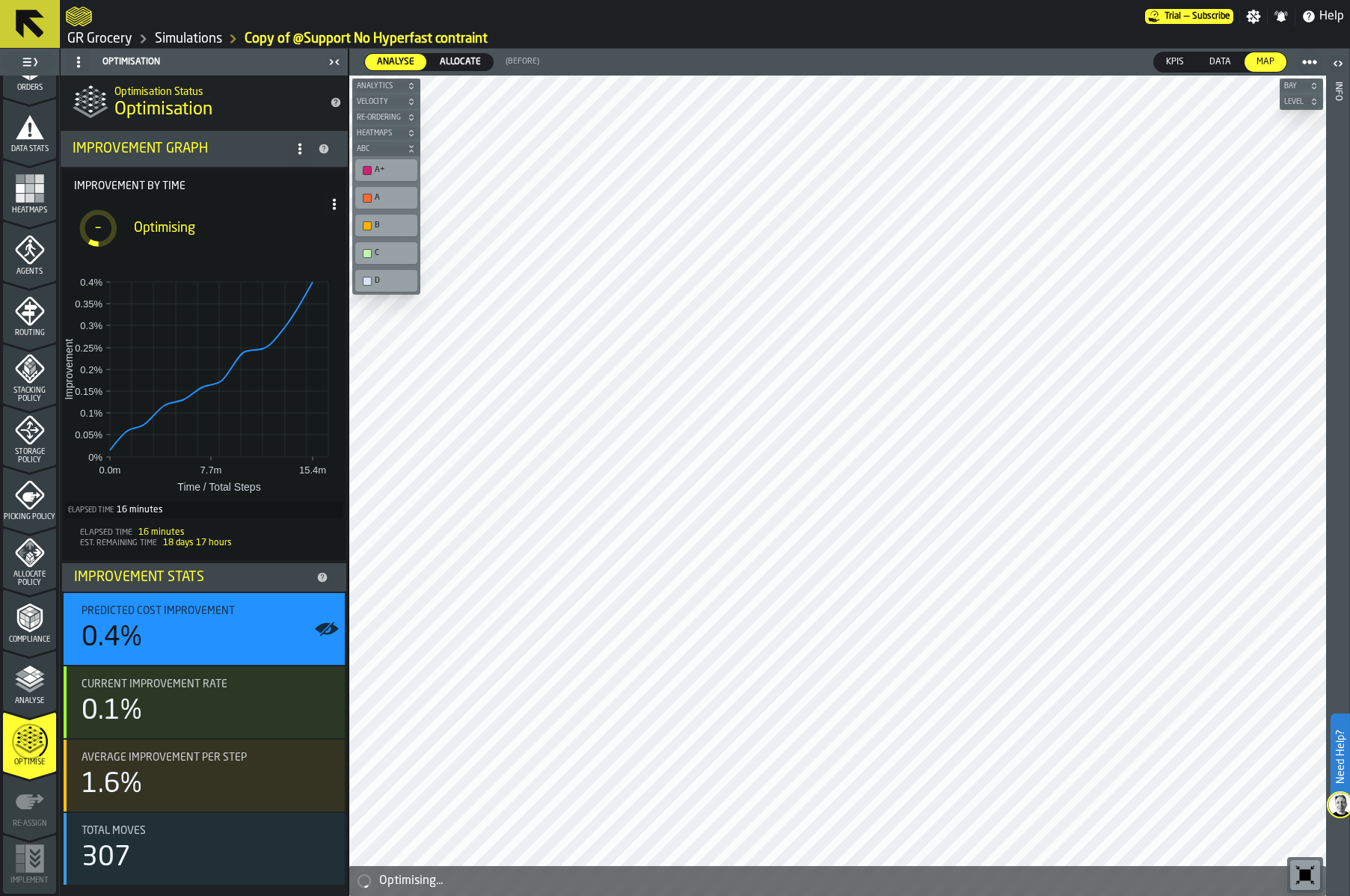
click at [202, 34] on link "Simulations" at bounding box center [188, 39] width 67 height 16
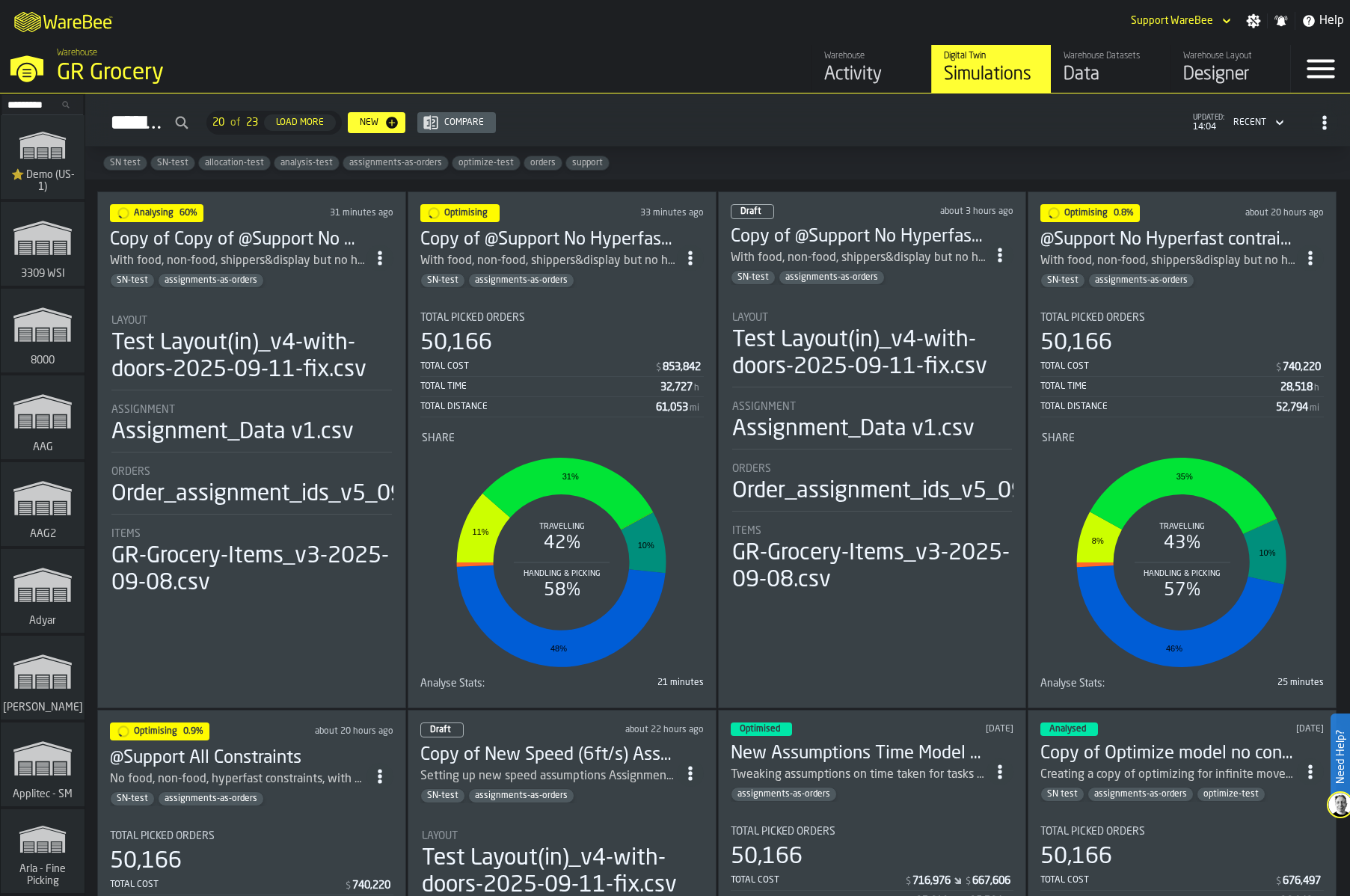
click at [843, 340] on div "Test Layout(in)_v4-with-doors-2025-09-11-fix.csv" at bounding box center [872, 354] width 281 height 54
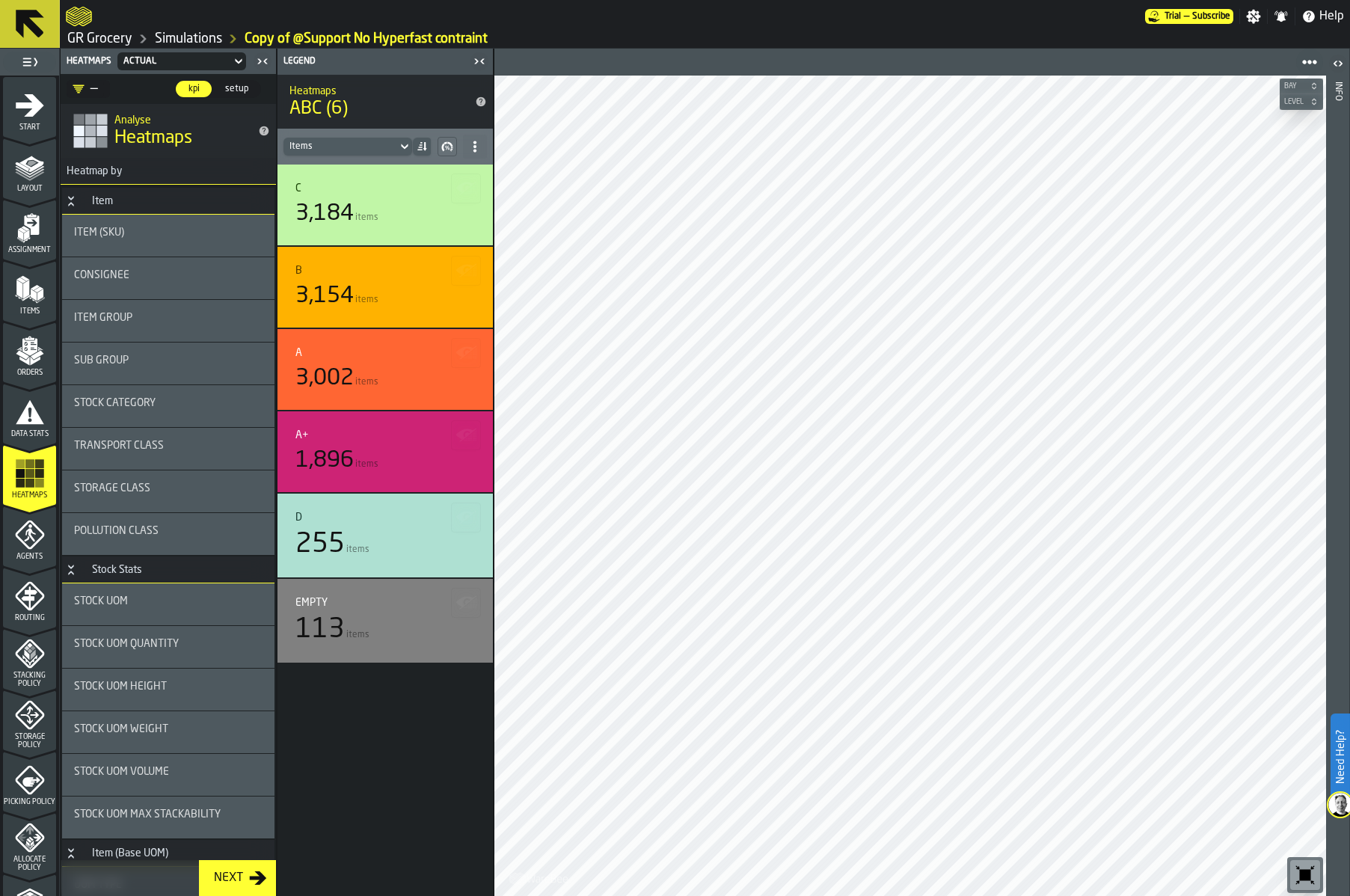
click at [15, 167] on polygon "menu Layout" at bounding box center [30, 170] width 30 height 9
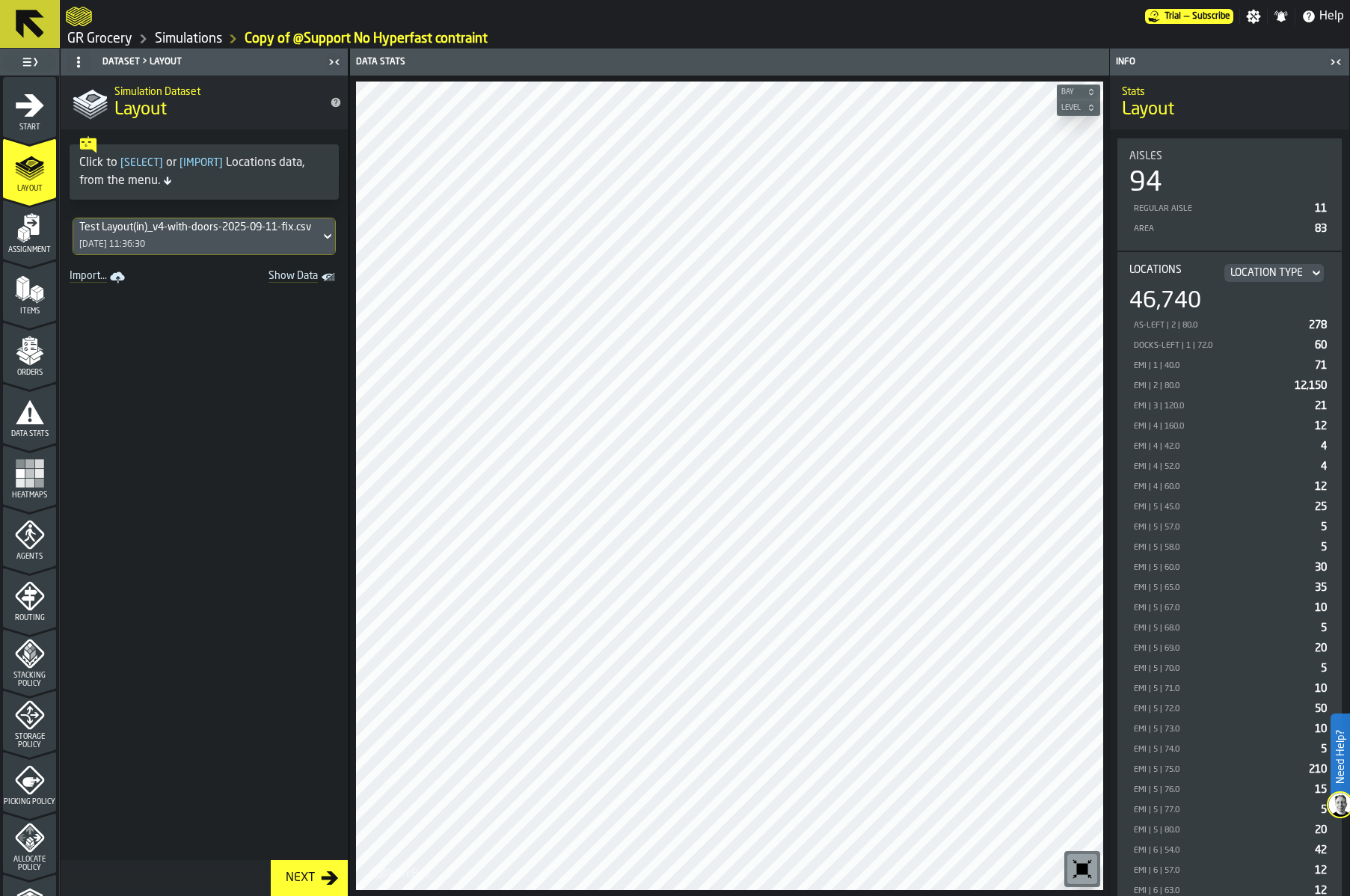
click at [134, 228] on div "Test Layout(in)_v4-with-doors-2025-09-11-fix.csv" at bounding box center [196, 227] width 235 height 12
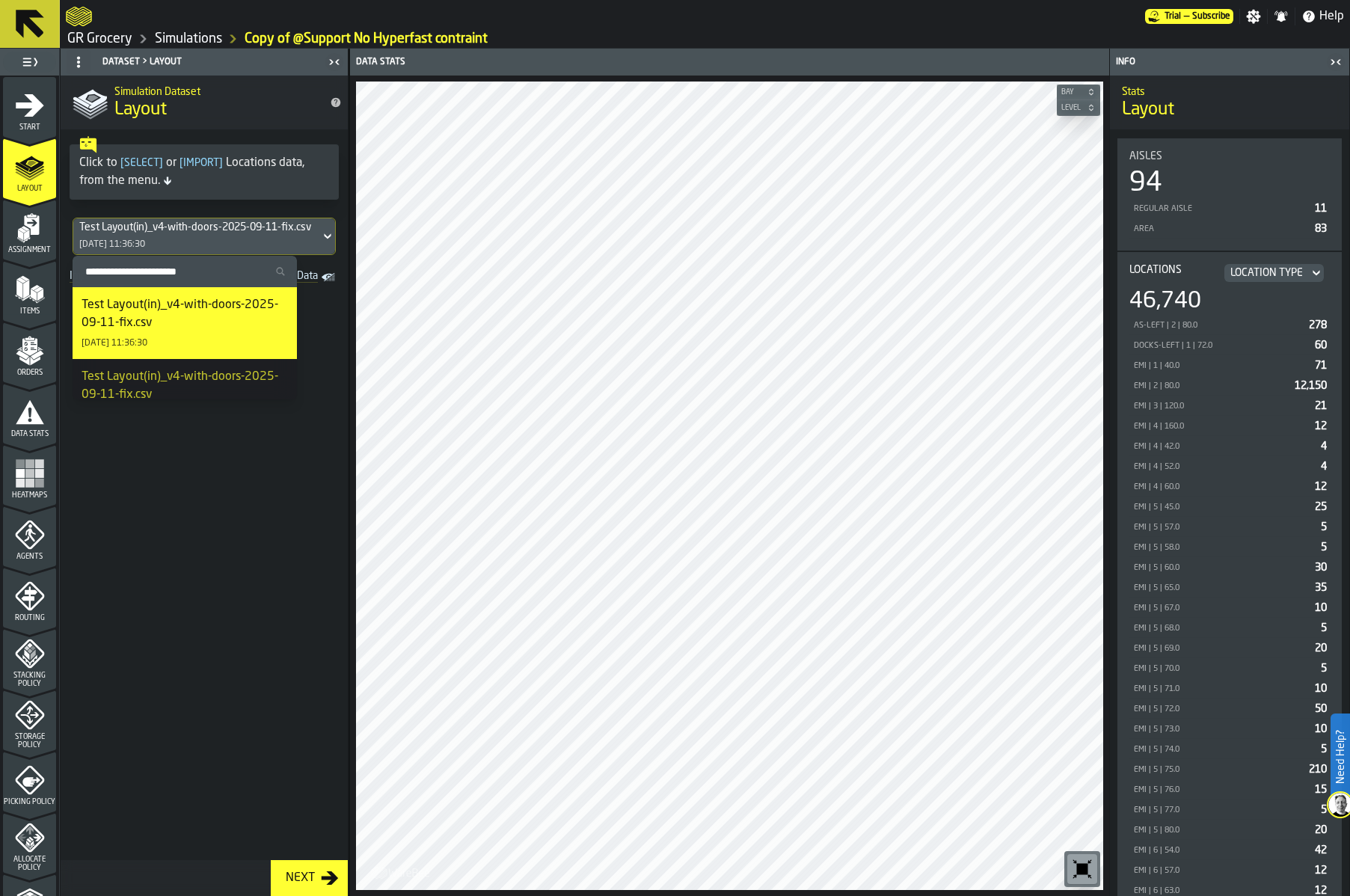
click at [34, 216] on icon "menu Assignment" at bounding box center [30, 228] width 30 height 30
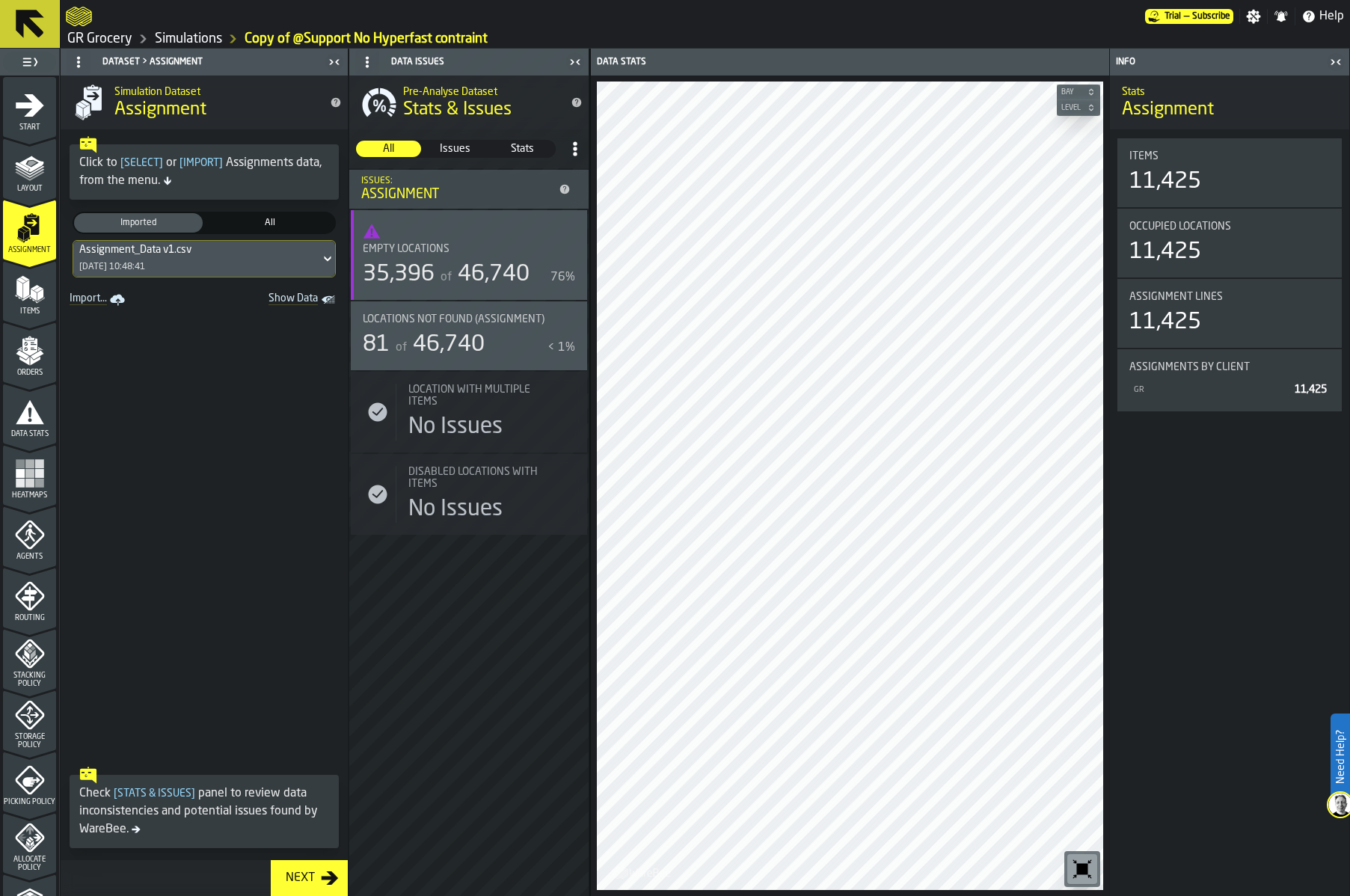
click at [158, 251] on div "Assignment_Data v1.csv" at bounding box center [134, 249] width 112 height 12
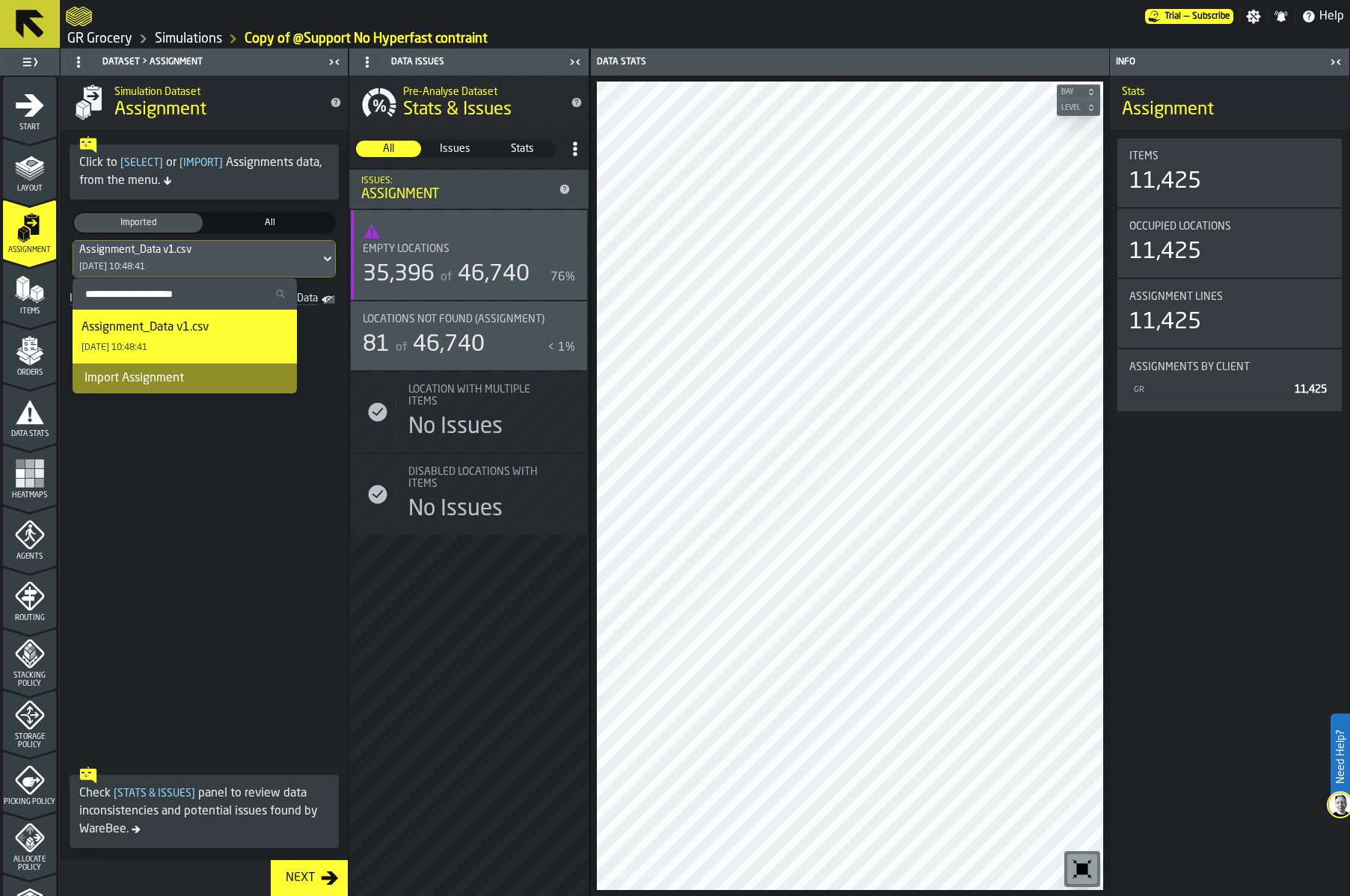
click at [158, 322] on div "Assignment_Data v1.csv" at bounding box center [145, 327] width 127 height 18
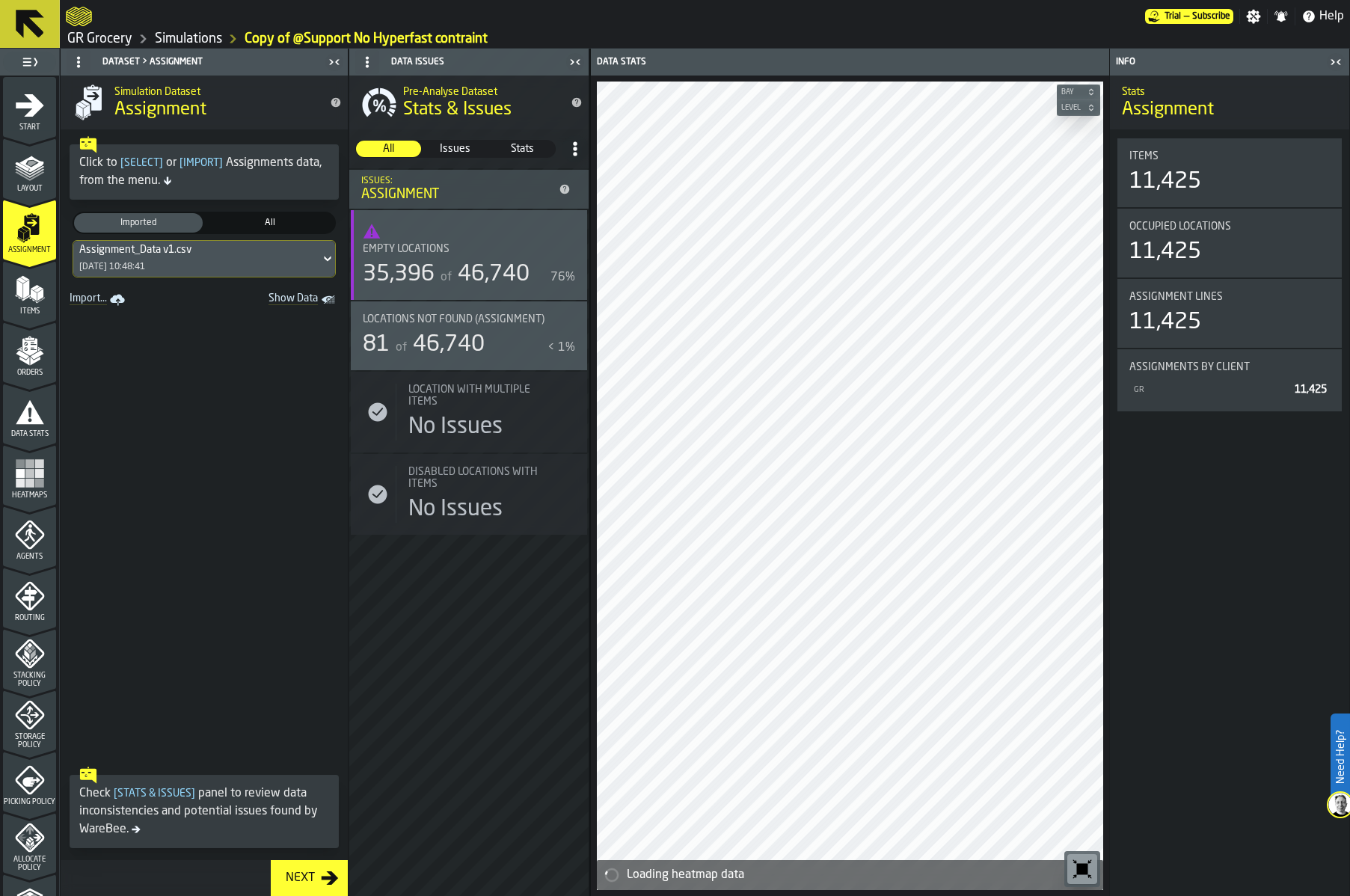
click at [48, 273] on div "Items" at bounding box center [29, 290] width 53 height 50
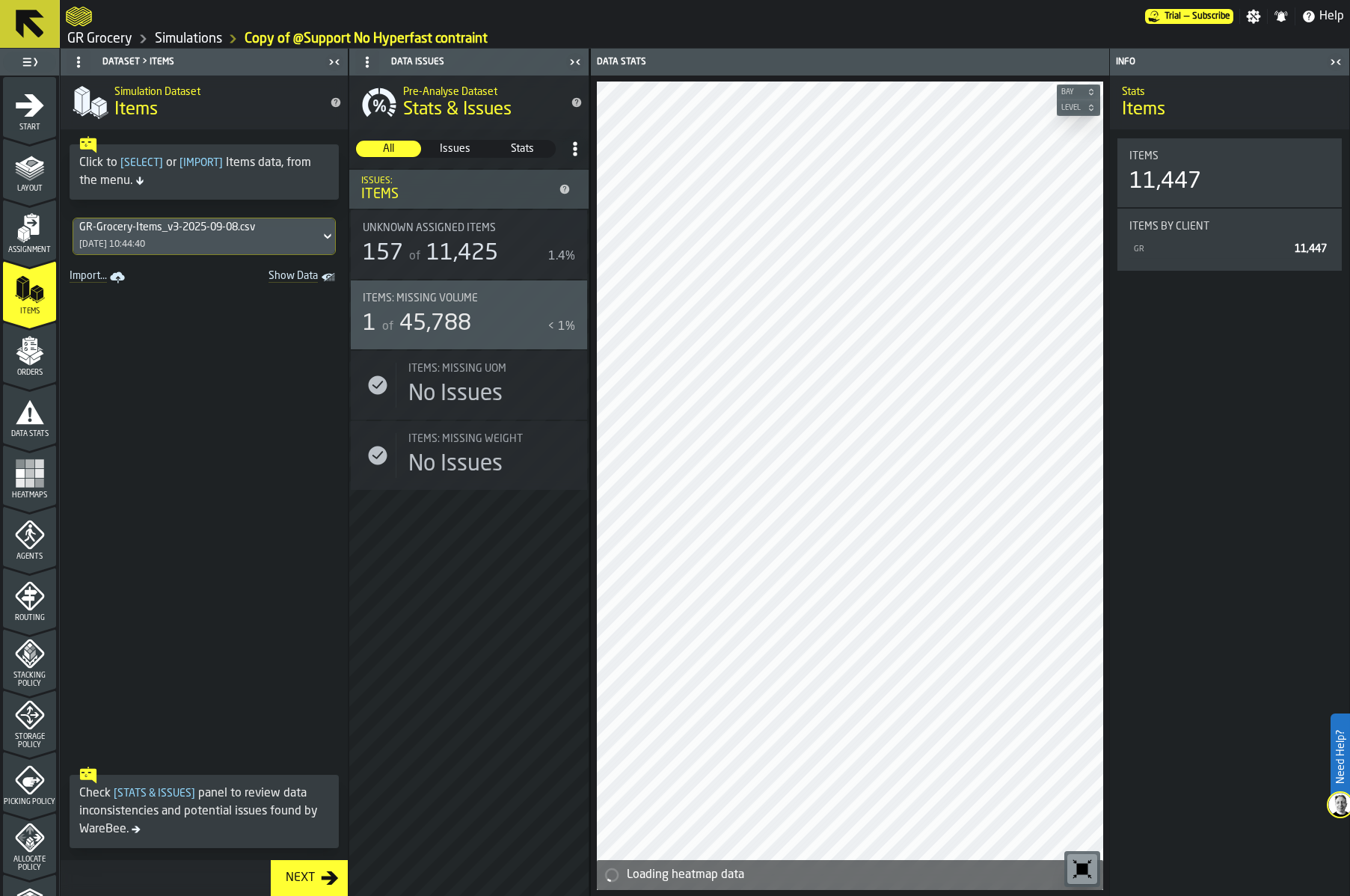
click at [190, 233] on div "GR-Grocery-Items_v3-2025-09-08.csv [DATE] 10:44:40" at bounding box center [196, 237] width 247 height 36
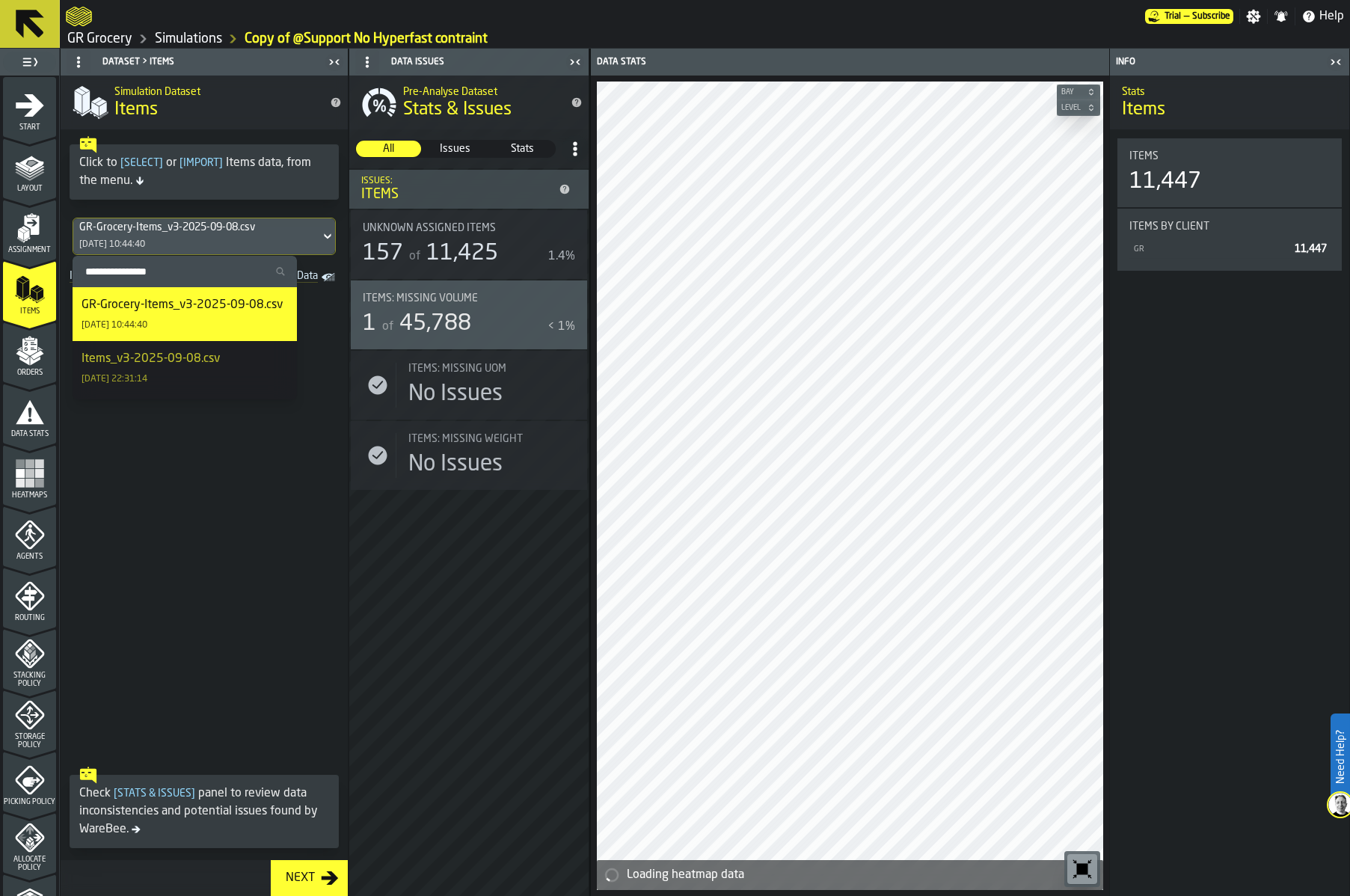
click at [186, 322] on div "GR-Grocery-Items_v3-2025-09-08.csv [DATE] 10:44:40" at bounding box center [185, 314] width 206 height 36
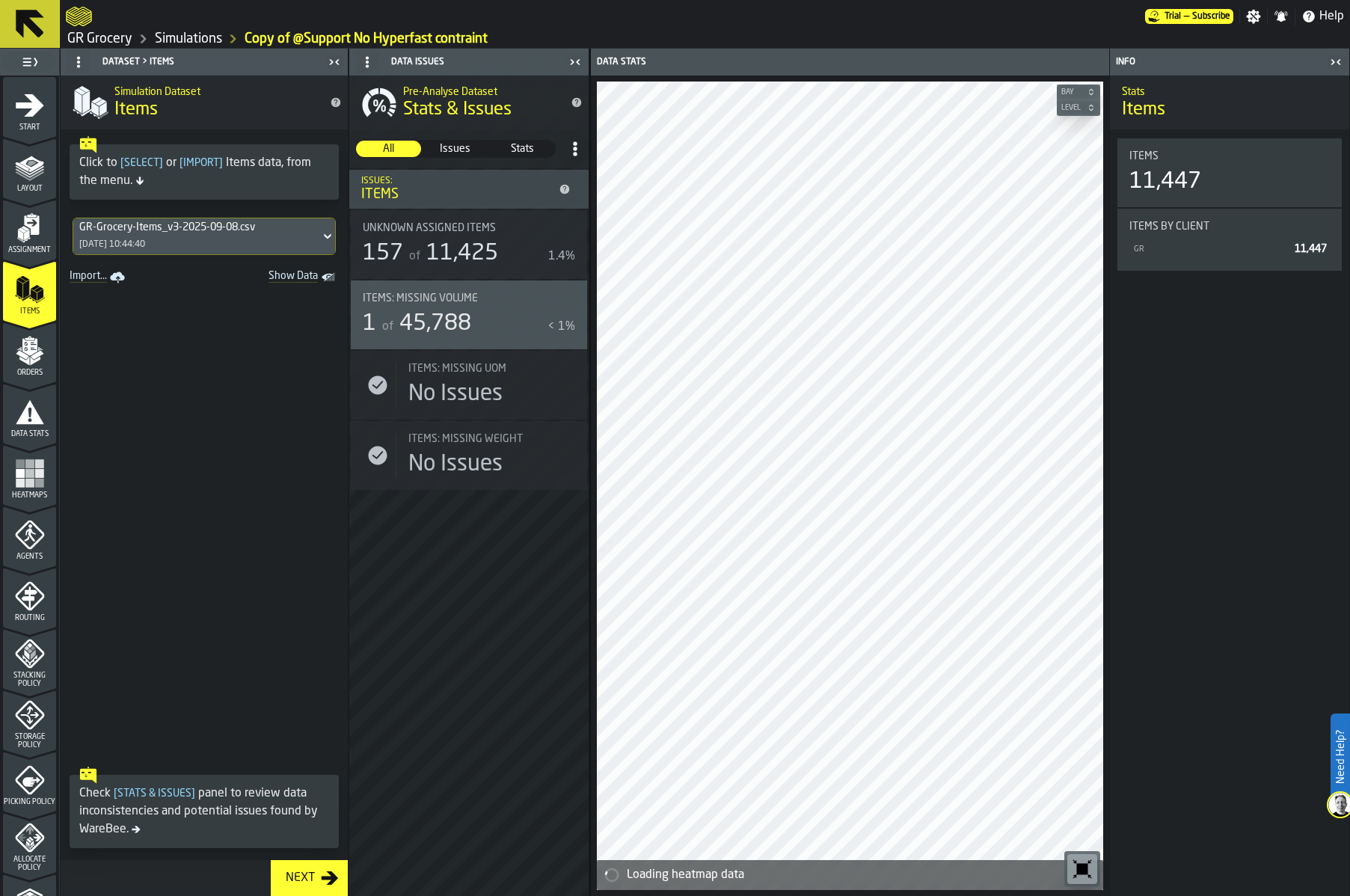
click at [19, 345] on icon "menu Orders" at bounding box center [30, 350] width 30 height 30
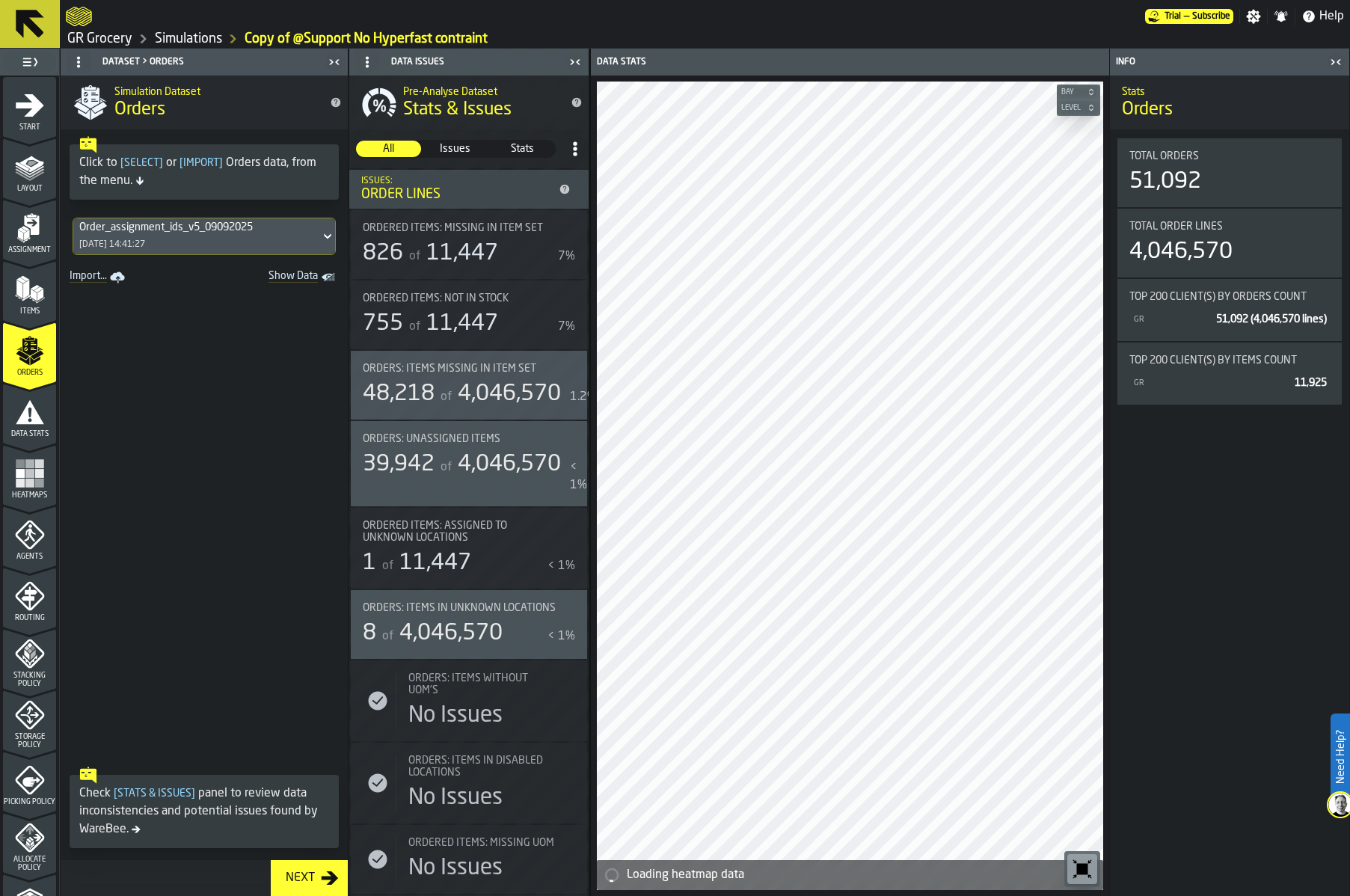
click at [134, 244] on div "[DATE] 14:41:27" at bounding box center [111, 245] width 65 height 11
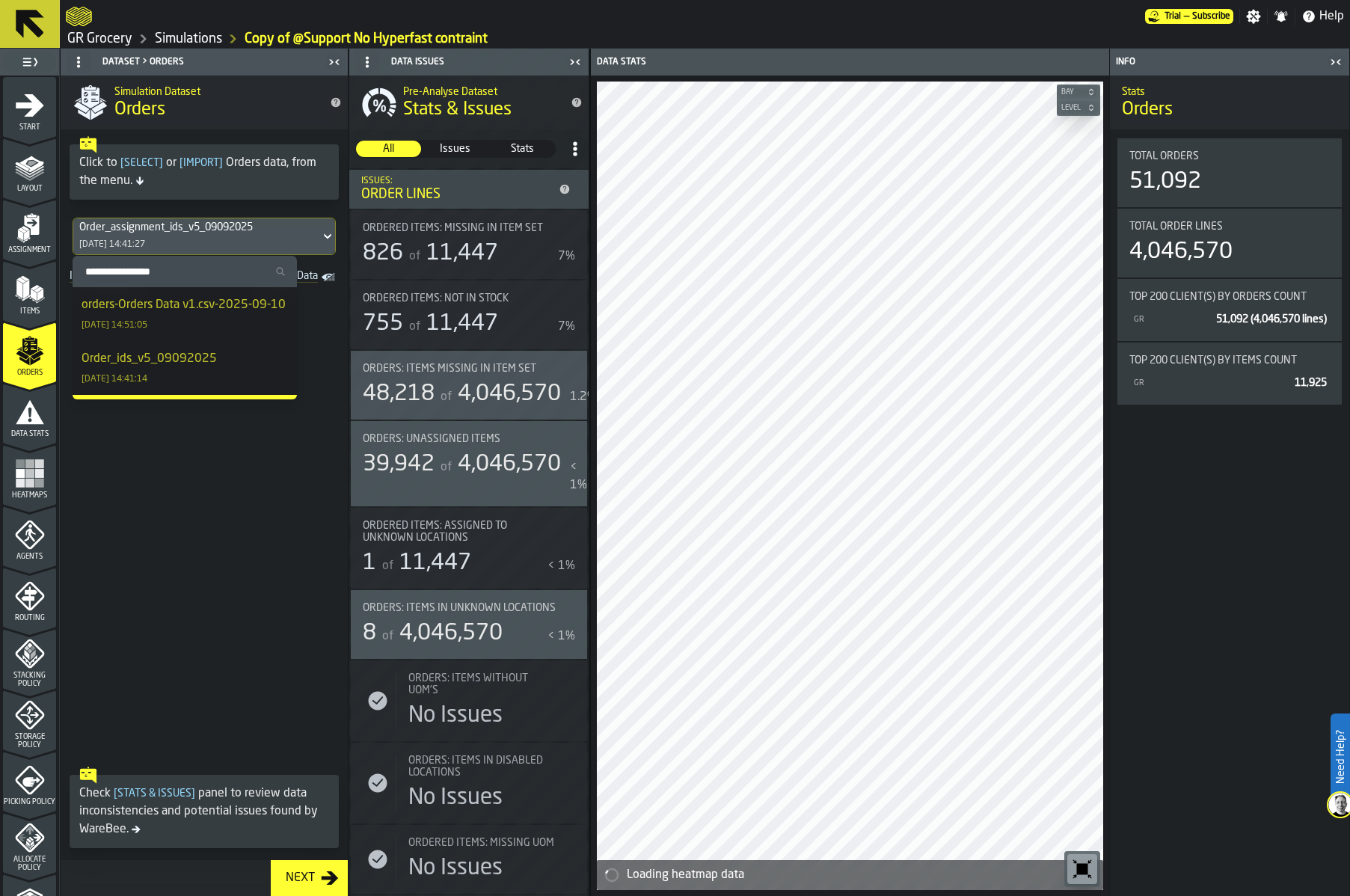
click at [134, 244] on div "[DATE] 14:41:27" at bounding box center [111, 245] width 65 height 11
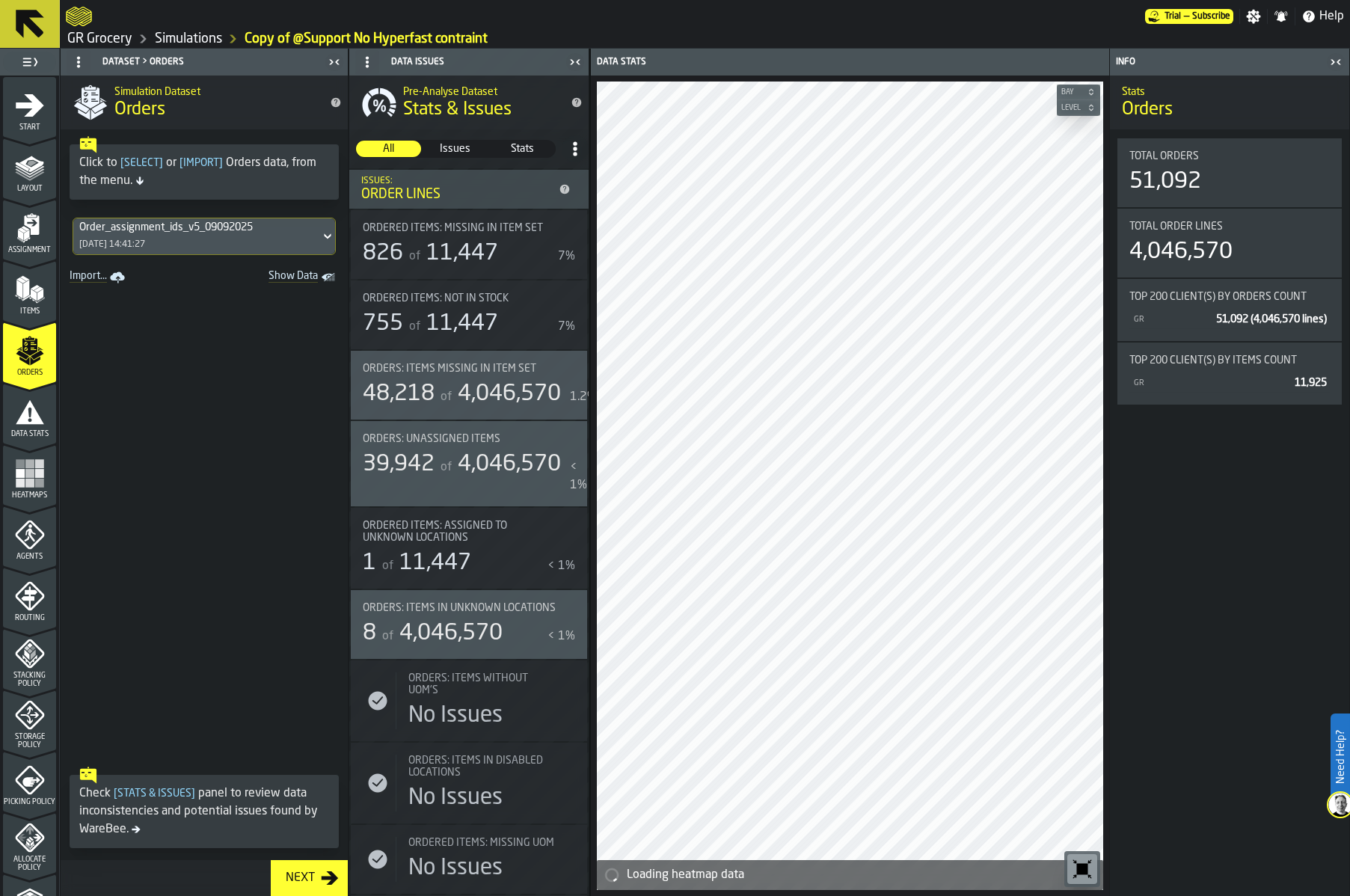
click at [30, 418] on icon "menu Data Stats" at bounding box center [30, 411] width 29 height 24
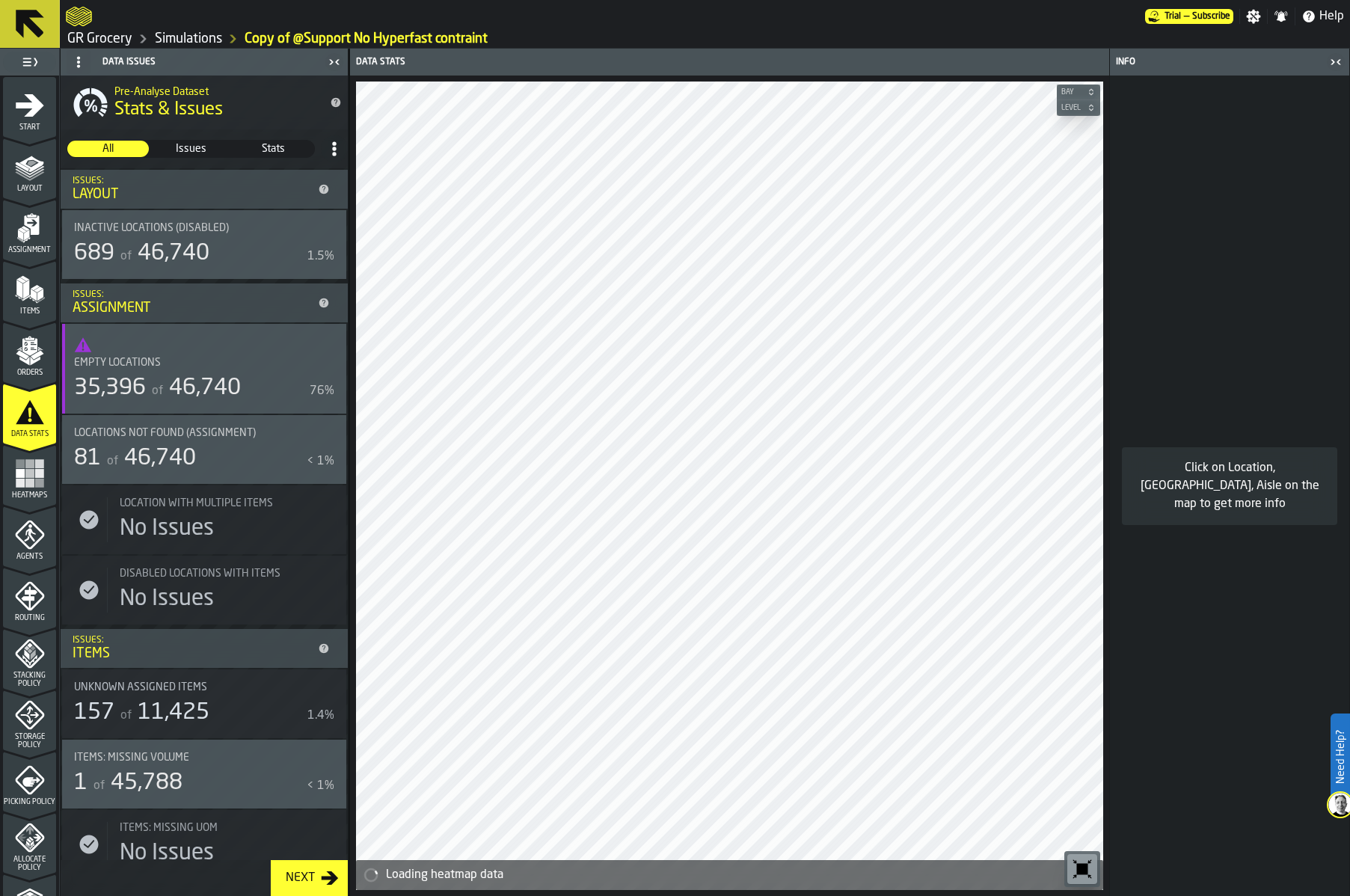
click at [29, 477] on icon "menu Heatmaps" at bounding box center [30, 472] width 30 height 30
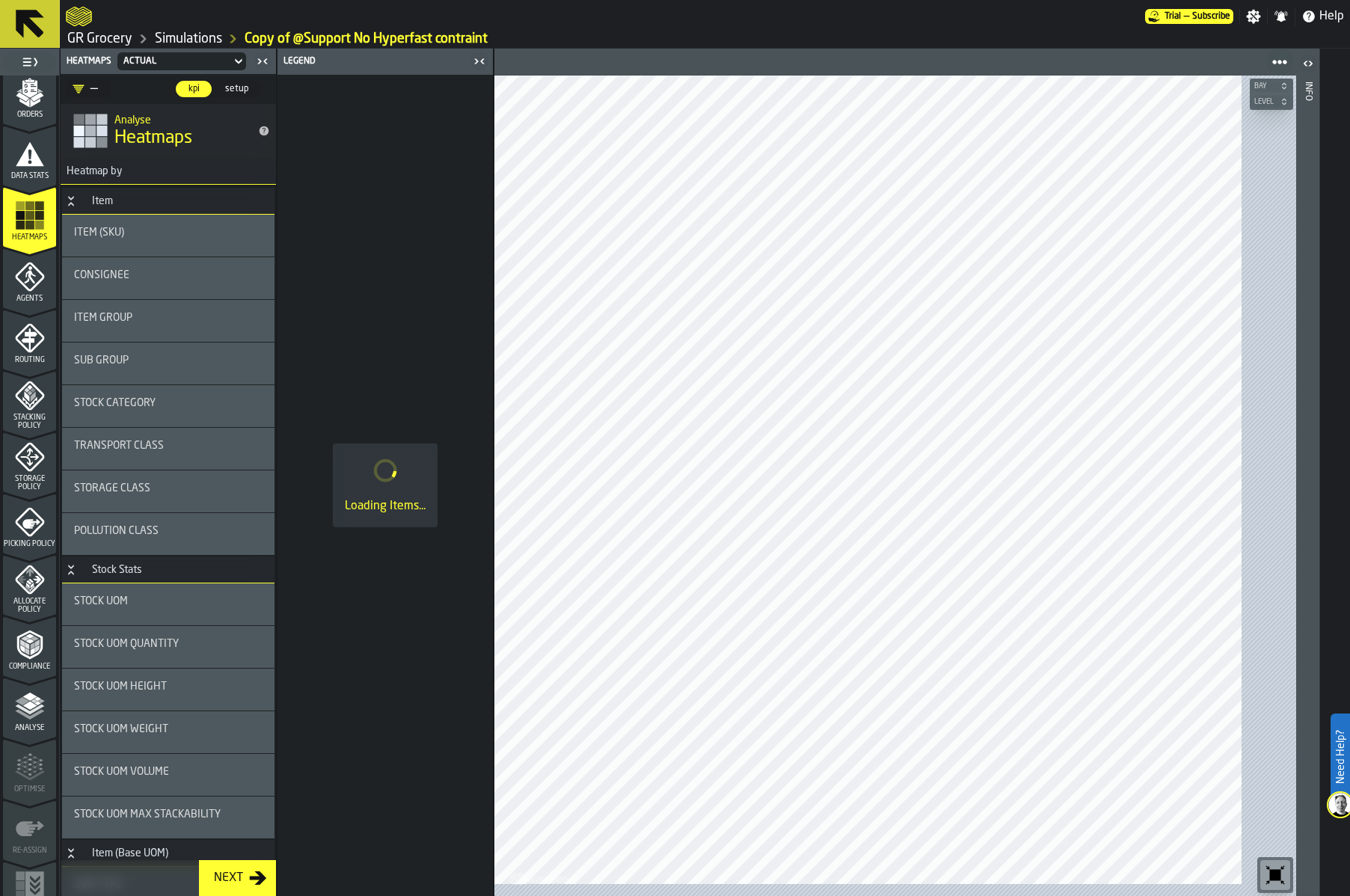
scroll to position [285, 0]
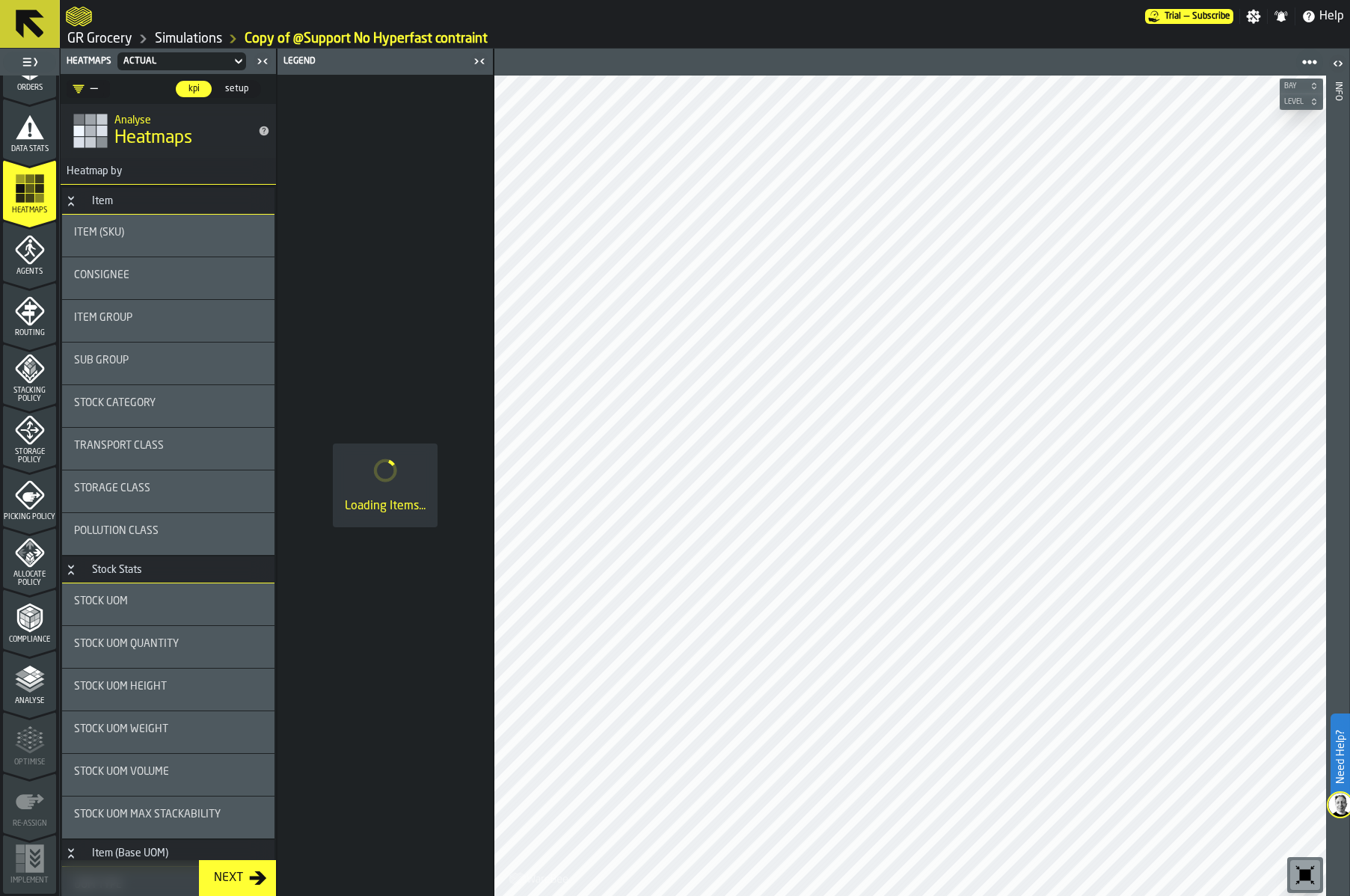
click at [22, 139] on icon "menu Data Stats" at bounding box center [30, 126] width 30 height 30
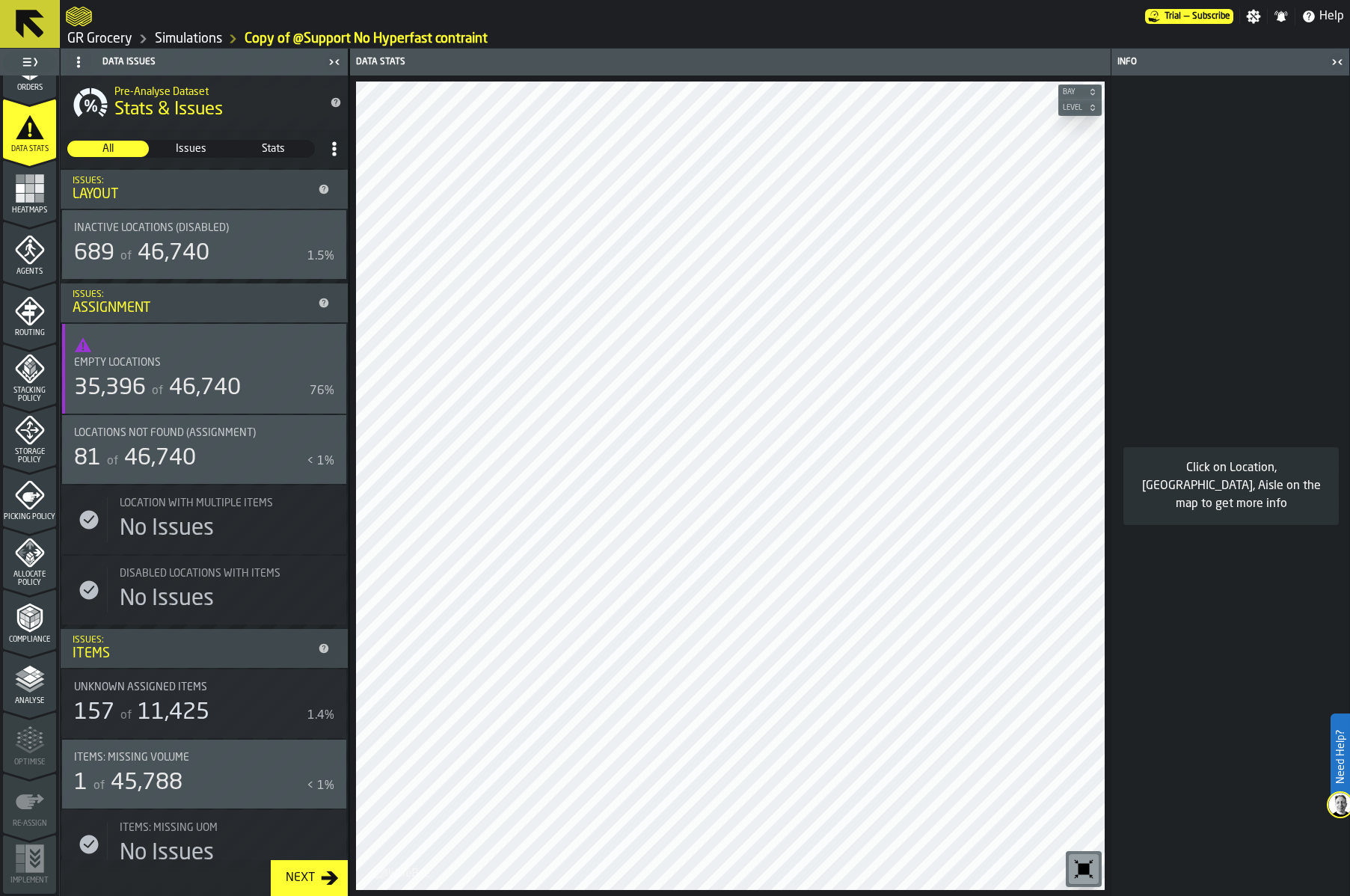
click at [321, 147] on span at bounding box center [334, 149] width 27 height 27
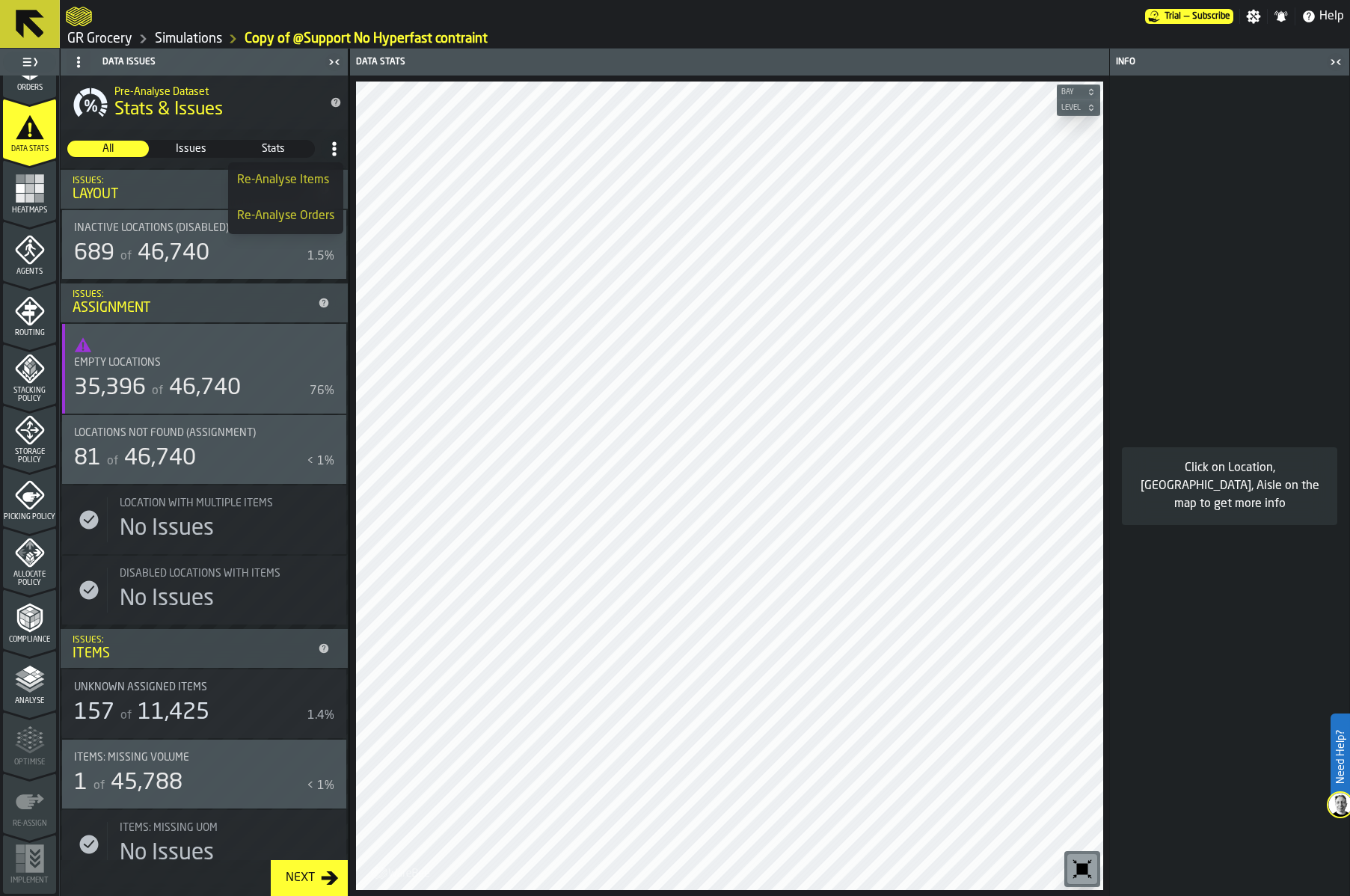
click at [312, 187] on div "Re-Analyse Items" at bounding box center [286, 180] width 97 height 18
click at [327, 149] on icon at bounding box center [334, 149] width 15 height 15
click at [305, 223] on div "Re-Analyse Orders" at bounding box center [286, 216] width 97 height 18
click at [32, 429] on icon "menu Storage Policy" at bounding box center [30, 429] width 30 height 30
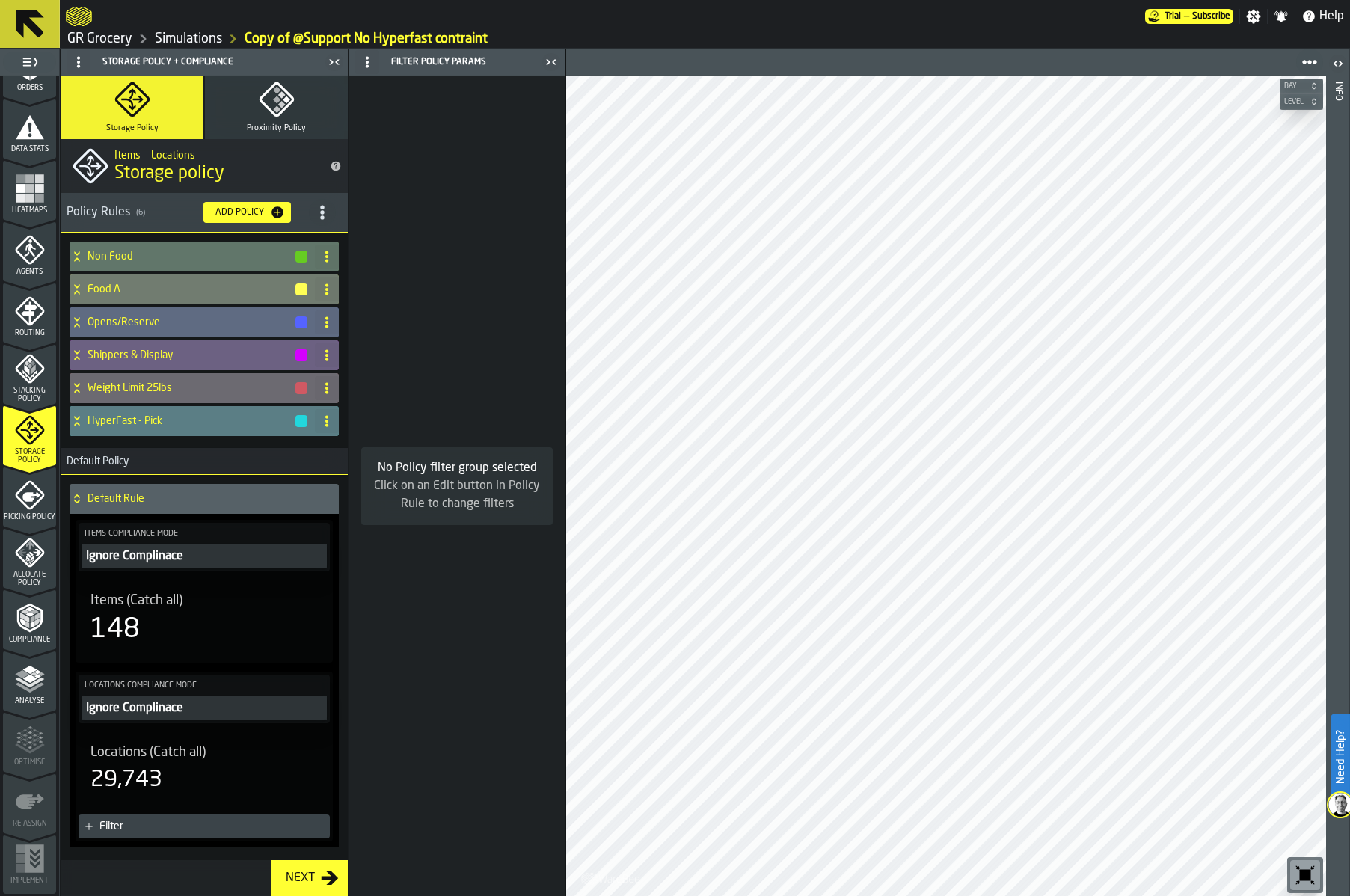
click at [162, 418] on h4 "HyperFast - Pick" at bounding box center [191, 420] width 206 height 12
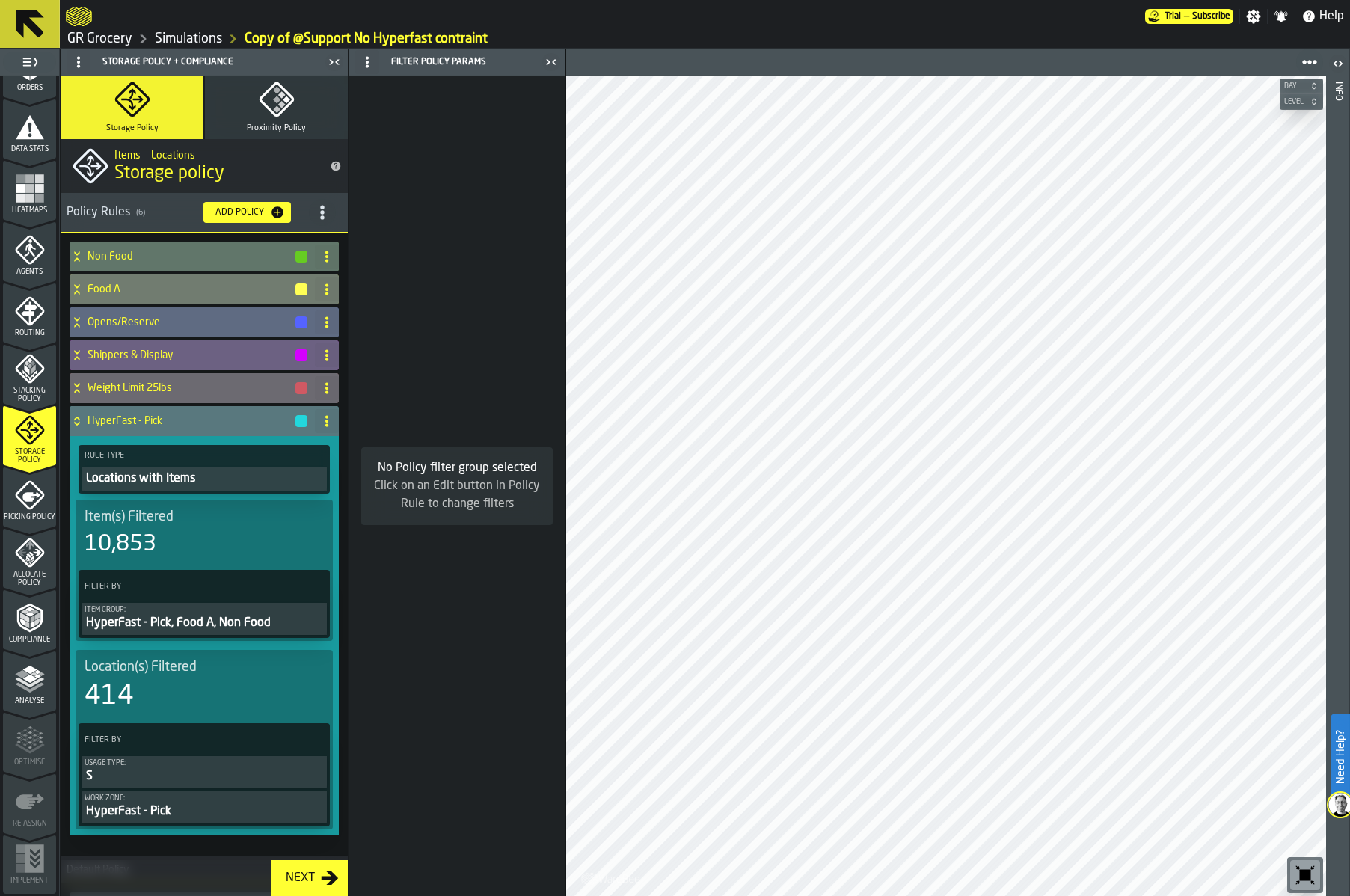
click at [6, 655] on div "Analyse" at bounding box center [29, 680] width 53 height 50
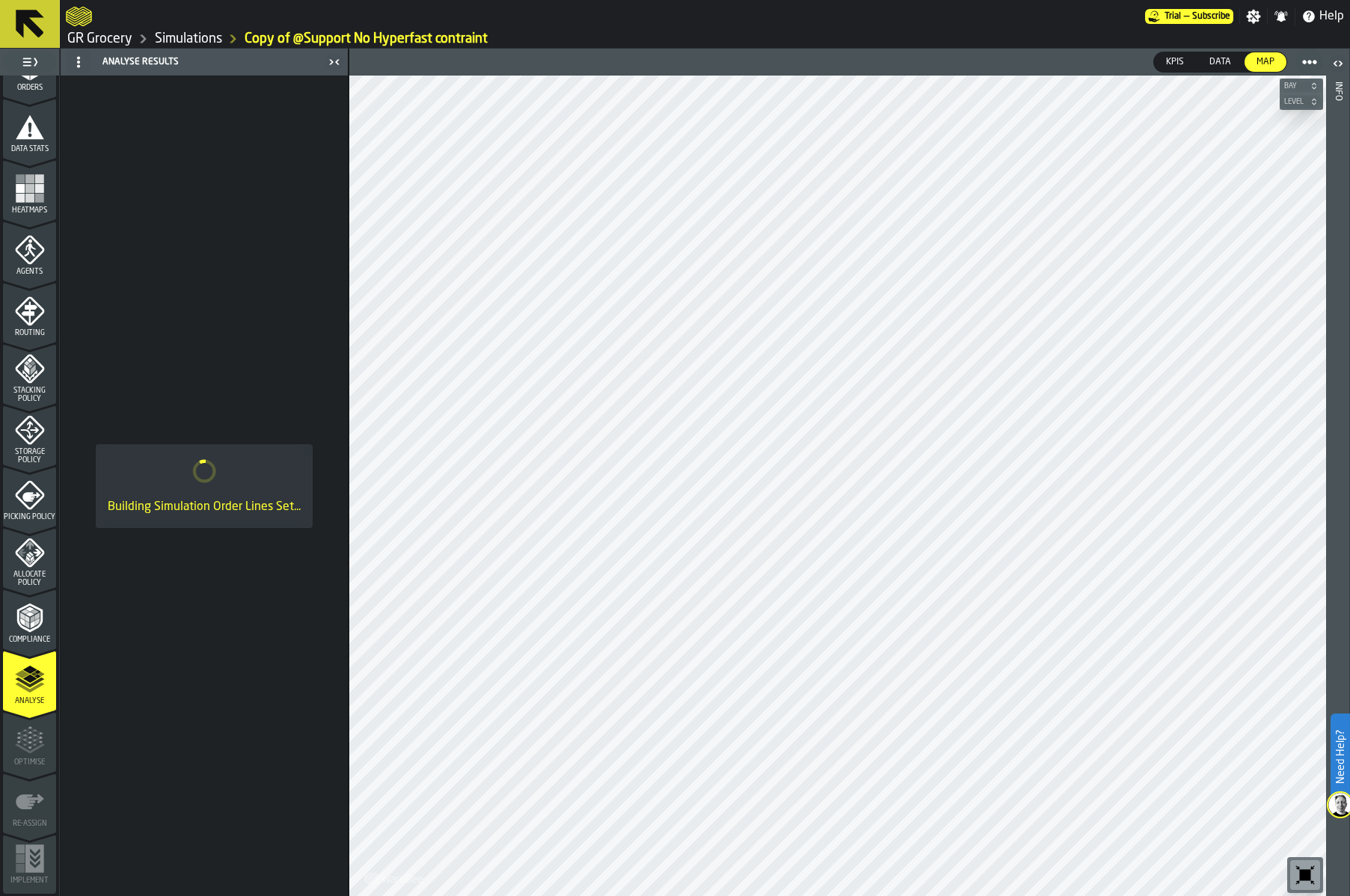
click at [190, 39] on link "Simulations" at bounding box center [188, 39] width 67 height 16
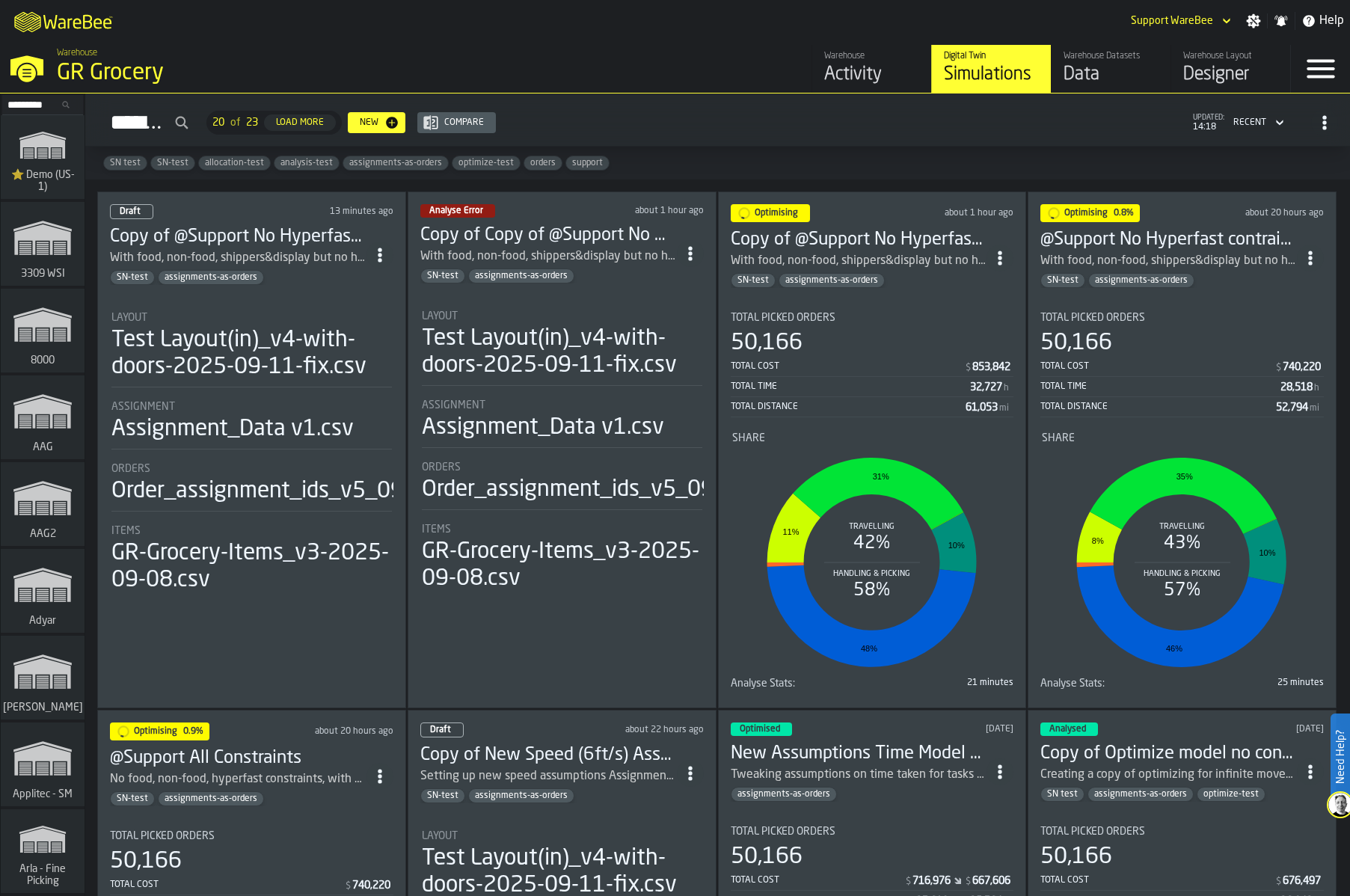
click at [527, 359] on div "Test Layout(in)_v4-with-doors-2025-09-11-fix.csv" at bounding box center [562, 352] width 281 height 54
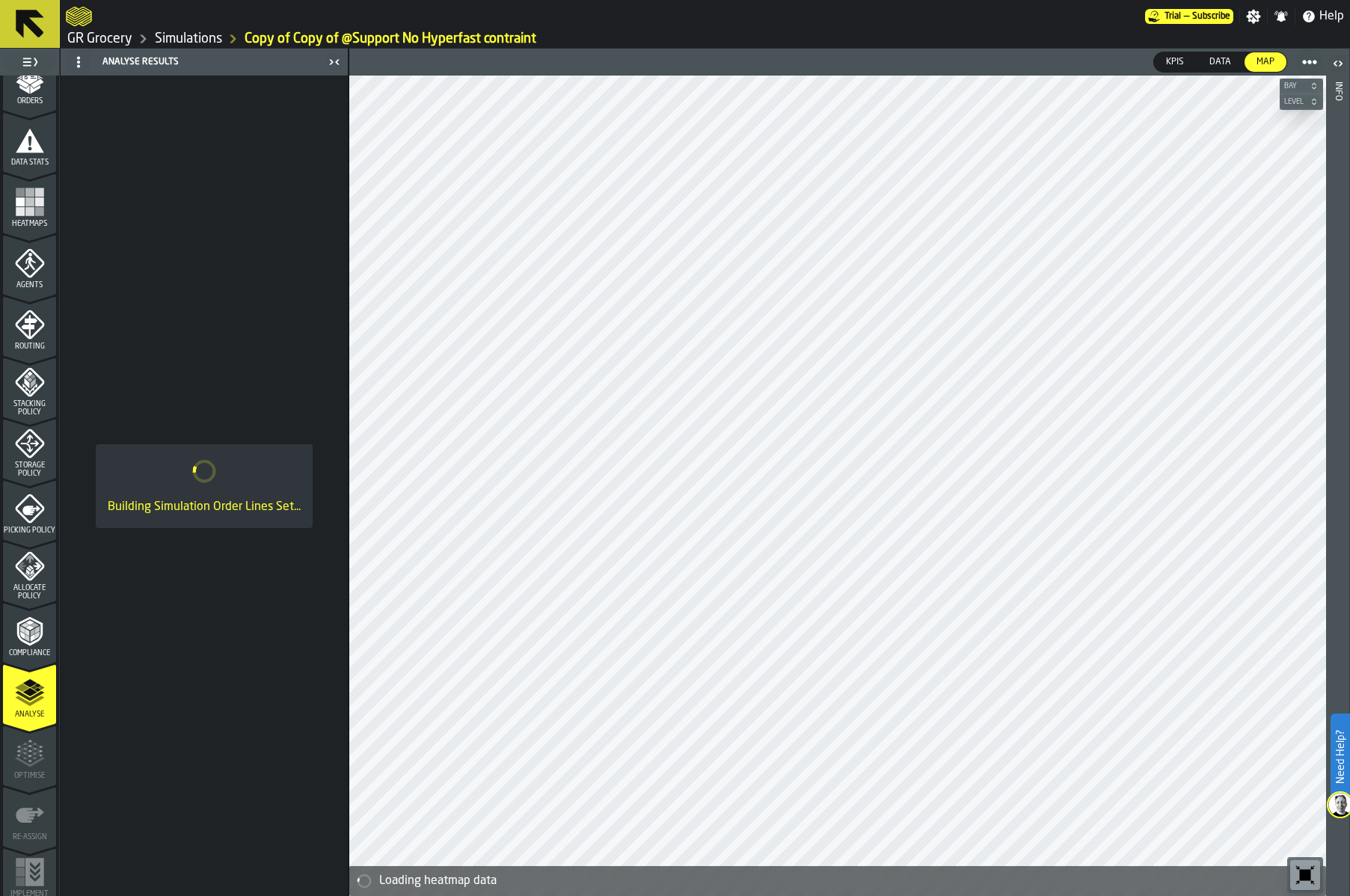
scroll to position [285, 0]
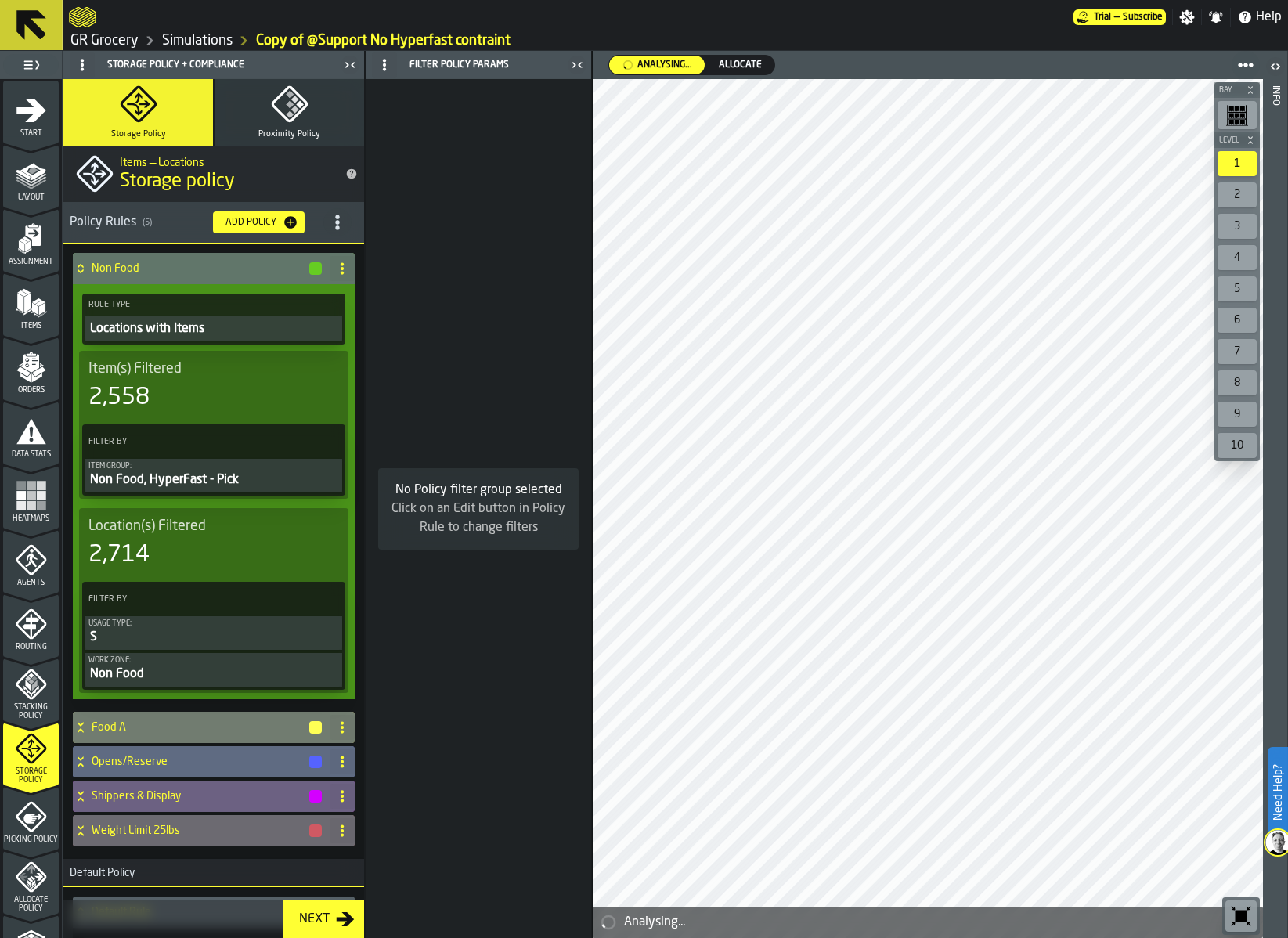
scroll to position [163, 0]
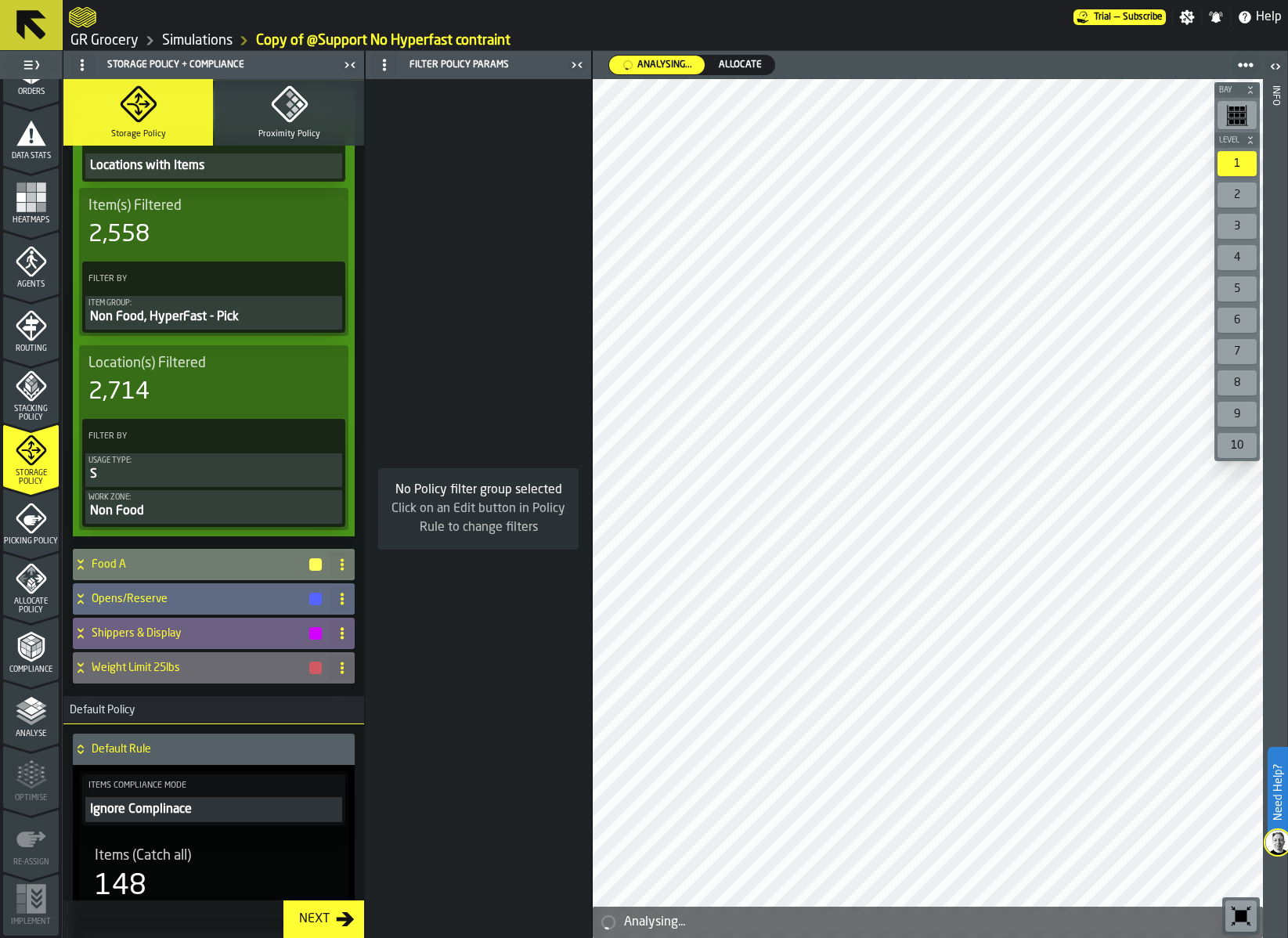
click at [31, 566] on icon "menu Allocate Policy" at bounding box center [31, 578] width 31 height 31
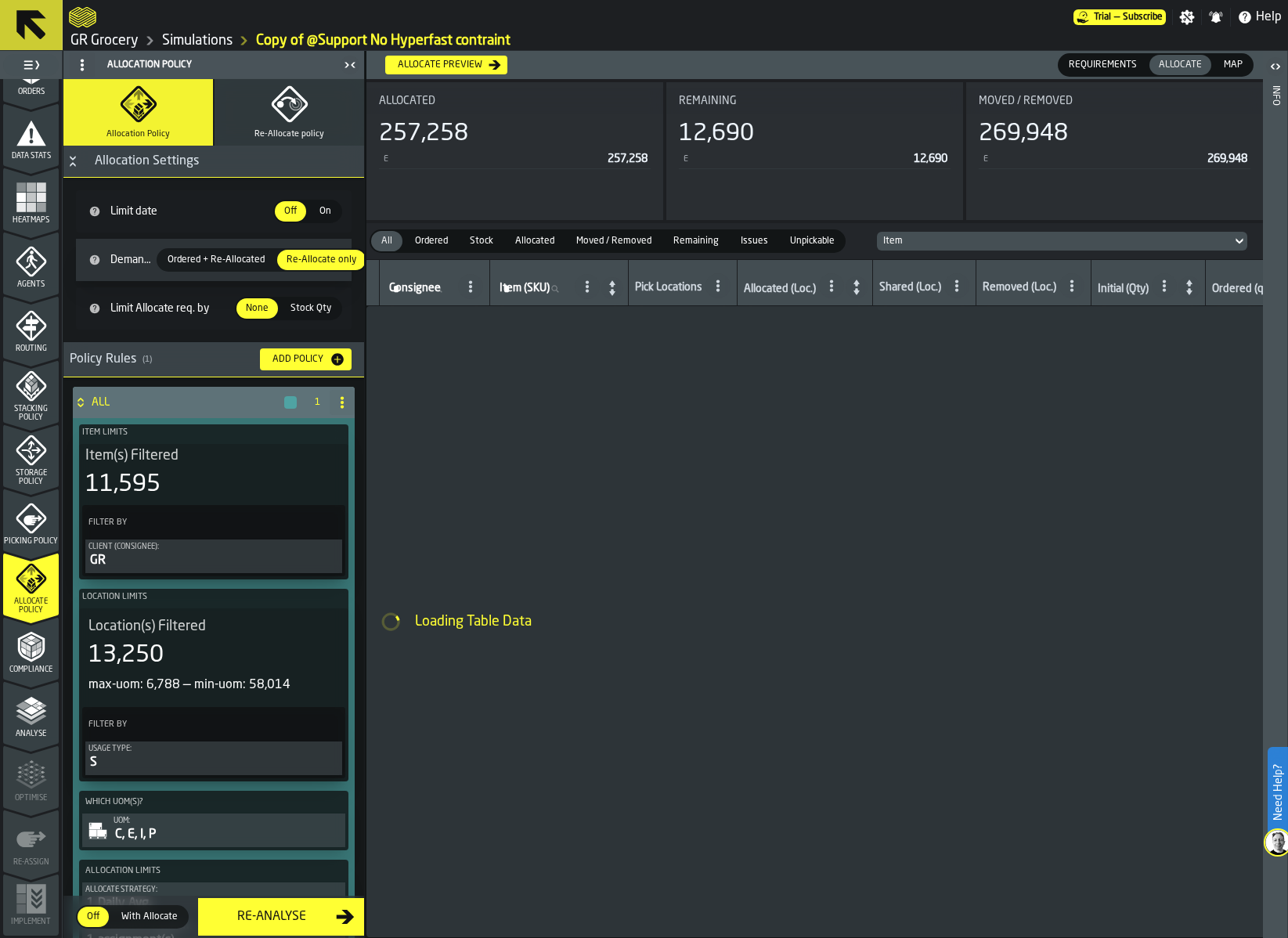
click at [36, 641] on polyline "menu Compliance" at bounding box center [36, 640] width 9 height 5
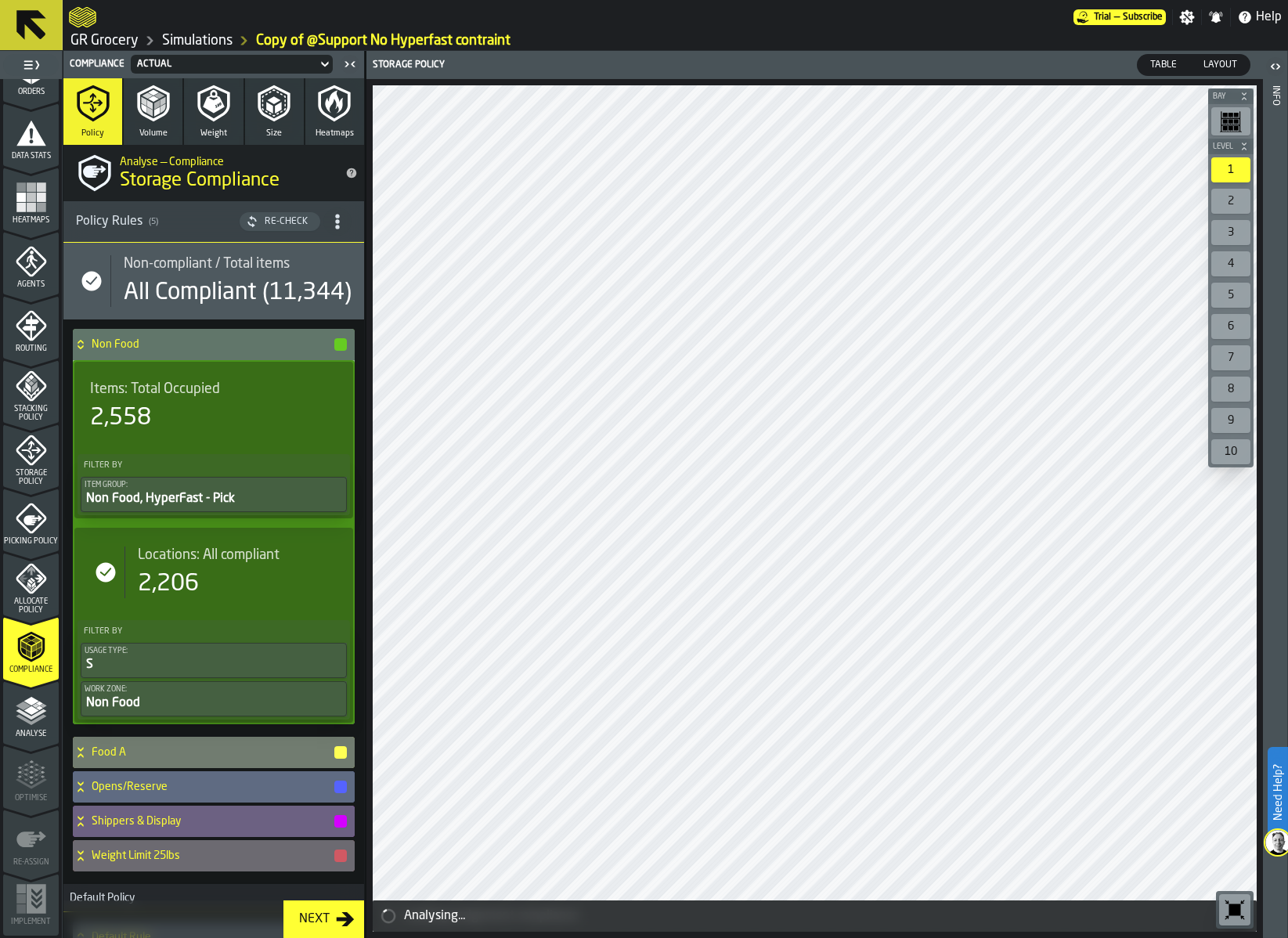
click at [25, 415] on span "Stacking Policy" at bounding box center [30, 413] width 55 height 17
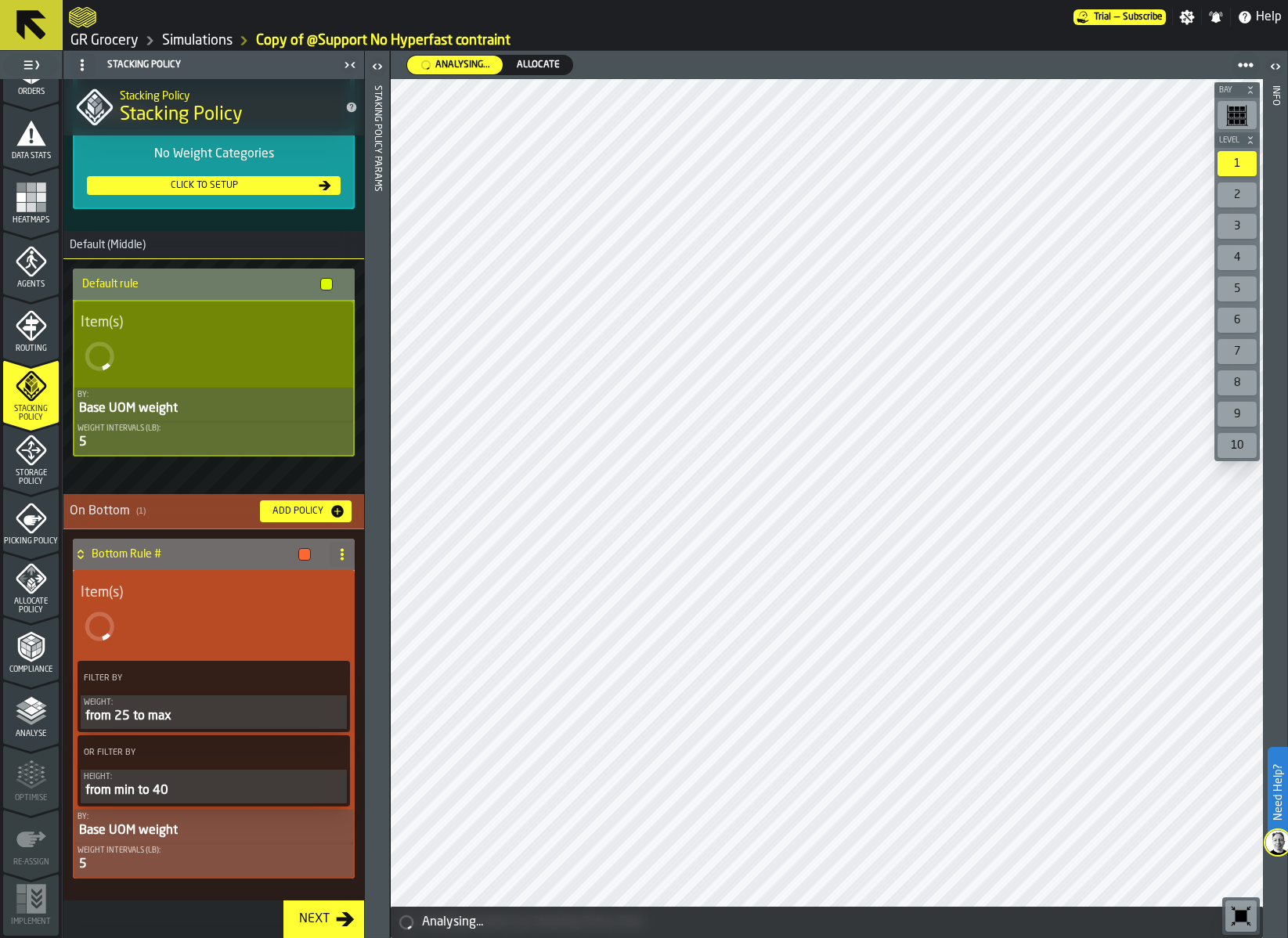
scroll to position [0, 0]
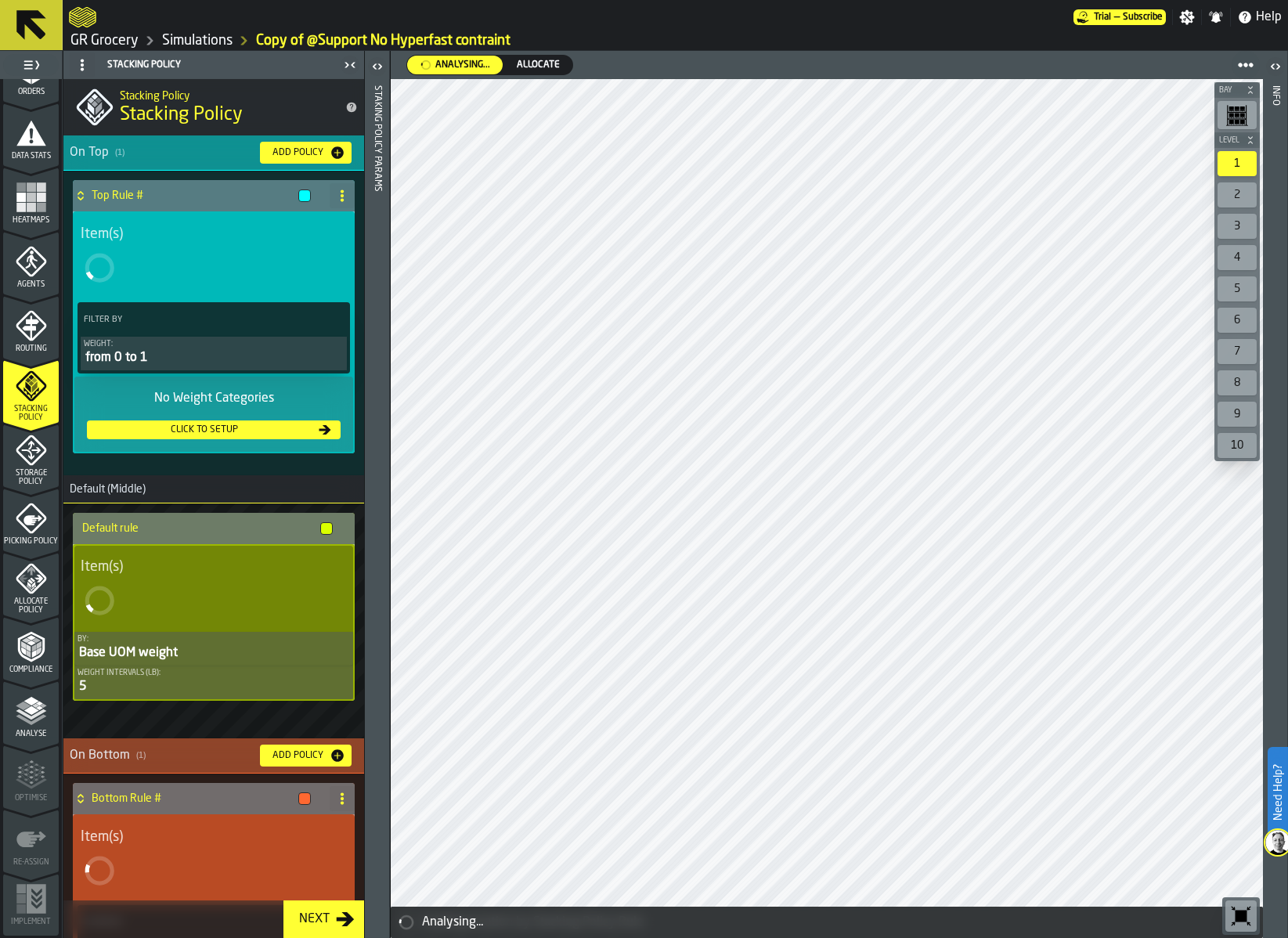
click at [186, 39] on link "Simulations" at bounding box center [197, 40] width 70 height 17
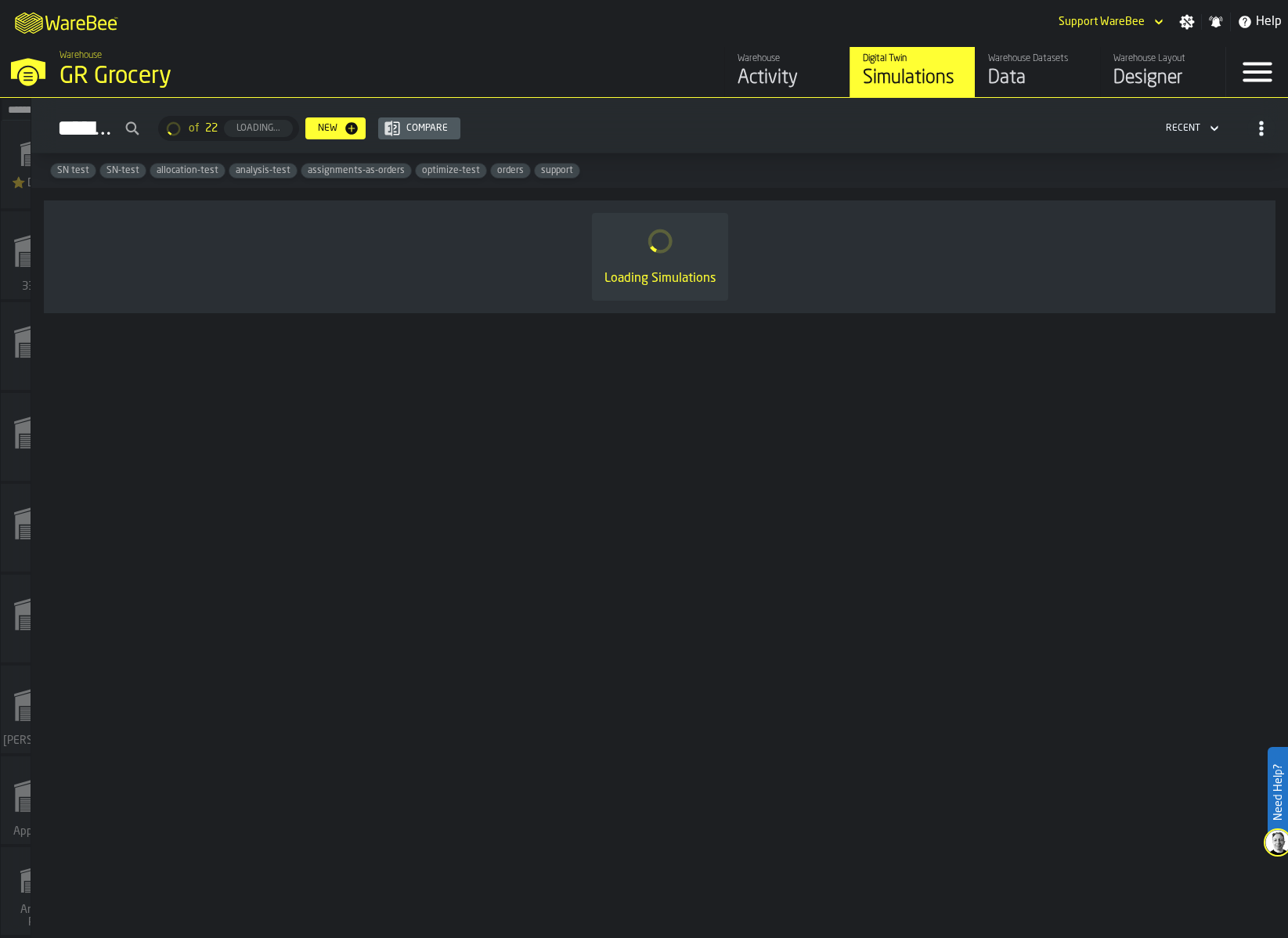
click at [170, 38] on div "M A K I N G W A R E H O U S E S M O R E EF F I C I E N T Support WareBee Settin…" at bounding box center [644, 22] width 1288 height 44
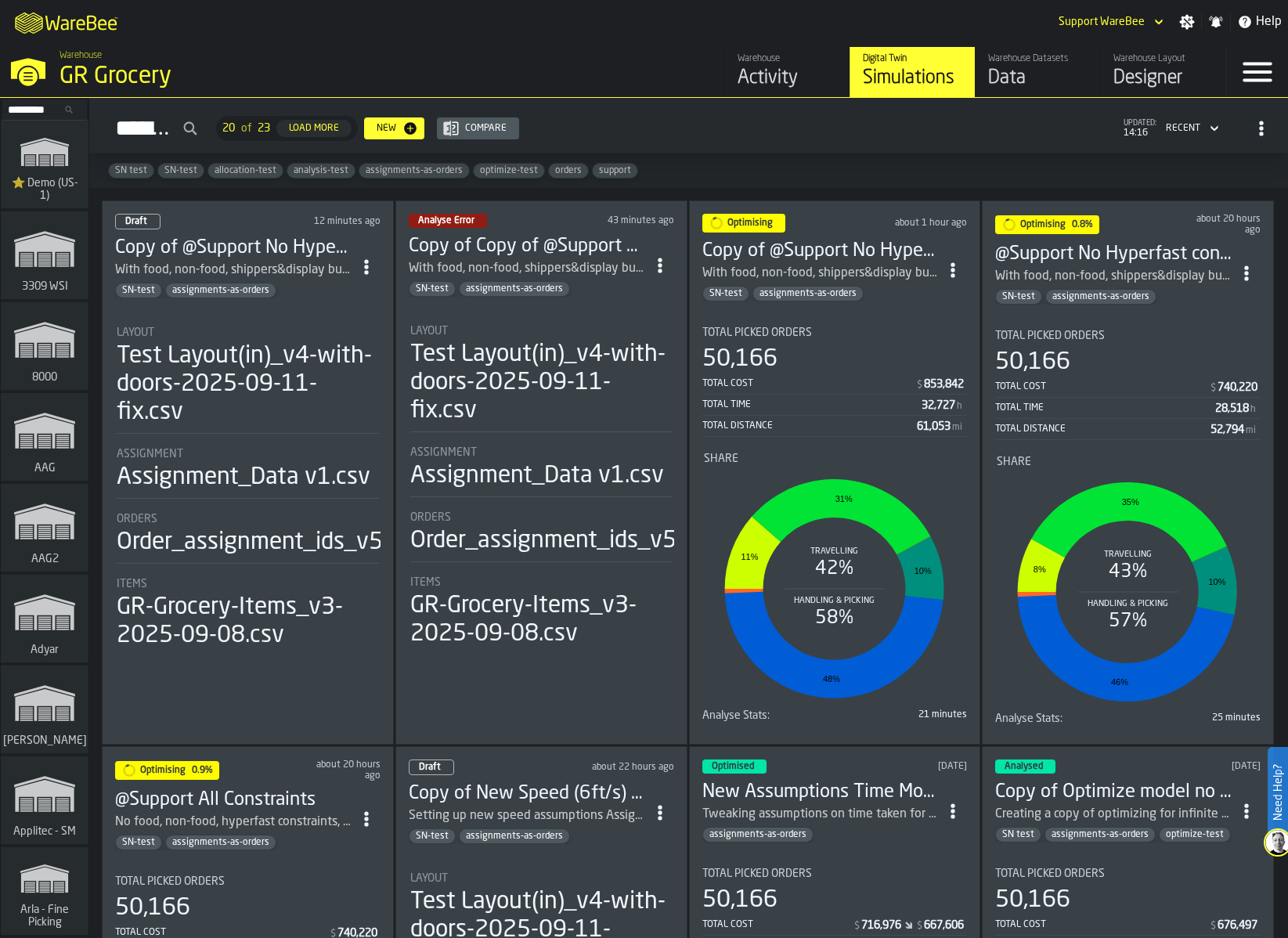
click at [703, 144] on div "Simulations 20 of 23 Load More New Compare updated: 14:16 Recent" at bounding box center [688, 129] width 1174 height 36
click at [532, 370] on div "Test Layout(in)_v4-with-doors-2025-09-11-fix.csv" at bounding box center [541, 383] width 263 height 84
